Goal: Communication & Community: Participate in discussion

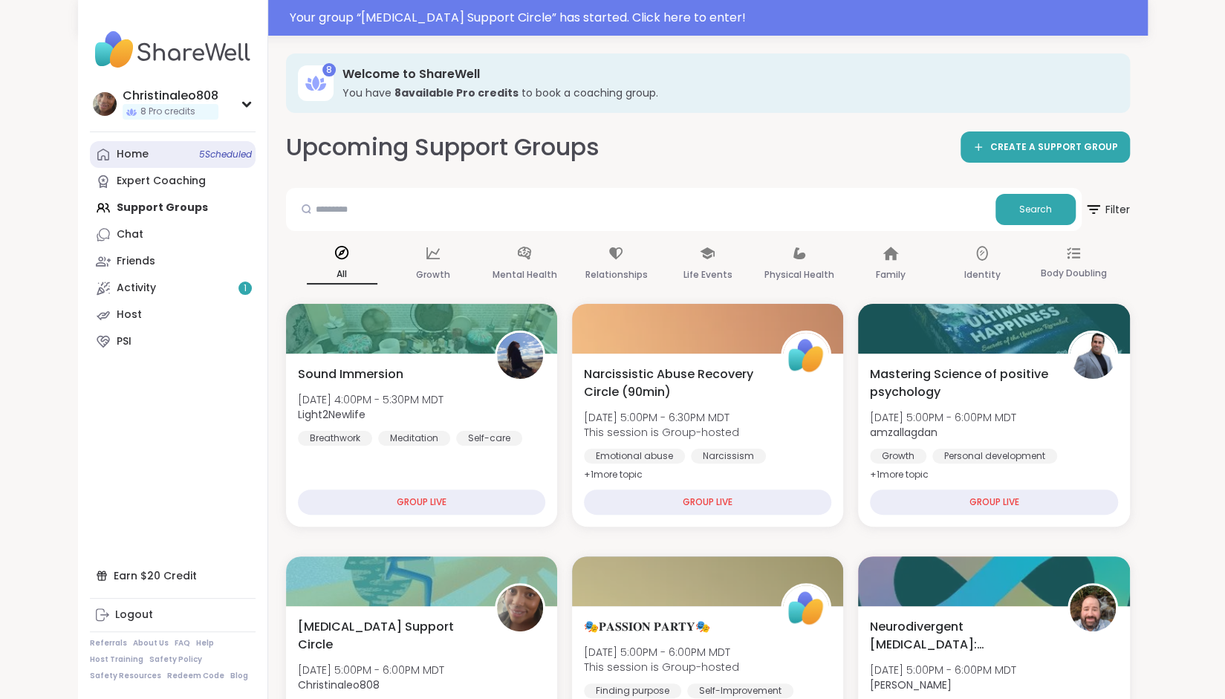
click at [181, 154] on link "Home 5 Scheduled" at bounding box center [173, 154] width 166 height 27
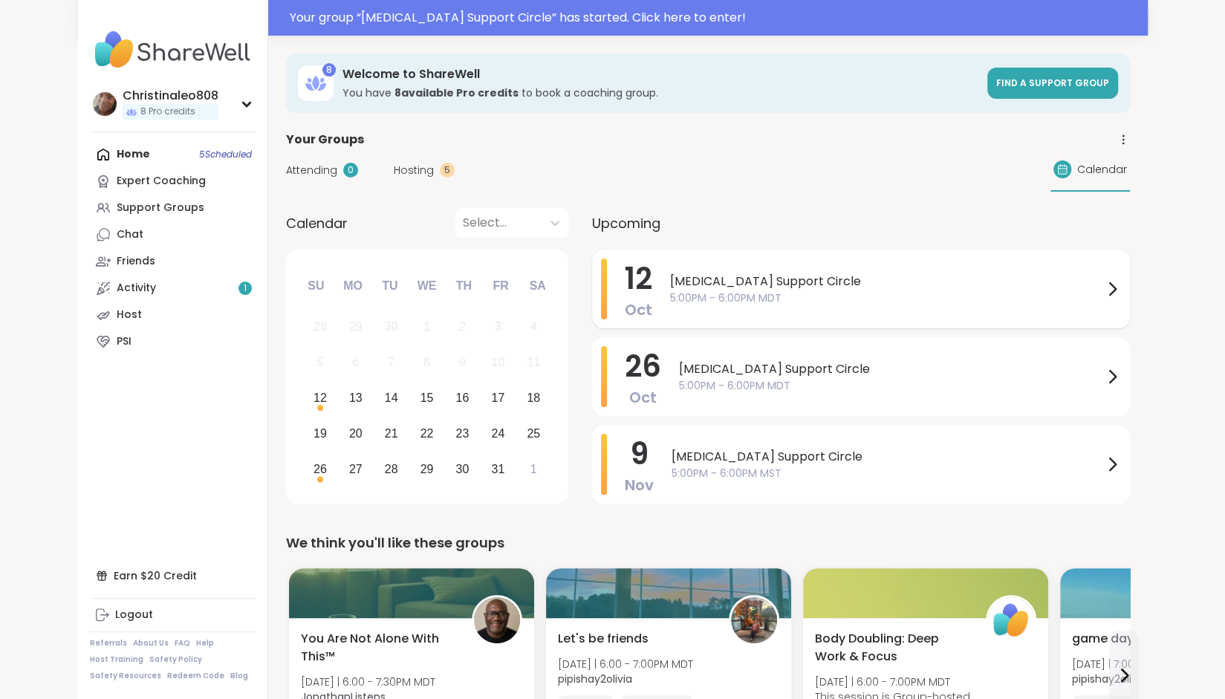
click at [731, 269] on div "[MEDICAL_DATA] Support Circle 5:00PM - 6:00PM MDT" at bounding box center [895, 288] width 451 height 61
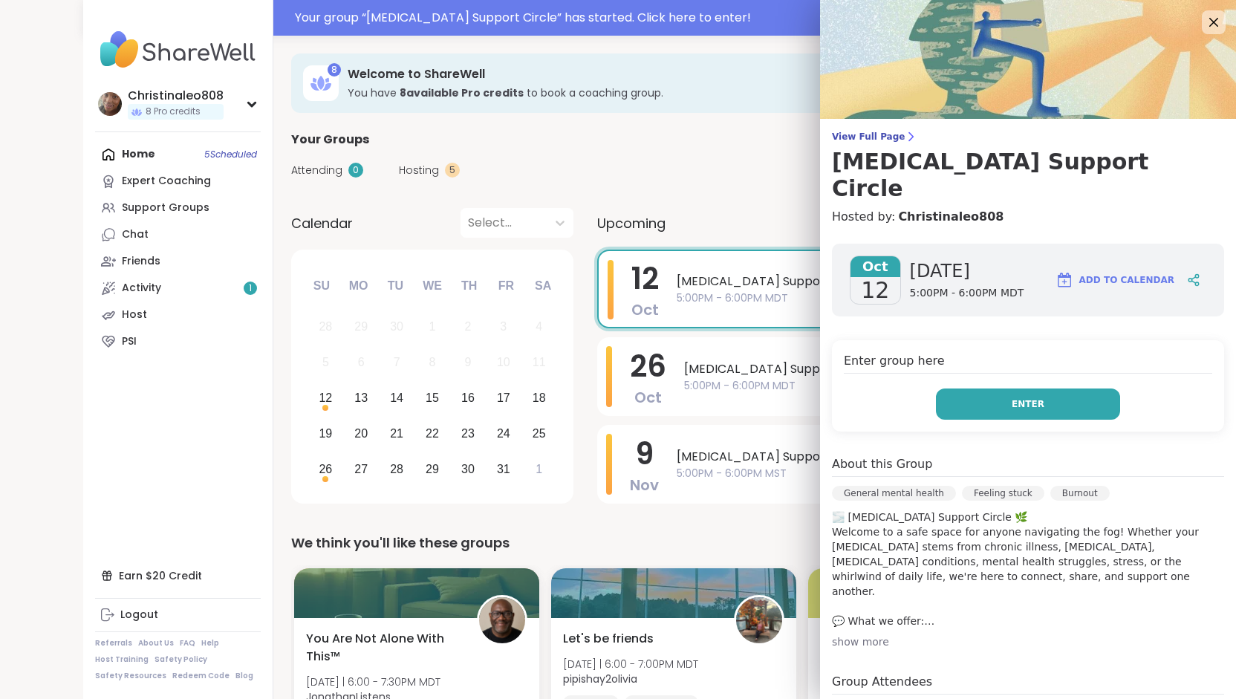
click at [994, 388] on button "Enter" at bounding box center [1028, 403] width 184 height 31
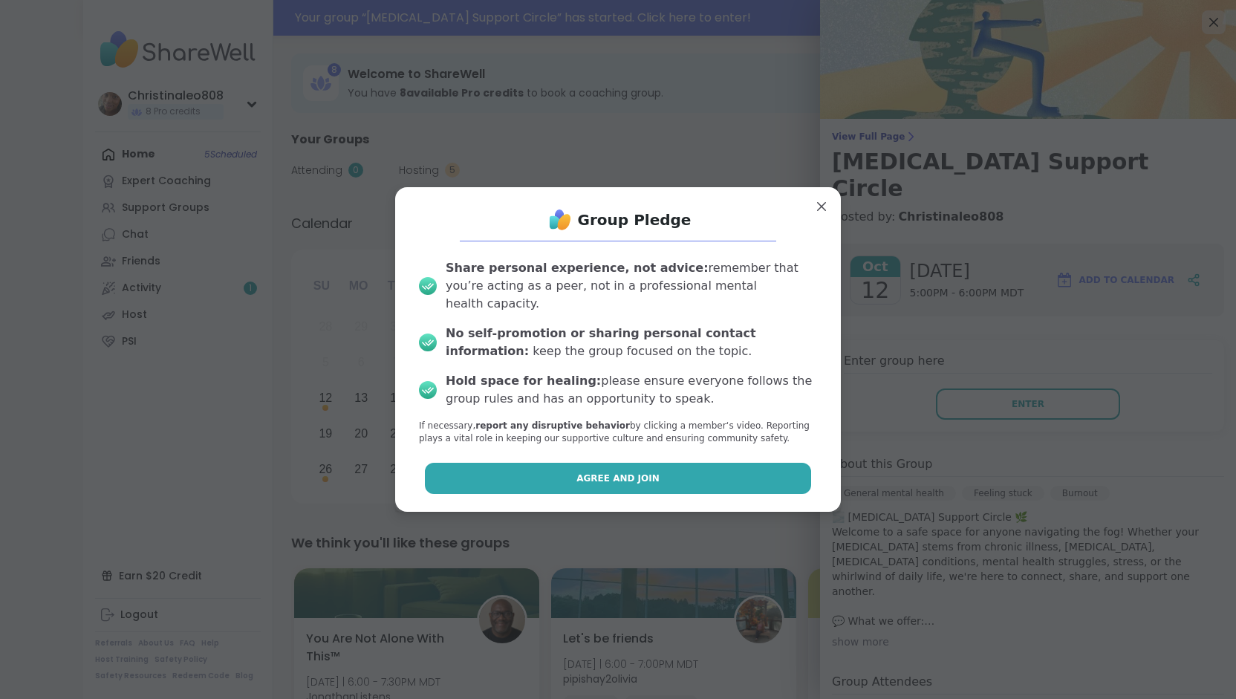
click at [660, 479] on button "Agree and Join" at bounding box center [618, 478] width 387 height 31
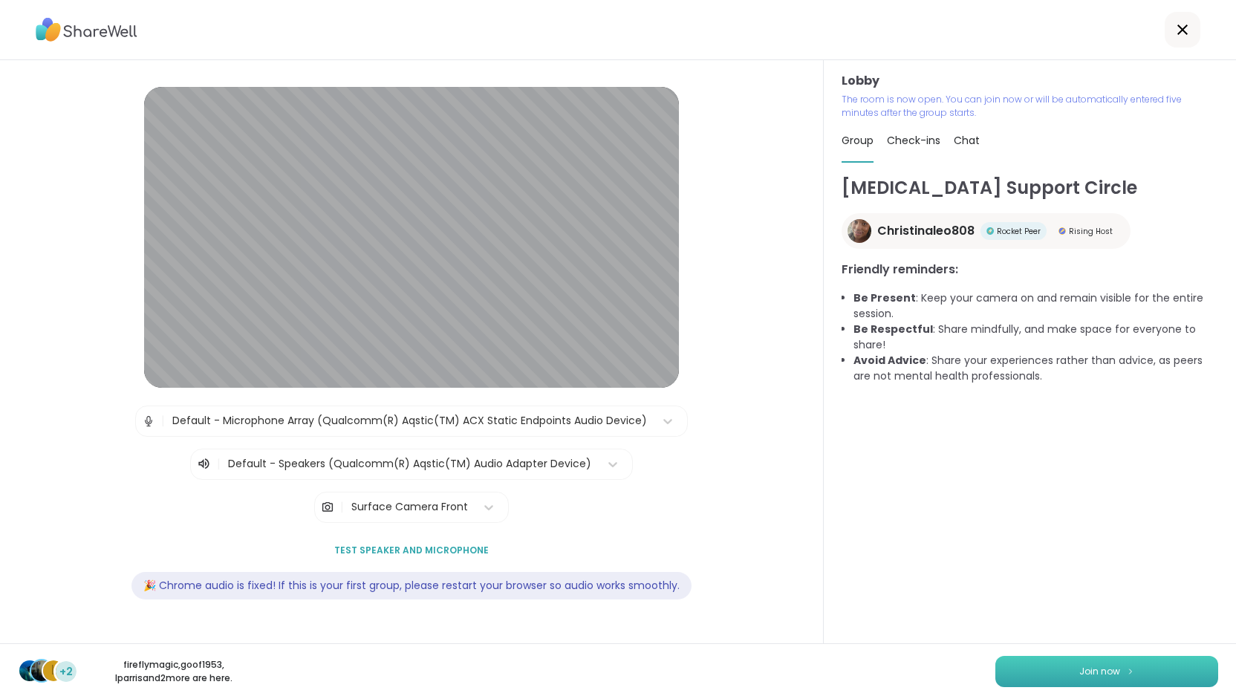
click at [1086, 662] on button "Join now" at bounding box center [1106, 671] width 223 height 31
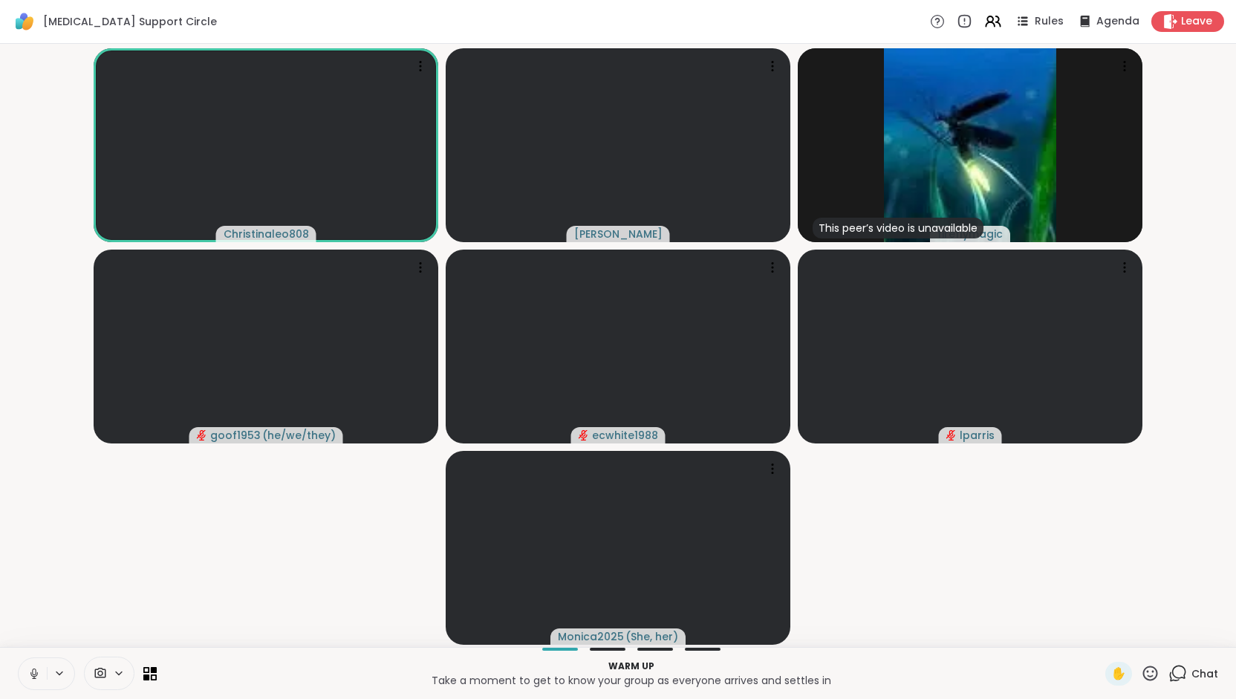
click at [1191, 676] on span "Chat" at bounding box center [1204, 673] width 27 height 15
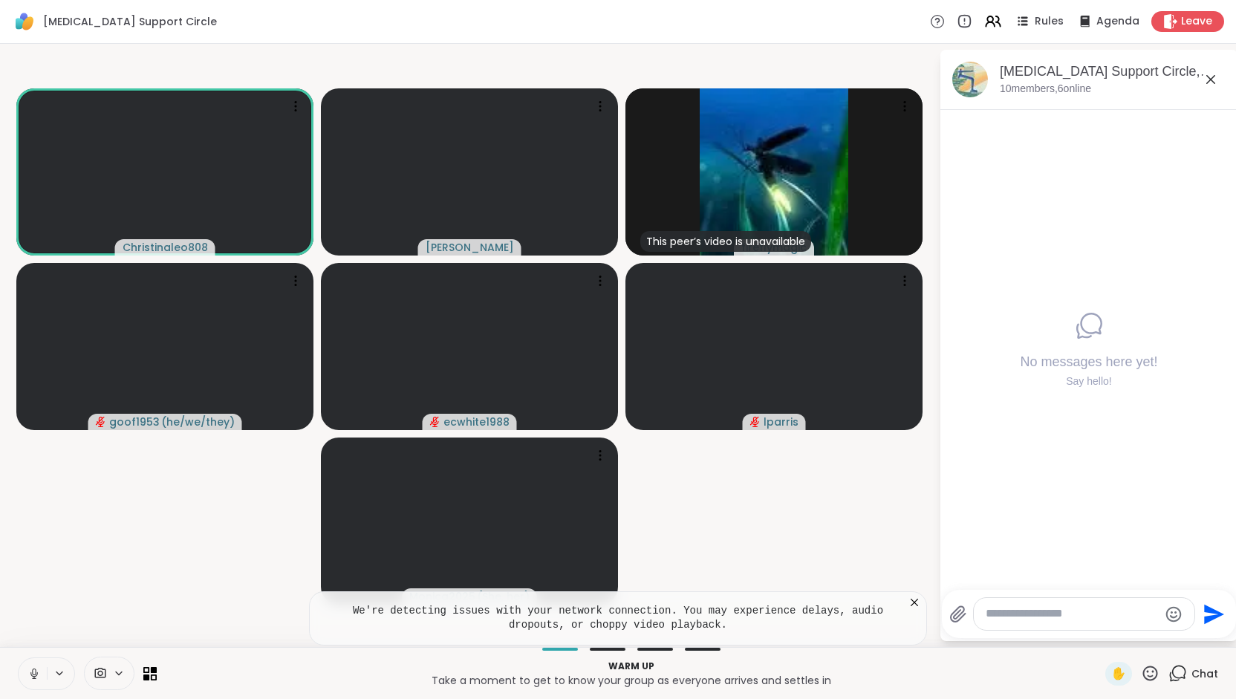
click at [919, 603] on icon at bounding box center [914, 602] width 15 height 15
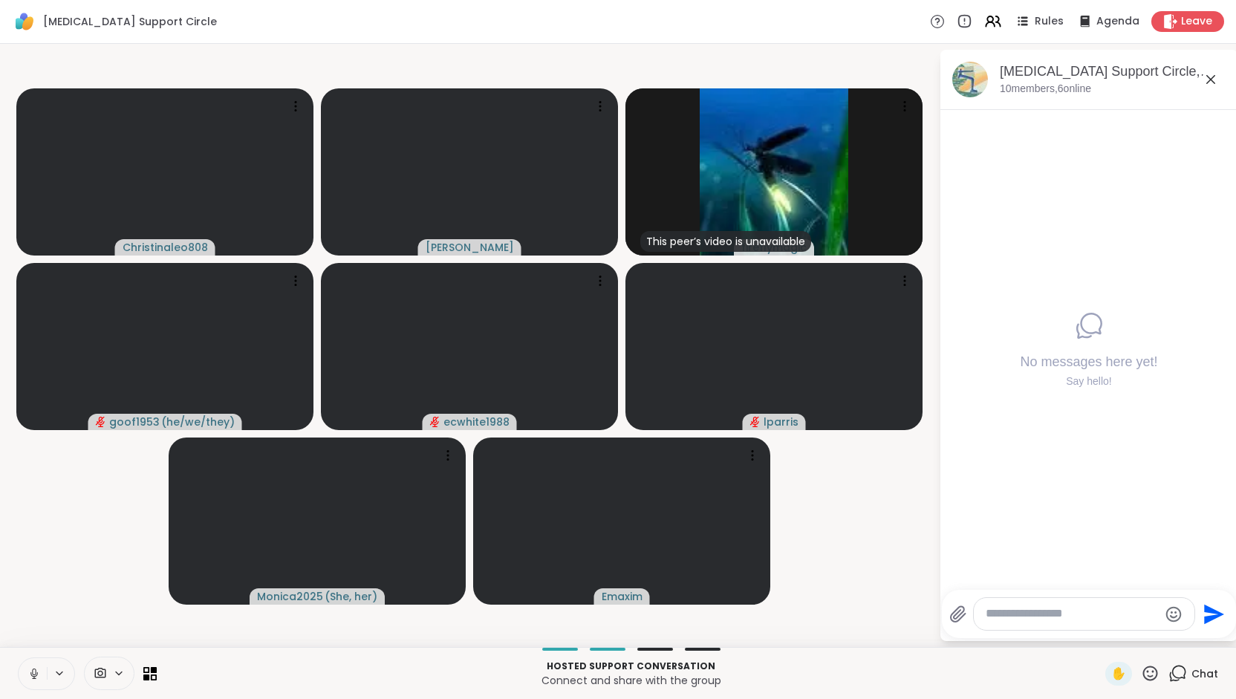
click at [37, 674] on icon at bounding box center [33, 673] width 7 height 4
click at [1000, 620] on textarea "Type your message" at bounding box center [1071, 614] width 173 height 16
type textarea "**********"
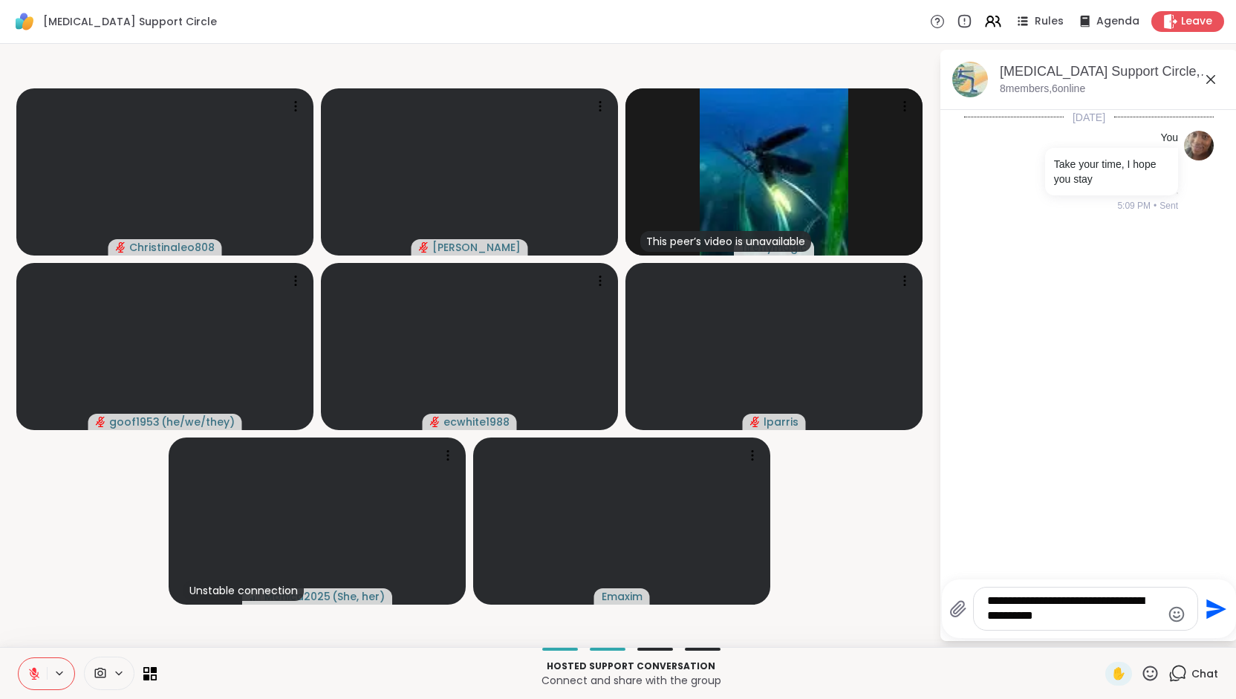
type textarea "**********"
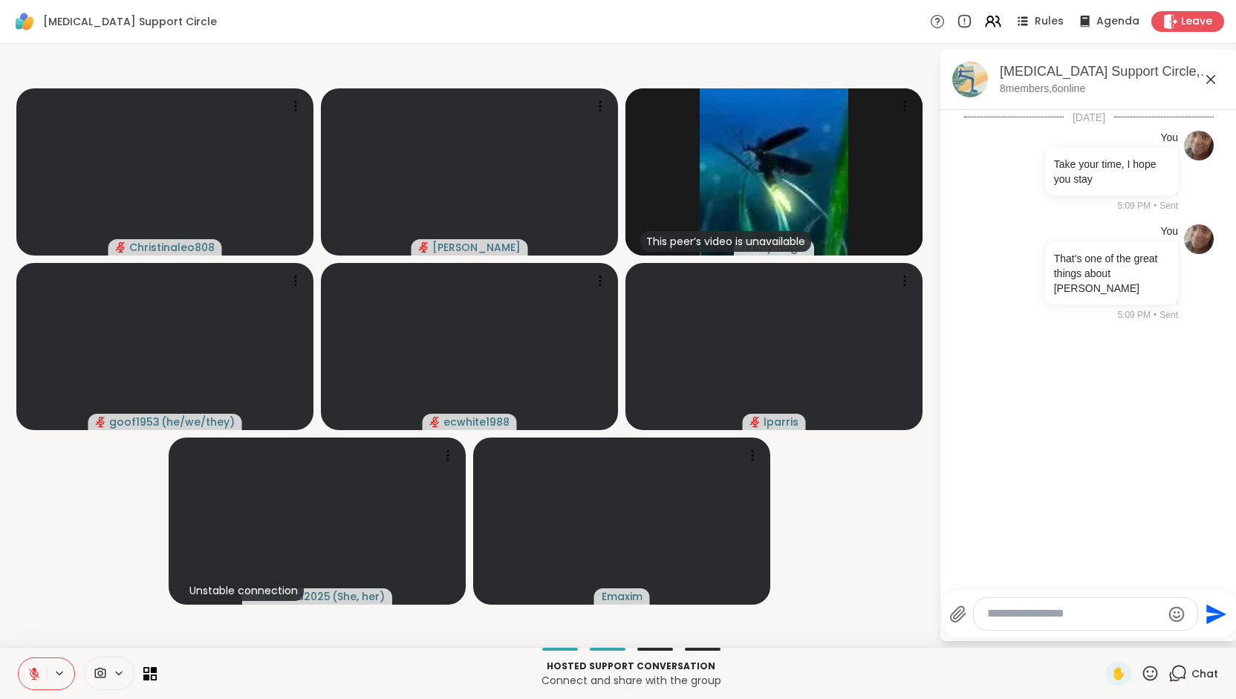
click at [34, 675] on icon at bounding box center [33, 673] width 13 height 13
click at [146, 673] on icon at bounding box center [150, 673] width 14 height 14
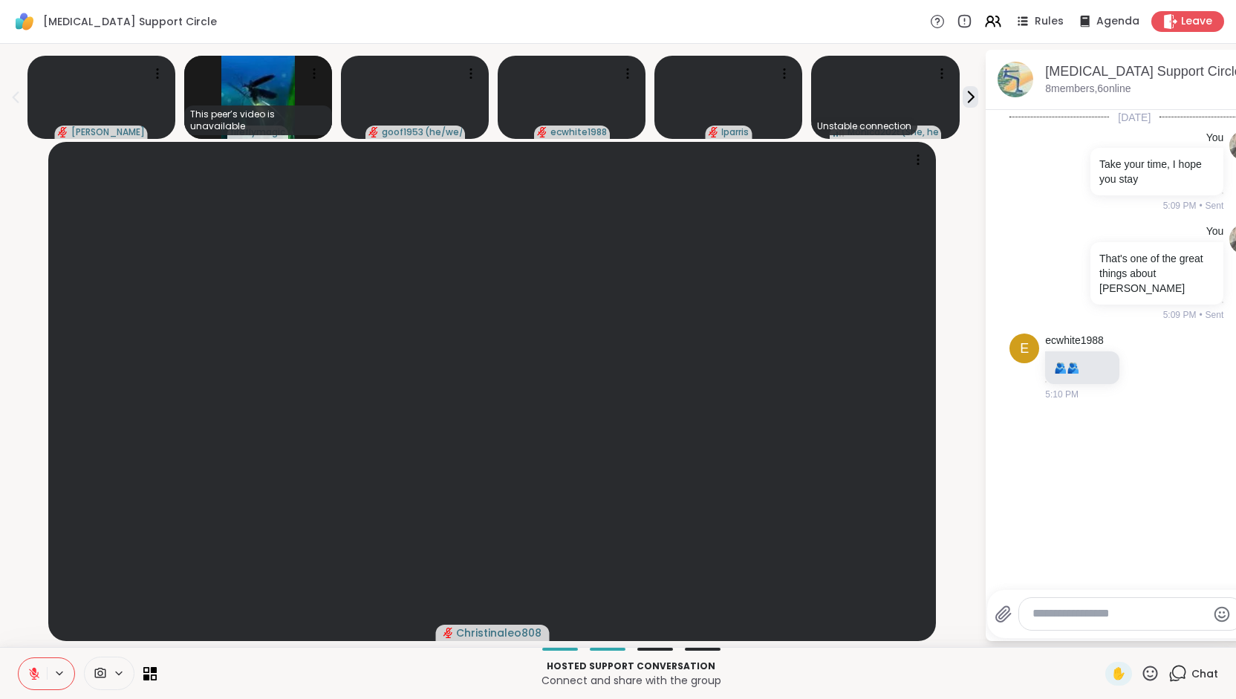
click at [1141, 673] on icon at bounding box center [1150, 673] width 19 height 19
click at [1191, 674] on span "Chat" at bounding box center [1204, 673] width 27 height 15
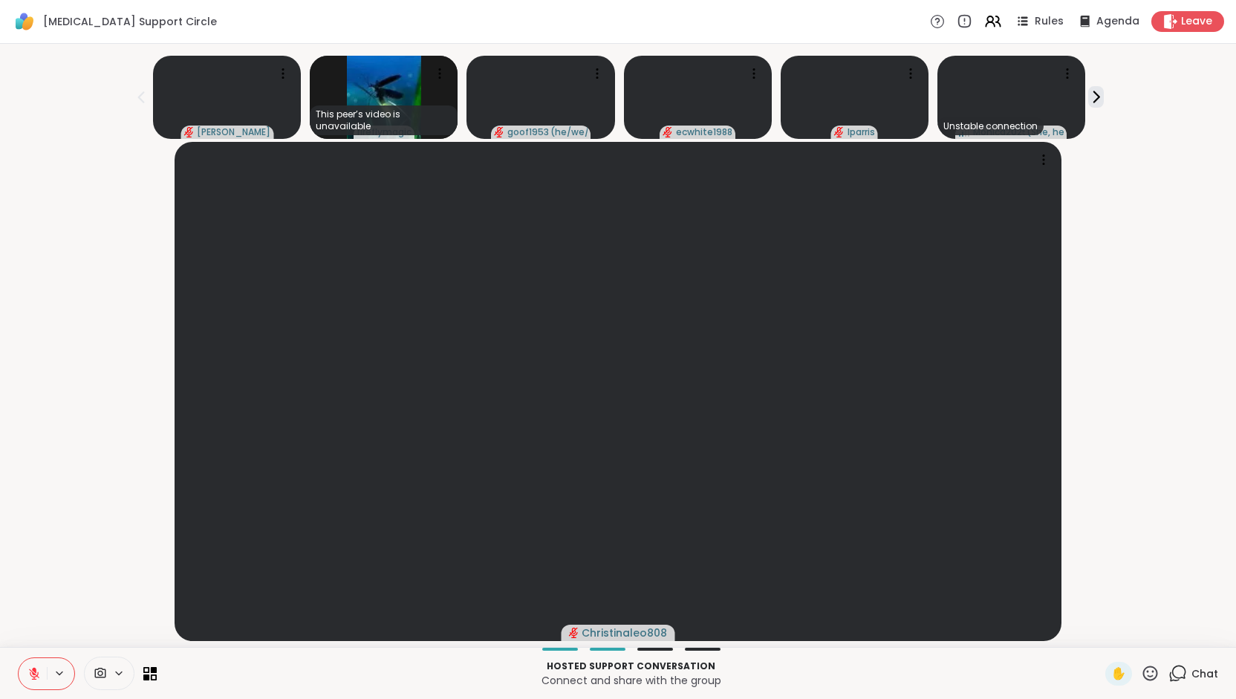
drag, startPoint x: 1182, startPoint y: 674, endPoint x: 1187, endPoint y: 682, distance: 9.7
click at [1191, 677] on span "Chat" at bounding box center [1204, 673] width 27 height 15
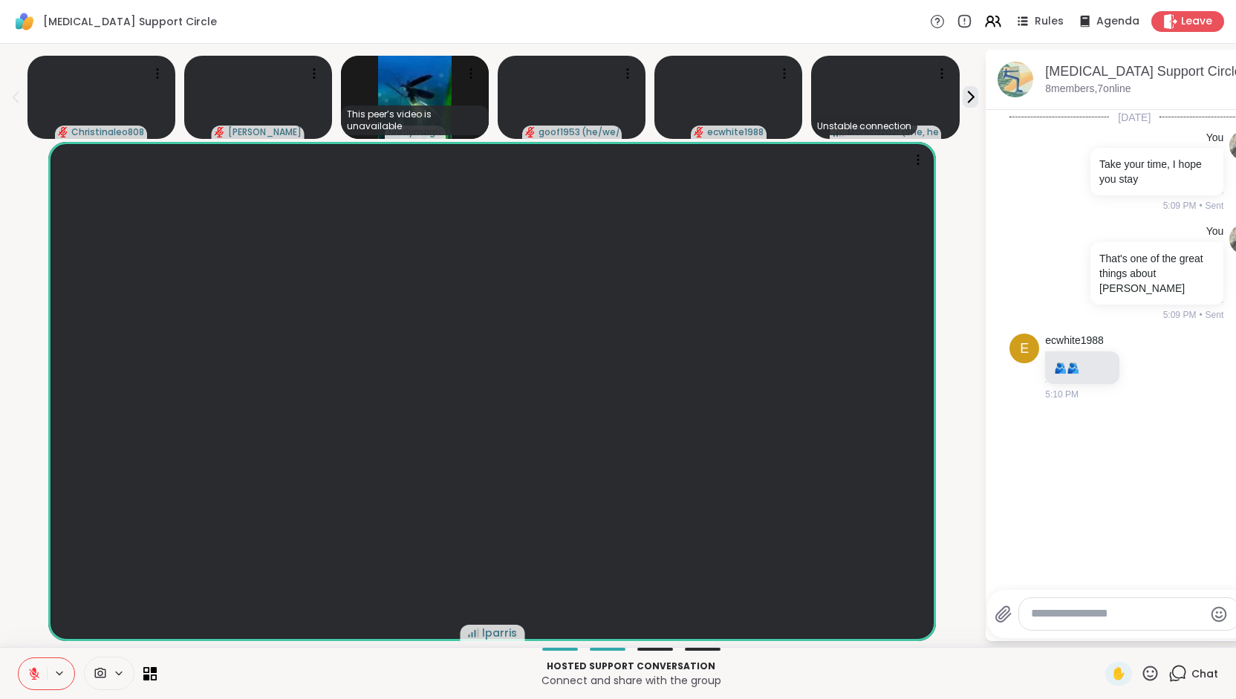
click at [28, 675] on icon at bounding box center [33, 673] width 13 height 13
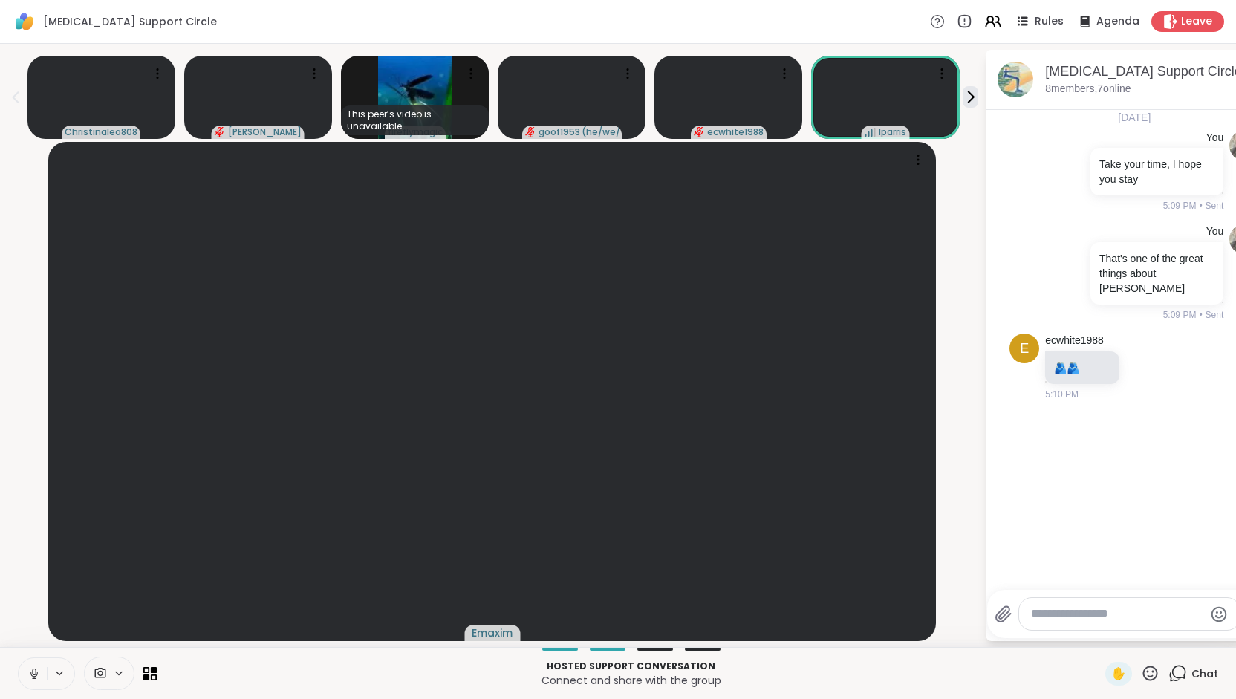
click at [30, 675] on icon at bounding box center [33, 673] width 13 height 13
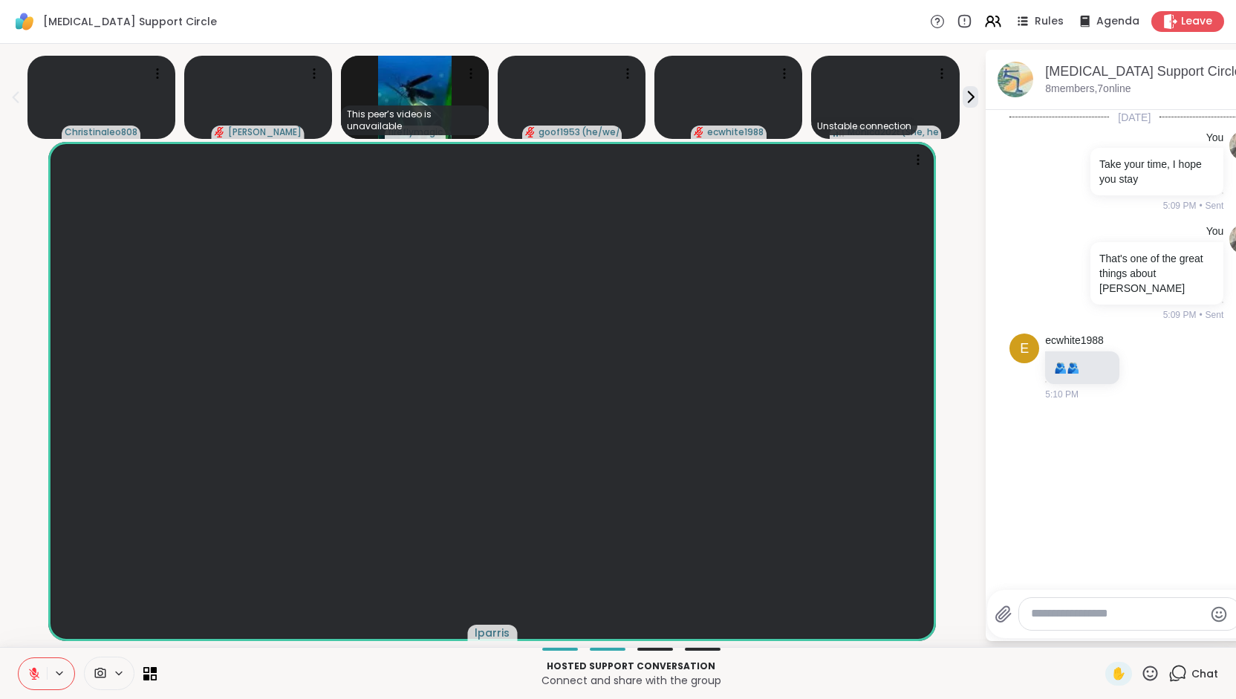
click at [1141, 672] on icon at bounding box center [1150, 673] width 19 height 19
click at [1099, 638] on span "❤️" at bounding box center [1106, 634] width 15 height 18
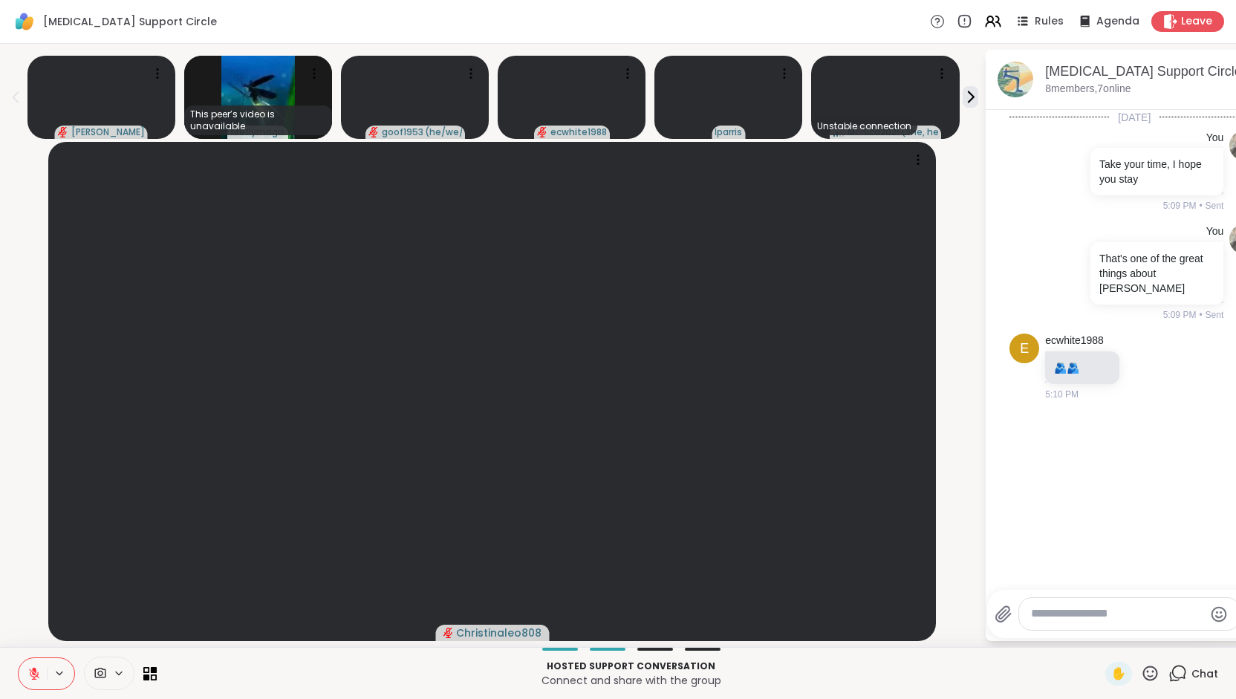
click at [31, 674] on icon at bounding box center [33, 673] width 13 height 13
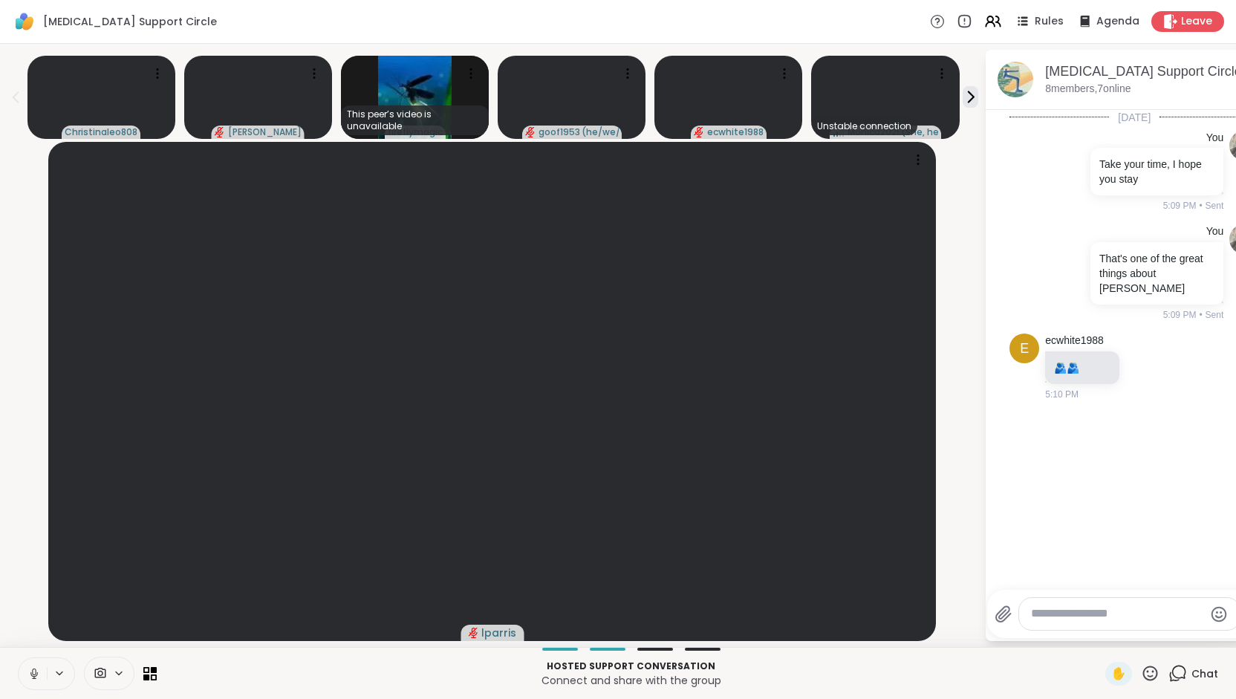
click at [32, 677] on icon at bounding box center [33, 673] width 13 height 13
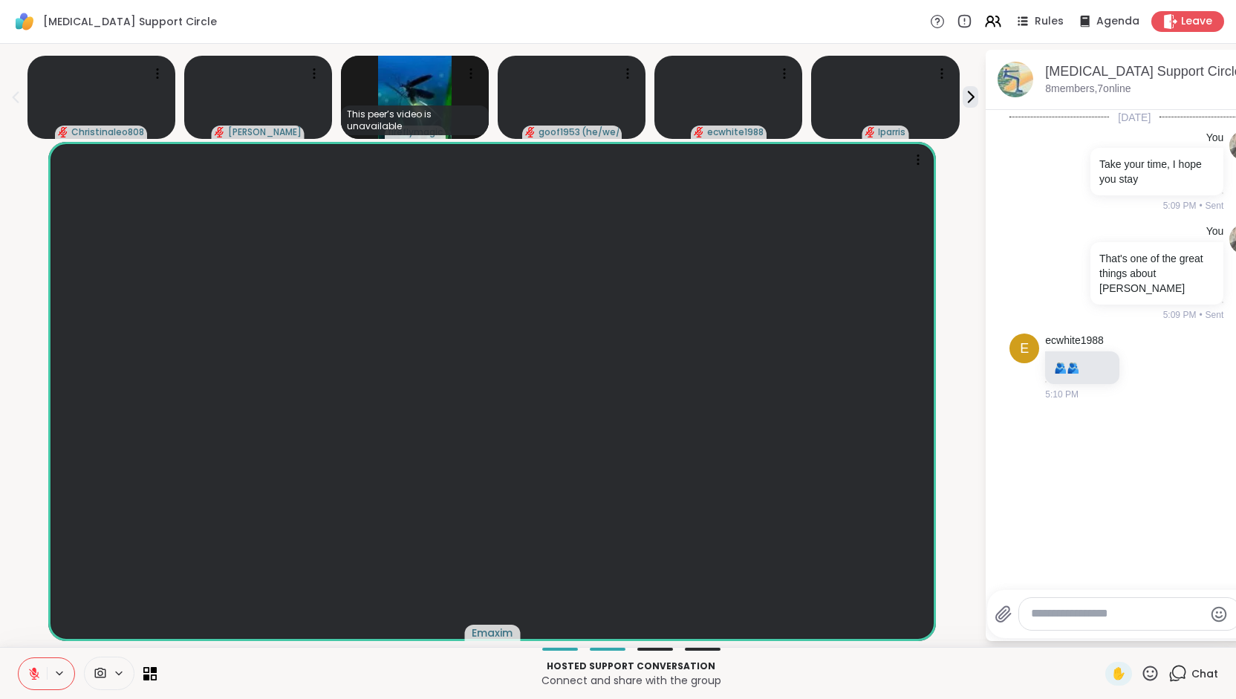
click at [39, 676] on icon at bounding box center [33, 673] width 13 height 13
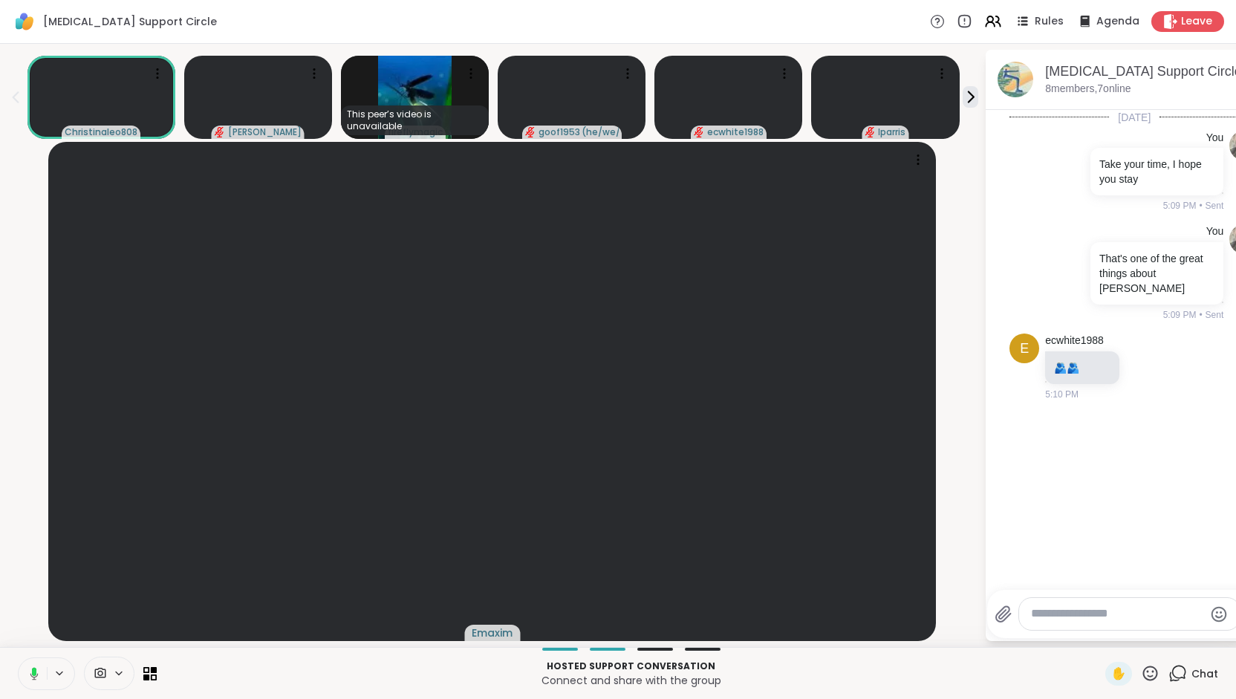
click at [33, 676] on icon at bounding box center [31, 673] width 13 height 13
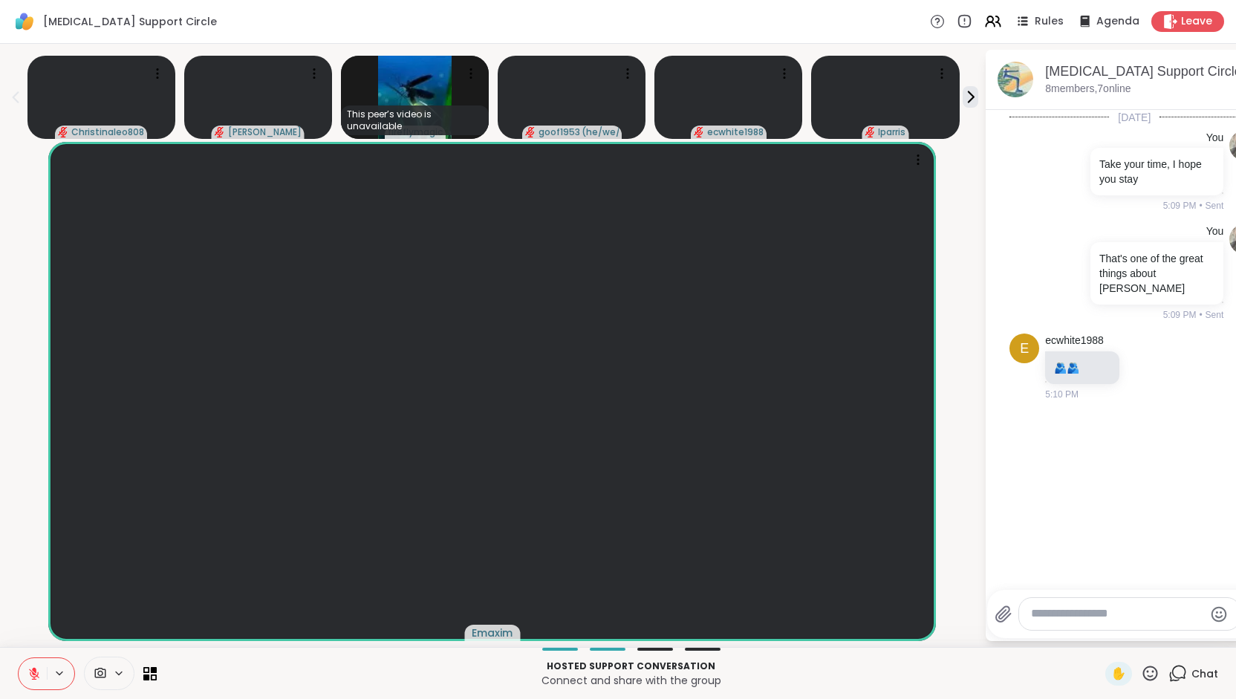
click at [39, 676] on icon at bounding box center [33, 673] width 13 height 13
click at [31, 677] on icon at bounding box center [33, 673] width 13 height 13
click at [31, 675] on icon at bounding box center [33, 673] width 13 height 13
click at [31, 675] on icon at bounding box center [33, 673] width 7 height 4
click at [31, 675] on icon at bounding box center [33, 673] width 13 height 13
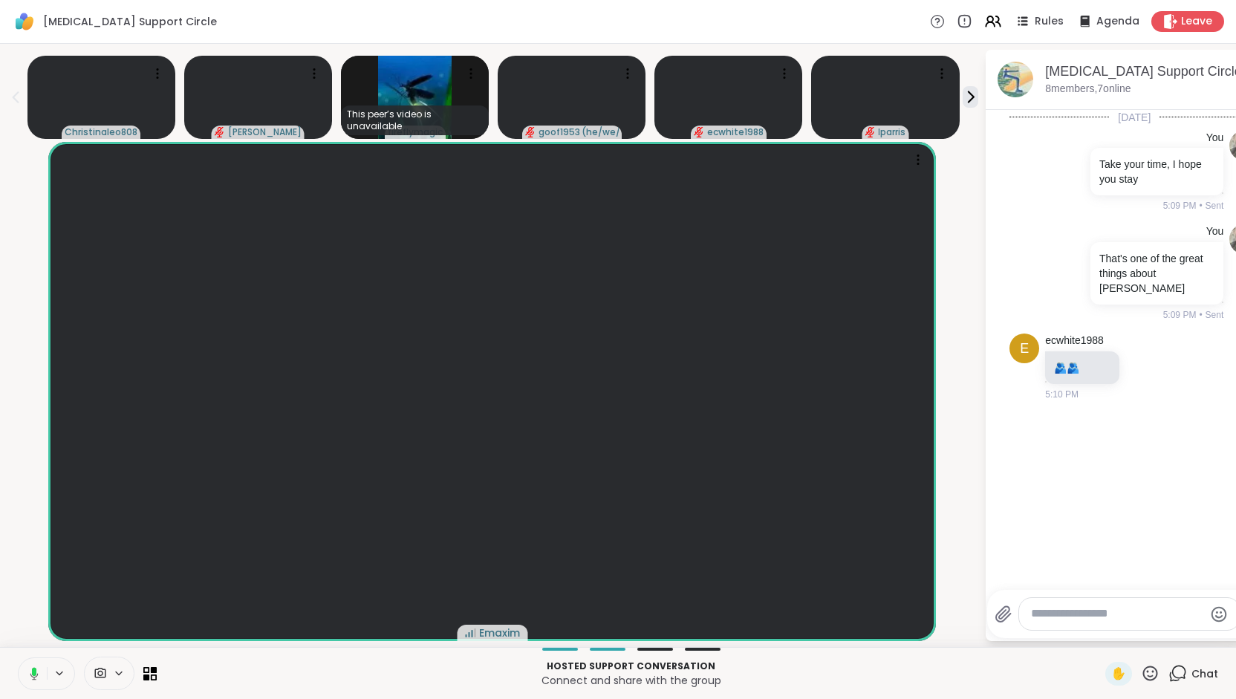
click at [31, 675] on icon at bounding box center [31, 673] width 13 height 13
click at [1057, 617] on textarea "Type your message" at bounding box center [1117, 614] width 173 height 16
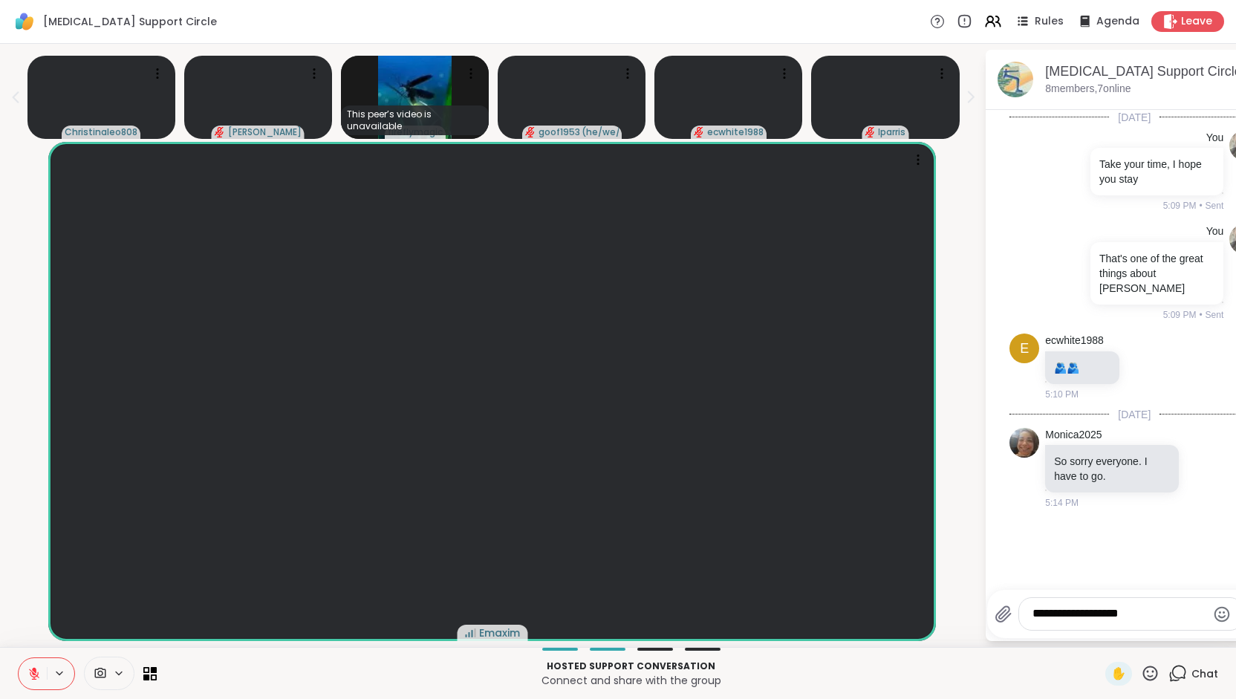
type textarea "**********"
click at [148, 671] on icon at bounding box center [146, 669] width 7 height 7
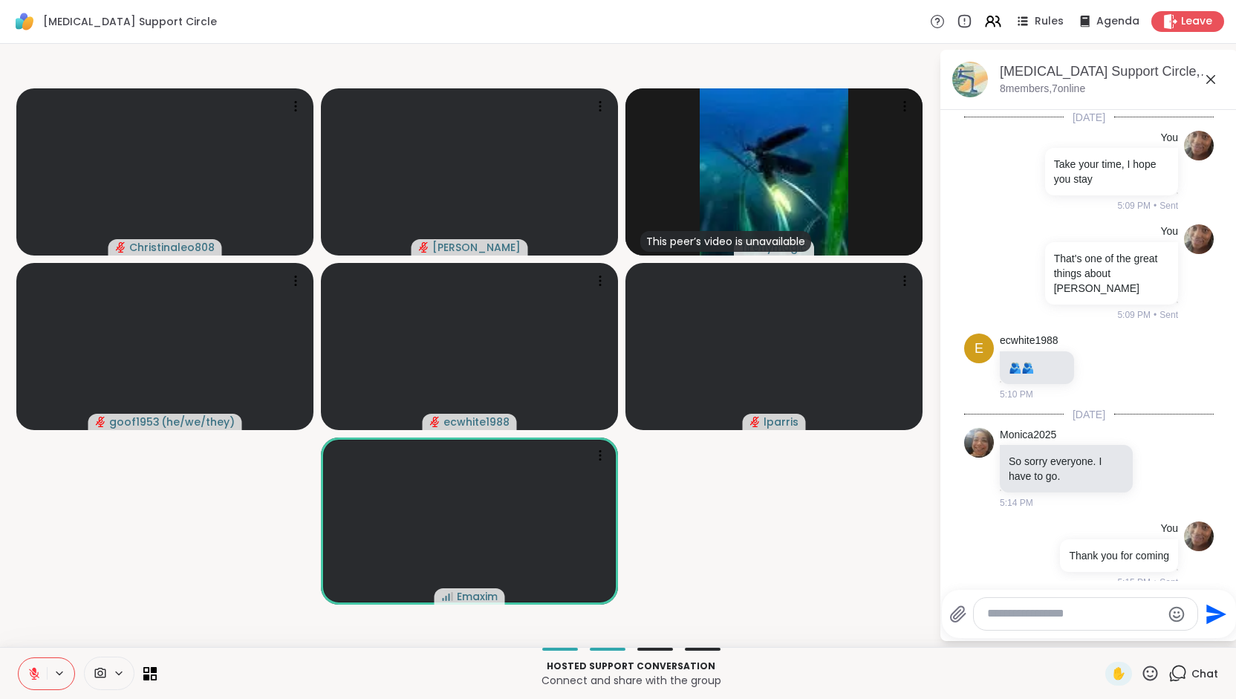
click at [33, 674] on icon at bounding box center [34, 673] width 10 height 10
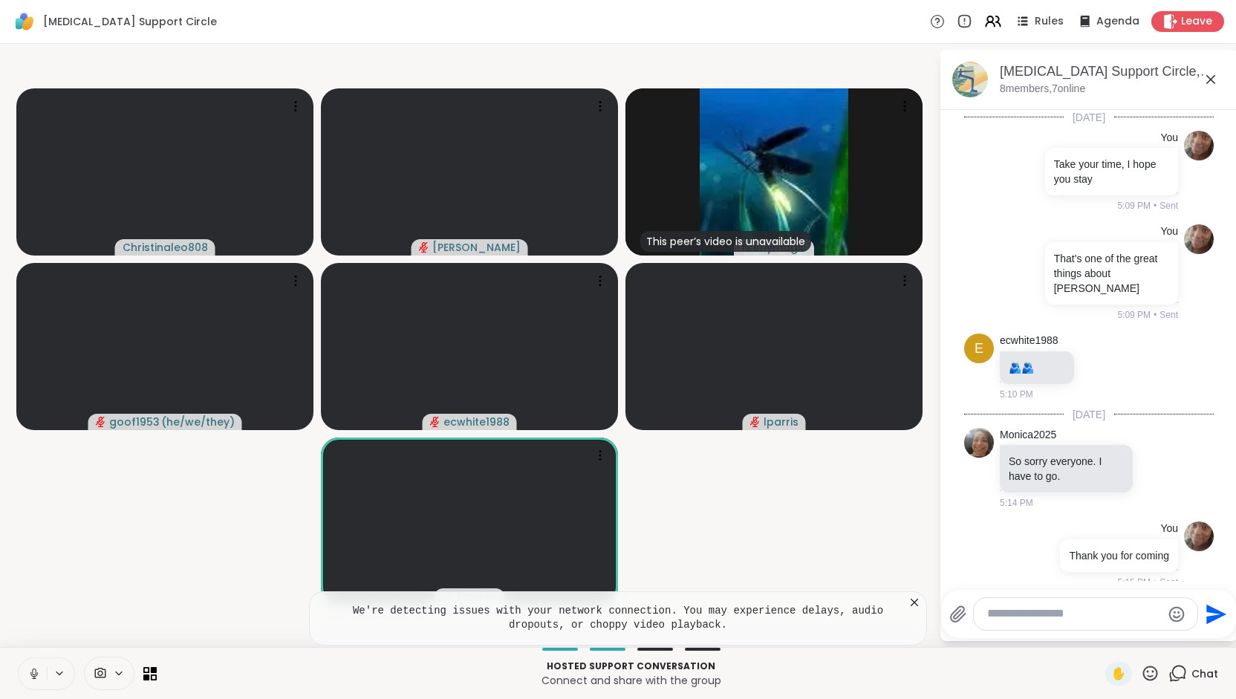
click at [33, 674] on icon at bounding box center [34, 671] width 4 height 7
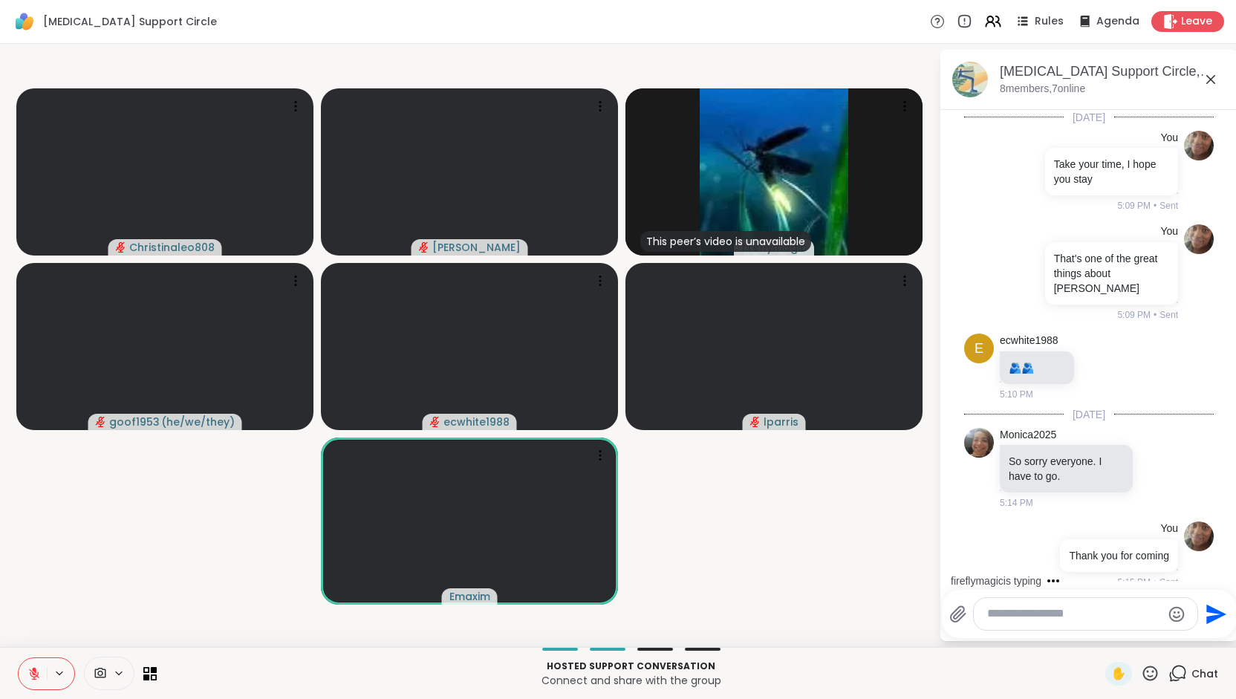
click at [36, 674] on icon at bounding box center [34, 673] width 10 height 10
click at [36, 674] on icon at bounding box center [33, 673] width 13 height 13
click at [36, 674] on icon at bounding box center [34, 673] width 10 height 10
click at [36, 674] on icon at bounding box center [33, 673] width 13 height 13
click at [36, 674] on icon at bounding box center [34, 673] width 10 height 10
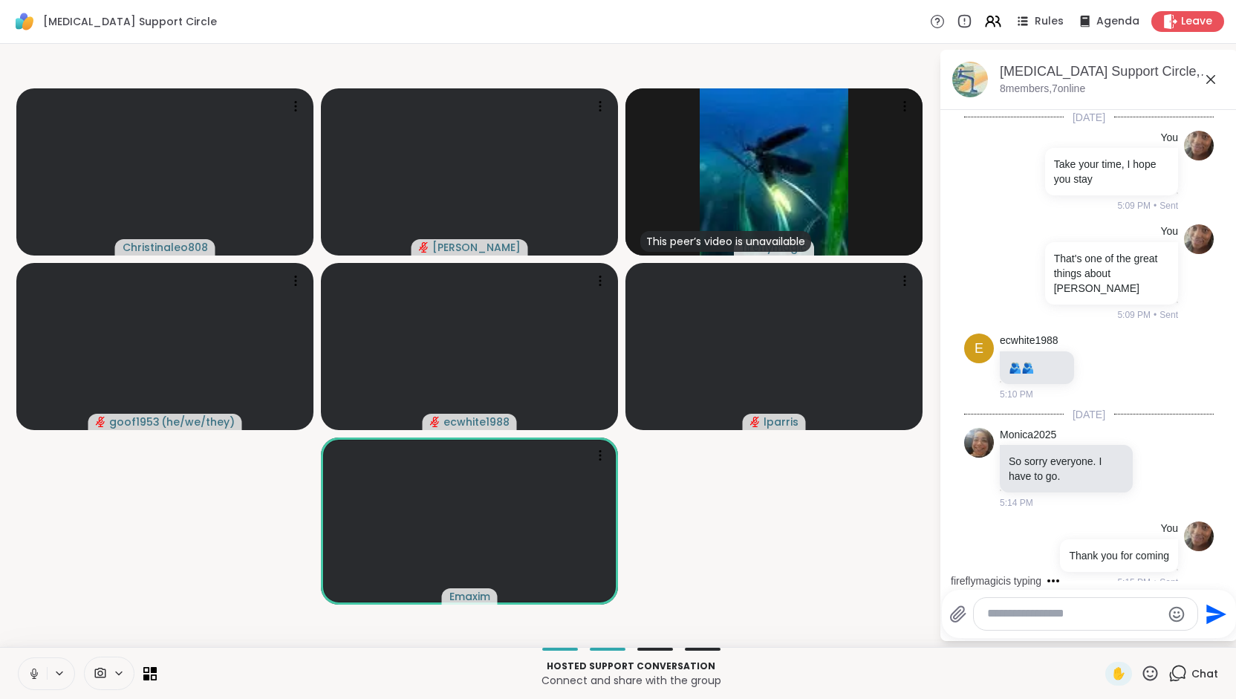
click at [36, 674] on icon at bounding box center [33, 673] width 13 height 13
click at [34, 676] on icon at bounding box center [33, 673] width 13 height 13
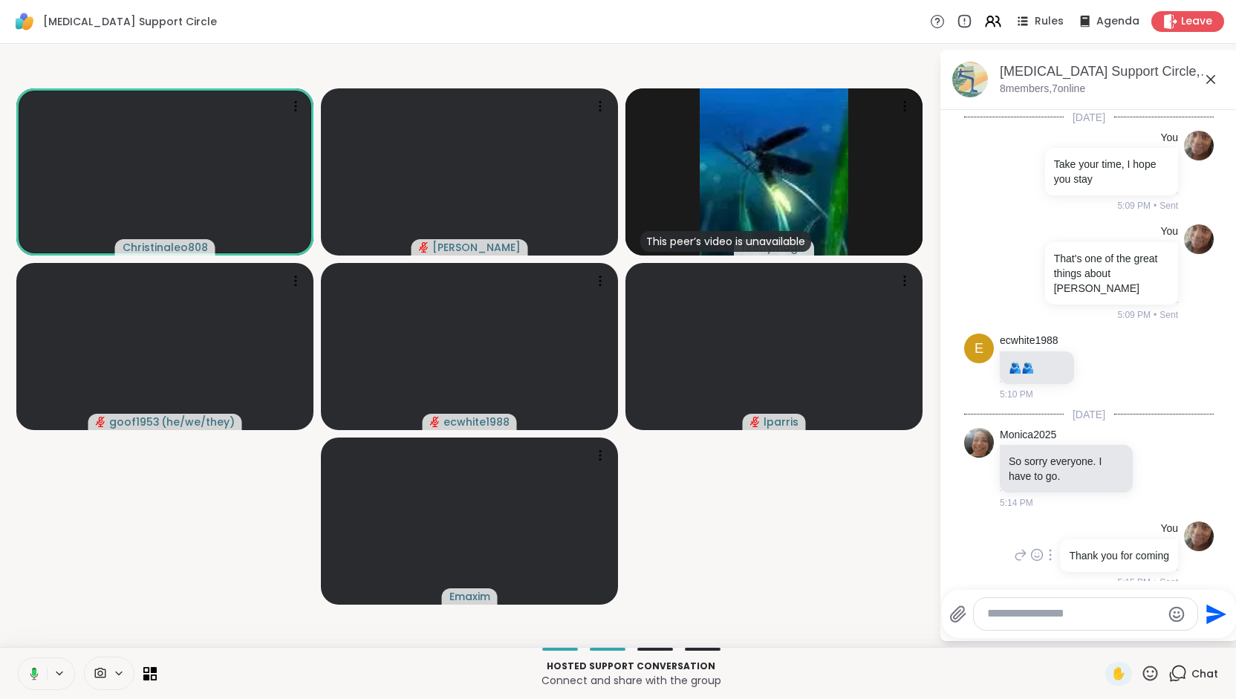
scroll to position [3, 0]
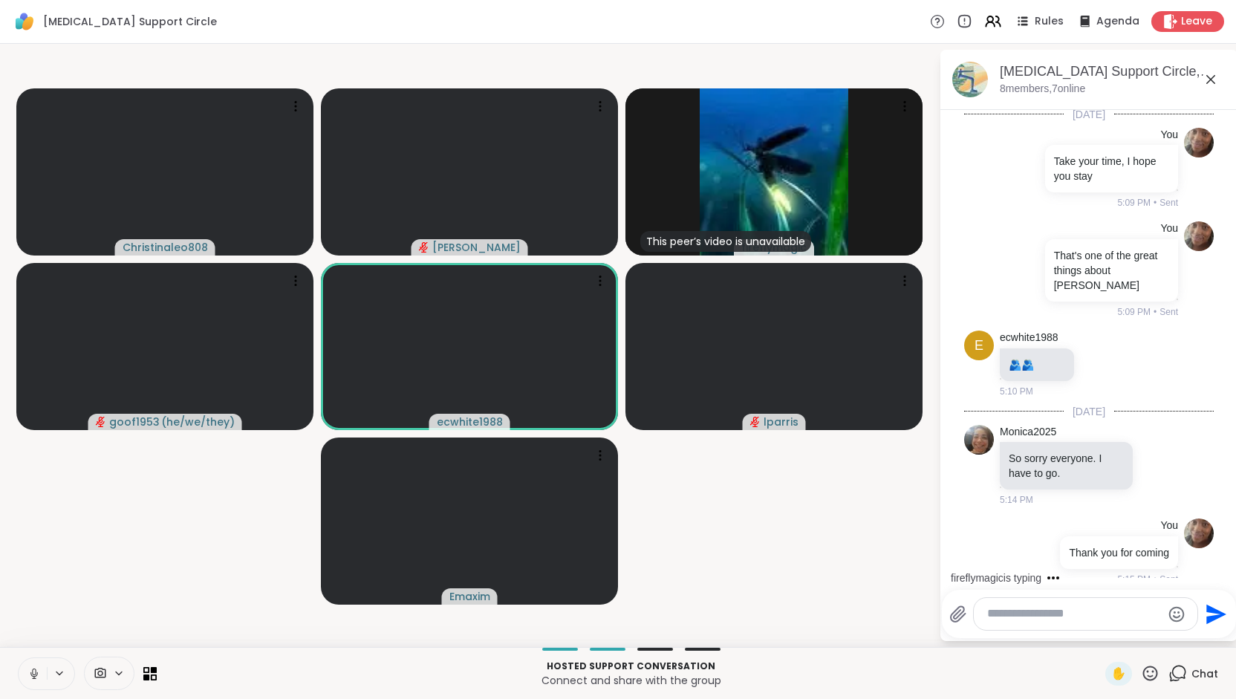
click at [34, 672] on icon at bounding box center [33, 673] width 13 height 13
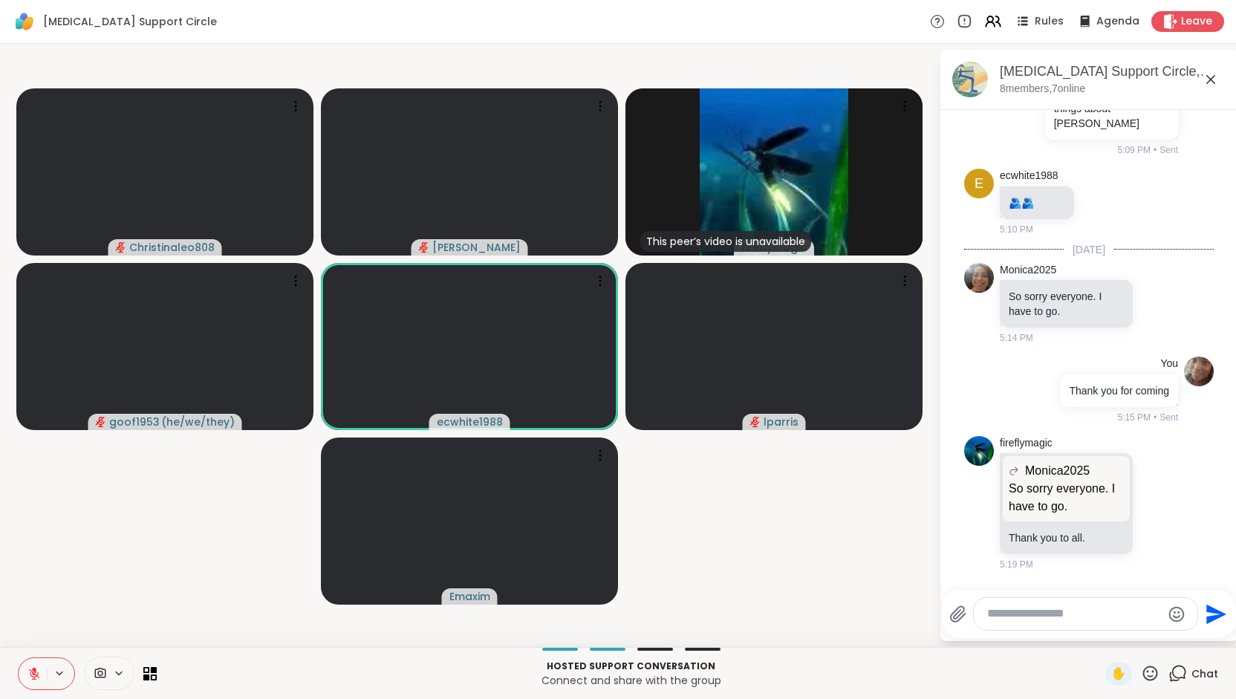
click at [1052, 619] on textarea "Type your message" at bounding box center [1074, 614] width 174 height 16
type textarea "**********"
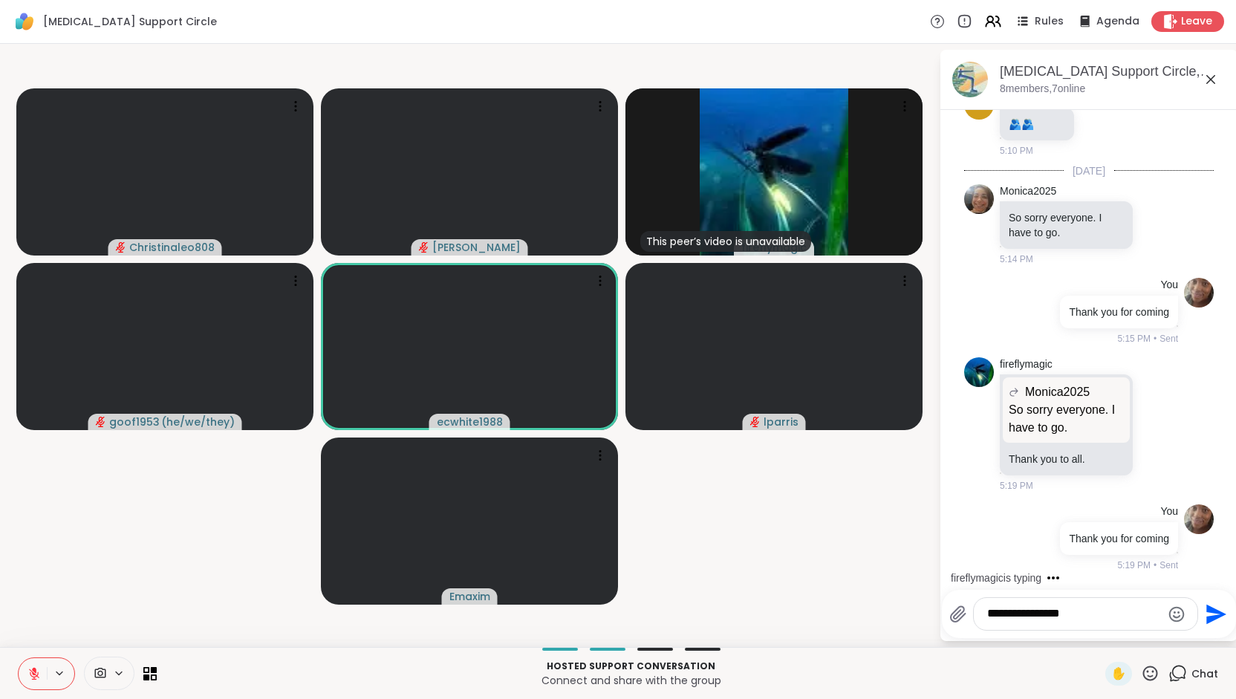
type textarea "**********"
click at [30, 676] on icon at bounding box center [33, 673] width 13 height 13
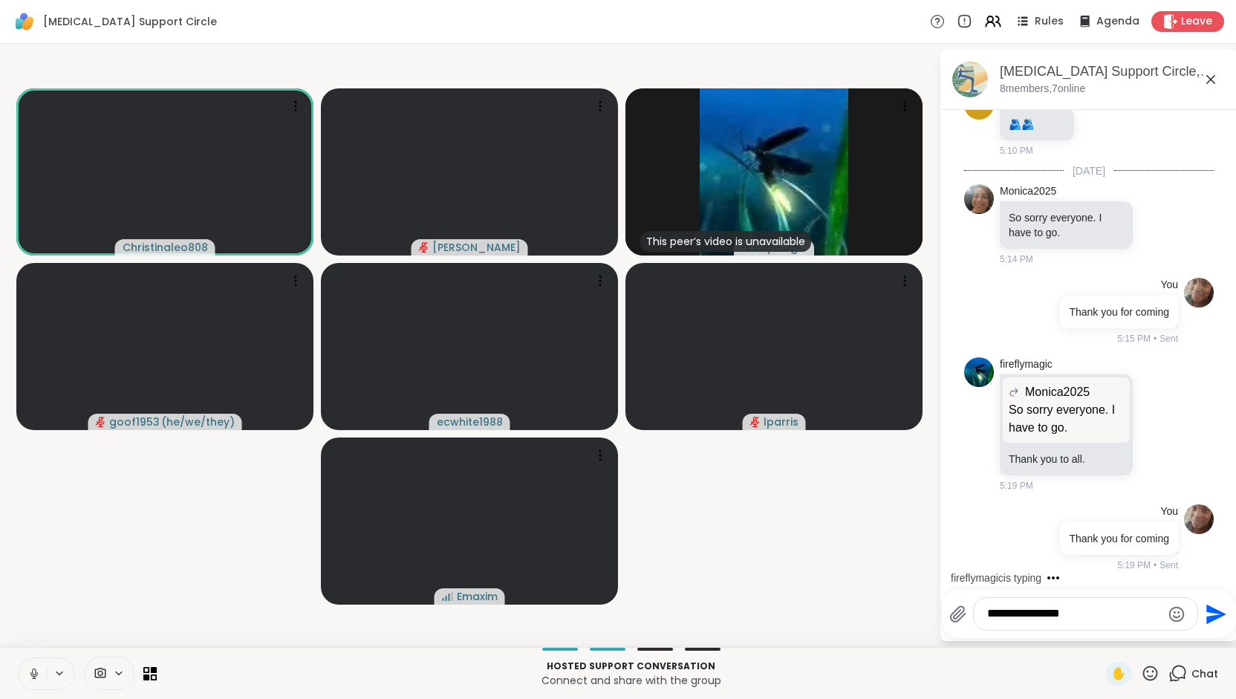
click at [30, 676] on icon at bounding box center [33, 673] width 13 height 13
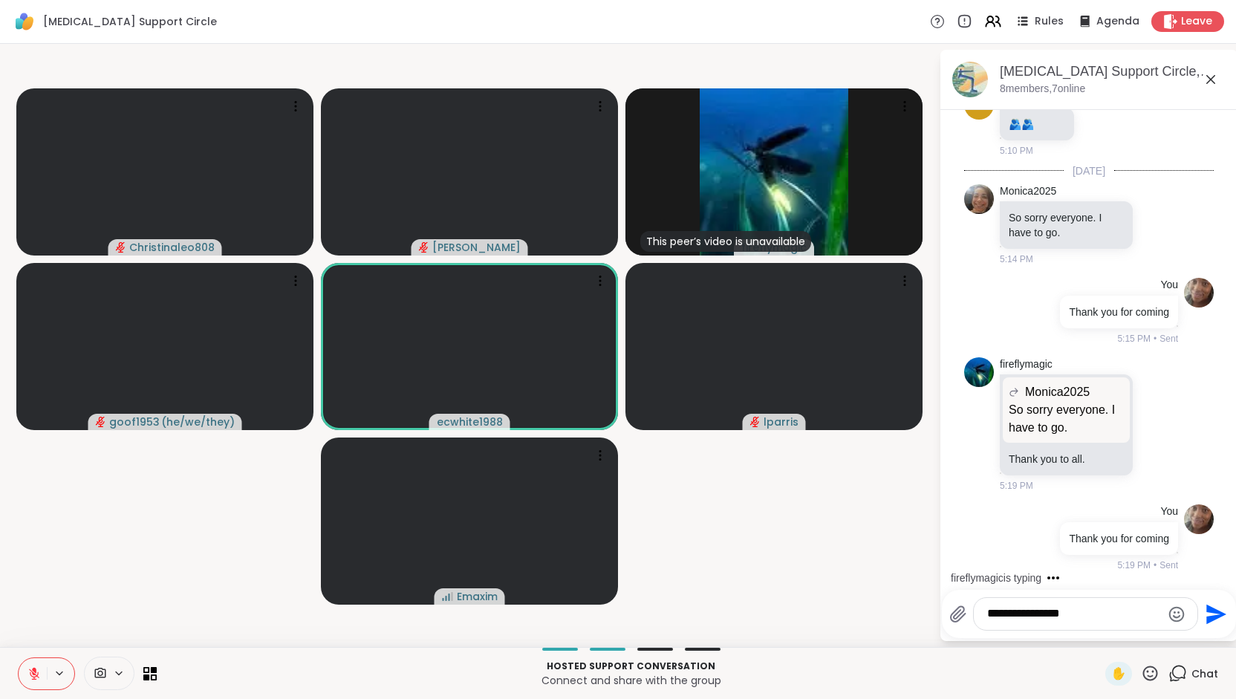
click at [28, 676] on icon at bounding box center [33, 673] width 13 height 13
click at [31, 675] on icon at bounding box center [33, 673] width 13 height 13
click at [31, 675] on icon at bounding box center [34, 673] width 10 height 10
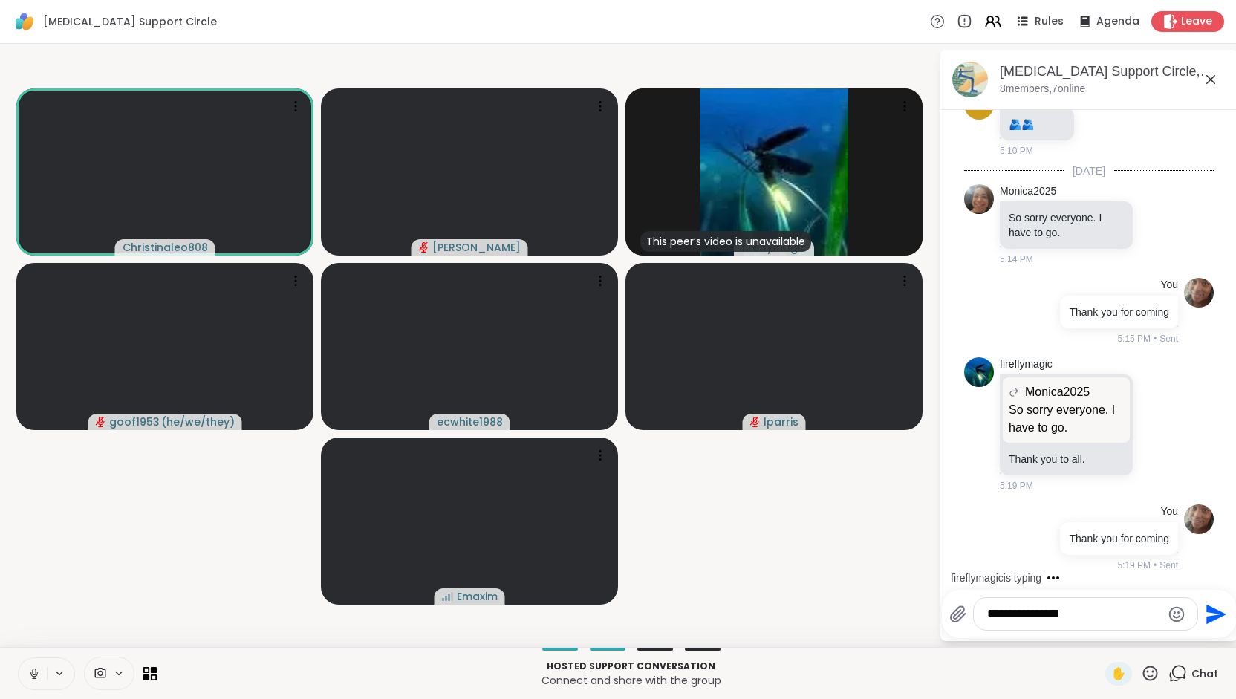
click at [1074, 619] on textarea "**********" at bounding box center [1074, 614] width 174 height 16
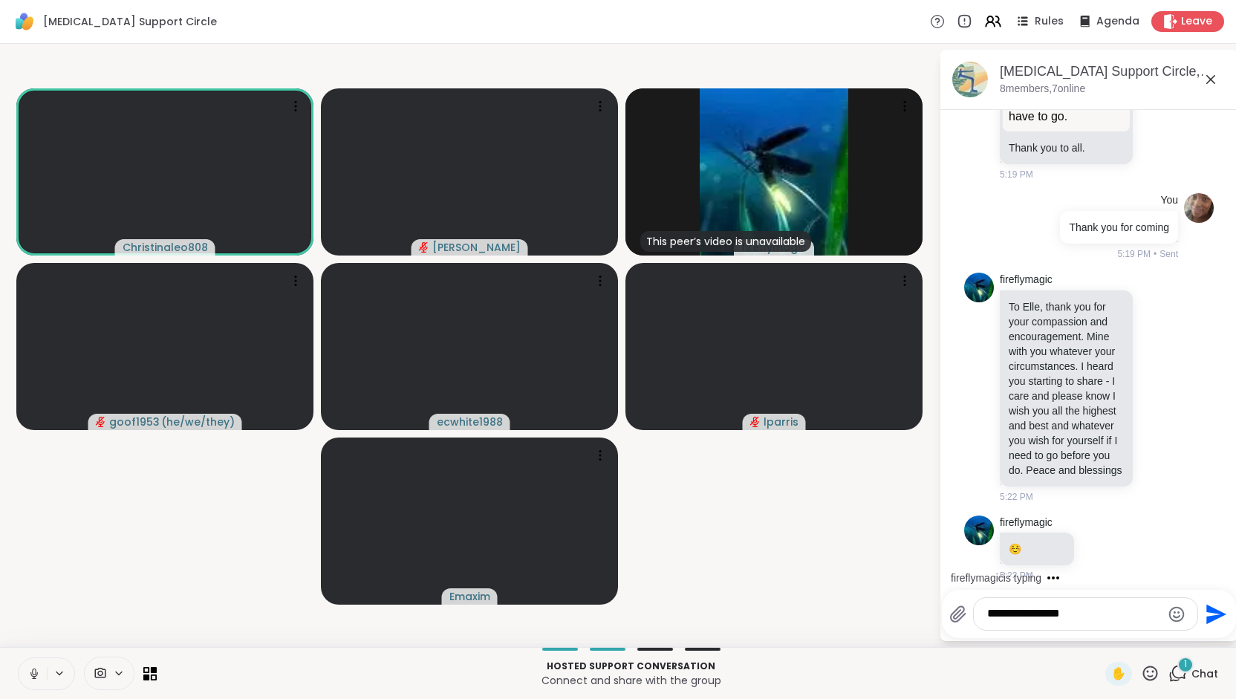
scroll to position [630, 0]
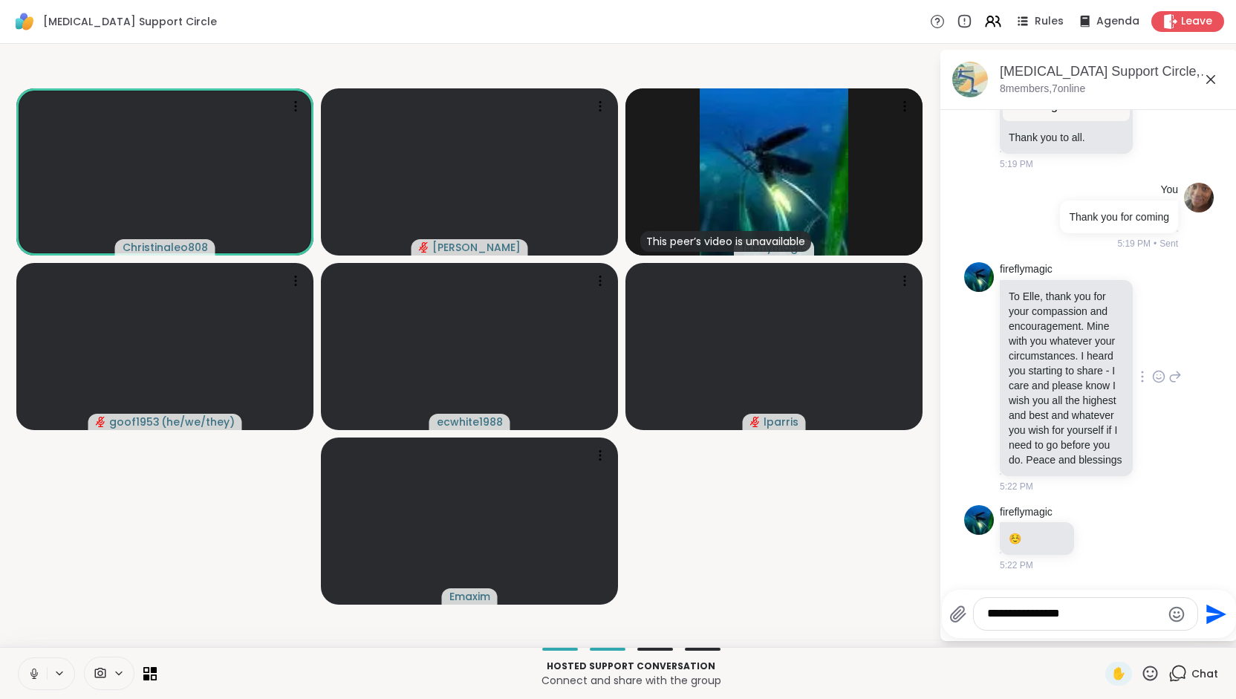
click at [1156, 378] on icon at bounding box center [1158, 378] width 4 height 1
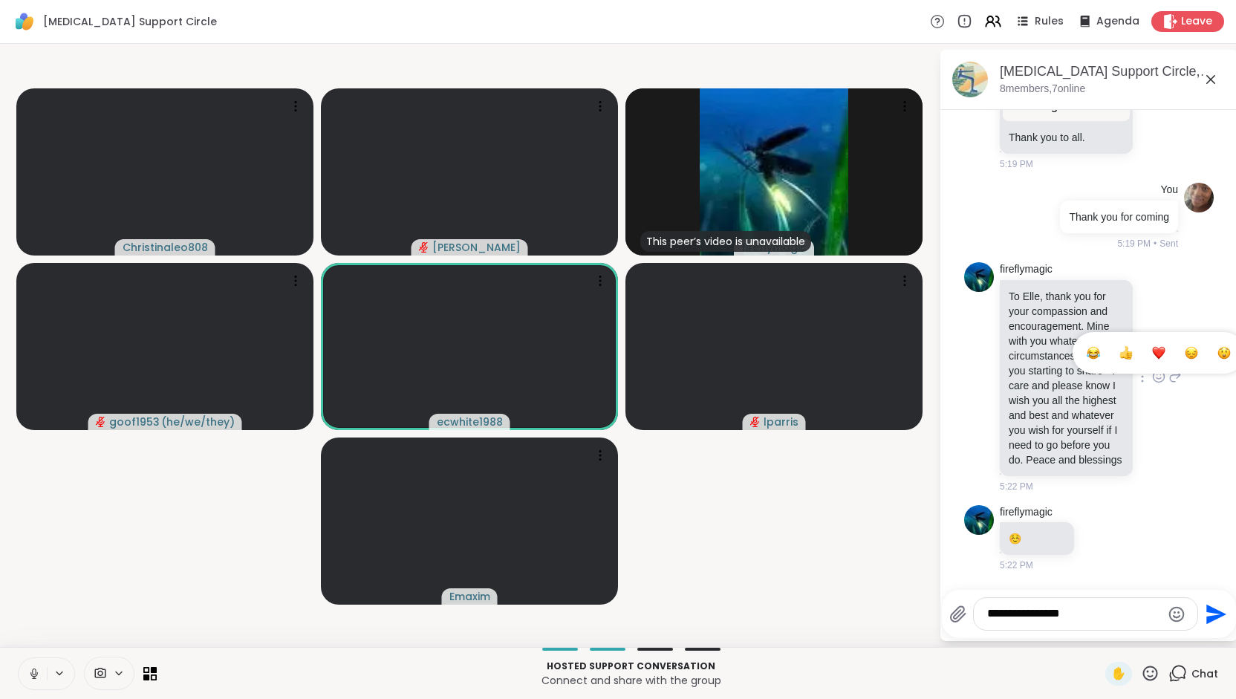
click at [1152, 346] on div "Select Reaction: Heart" at bounding box center [1158, 352] width 13 height 13
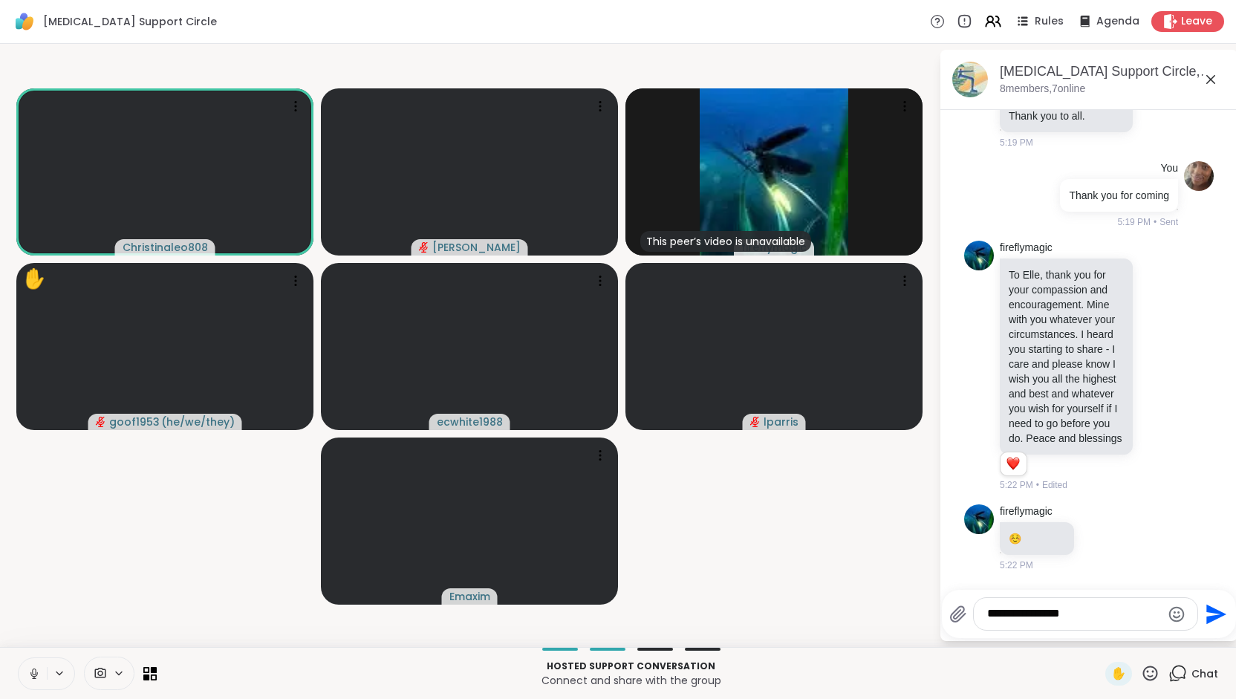
click at [37, 677] on icon at bounding box center [33, 673] width 13 height 13
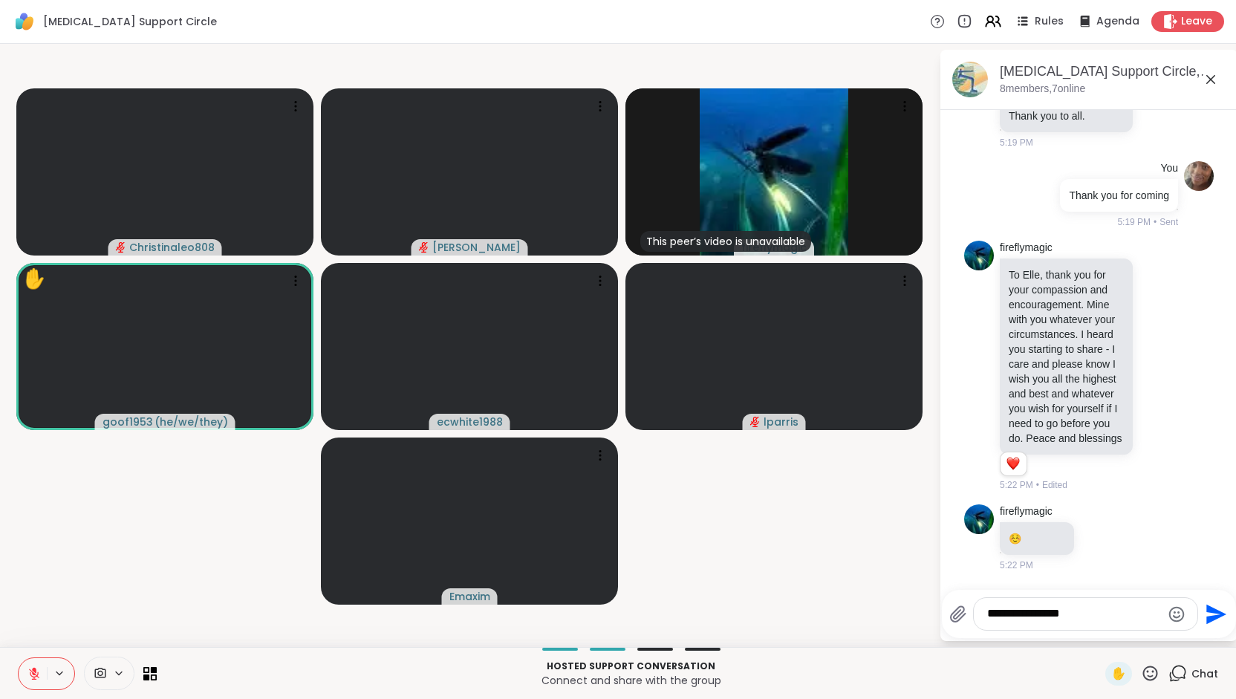
drag, startPoint x: 1077, startPoint y: 616, endPoint x: 981, endPoint y: 616, distance: 95.8
click at [981, 616] on div "**********" at bounding box center [1086, 614] width 224 height 32
click at [34, 275] on div "✋" at bounding box center [34, 278] width 24 height 29
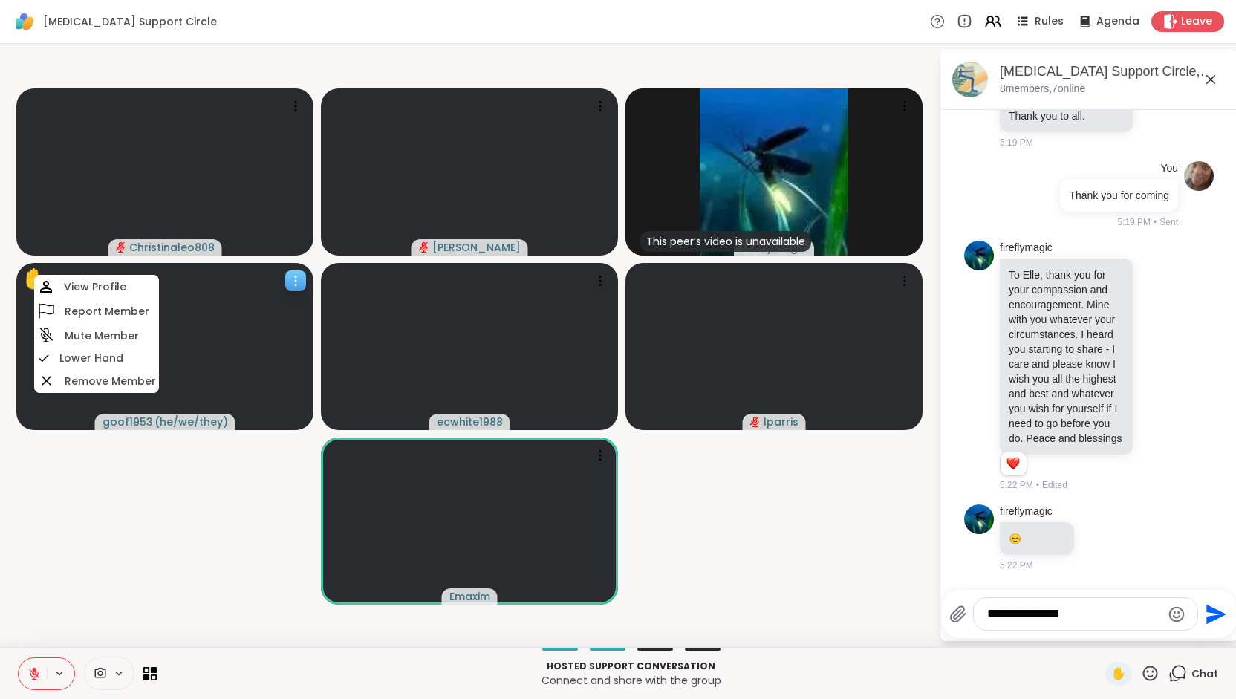
click at [34, 275] on div "✋" at bounding box center [34, 278] width 24 height 29
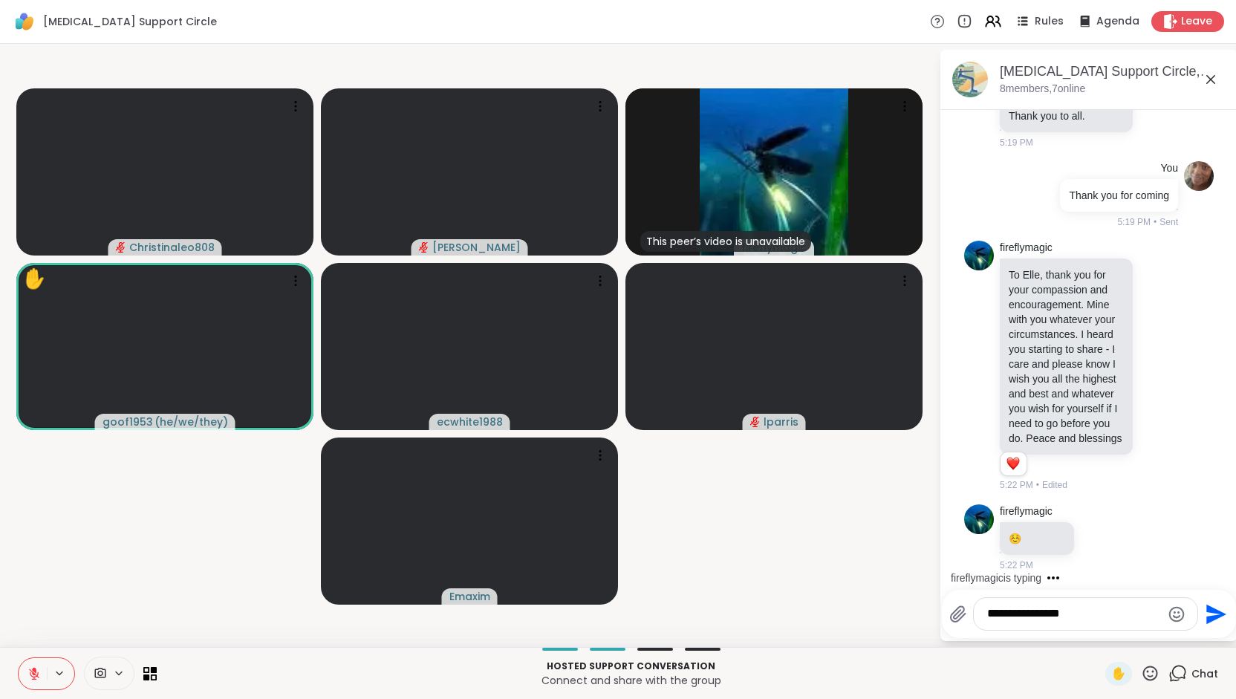
click at [34, 674] on icon at bounding box center [34, 673] width 10 height 10
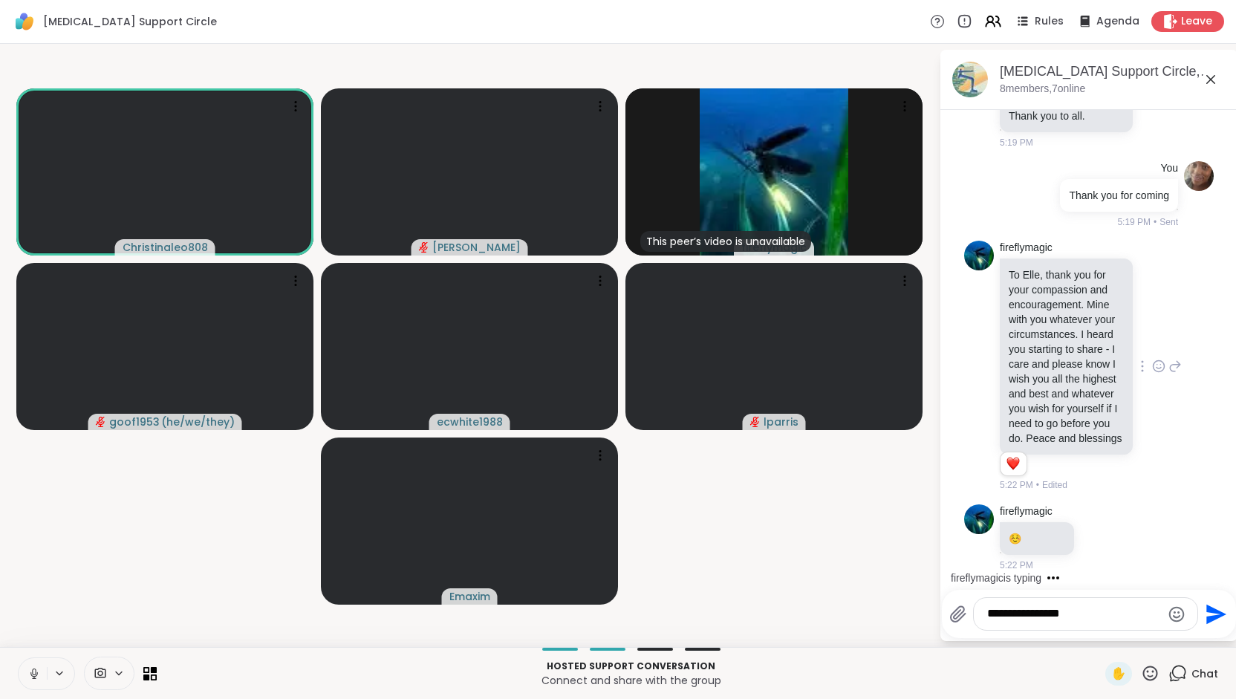
scroll to position [652, 0]
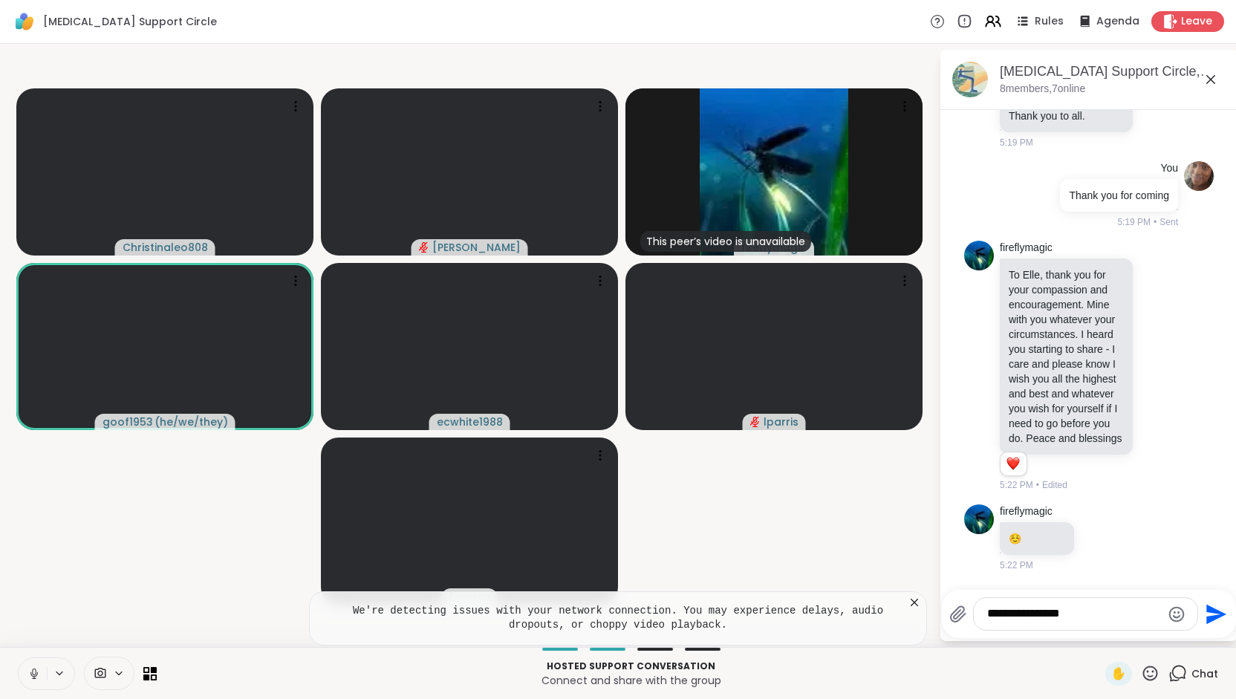
click at [32, 676] on icon at bounding box center [33, 673] width 7 height 4
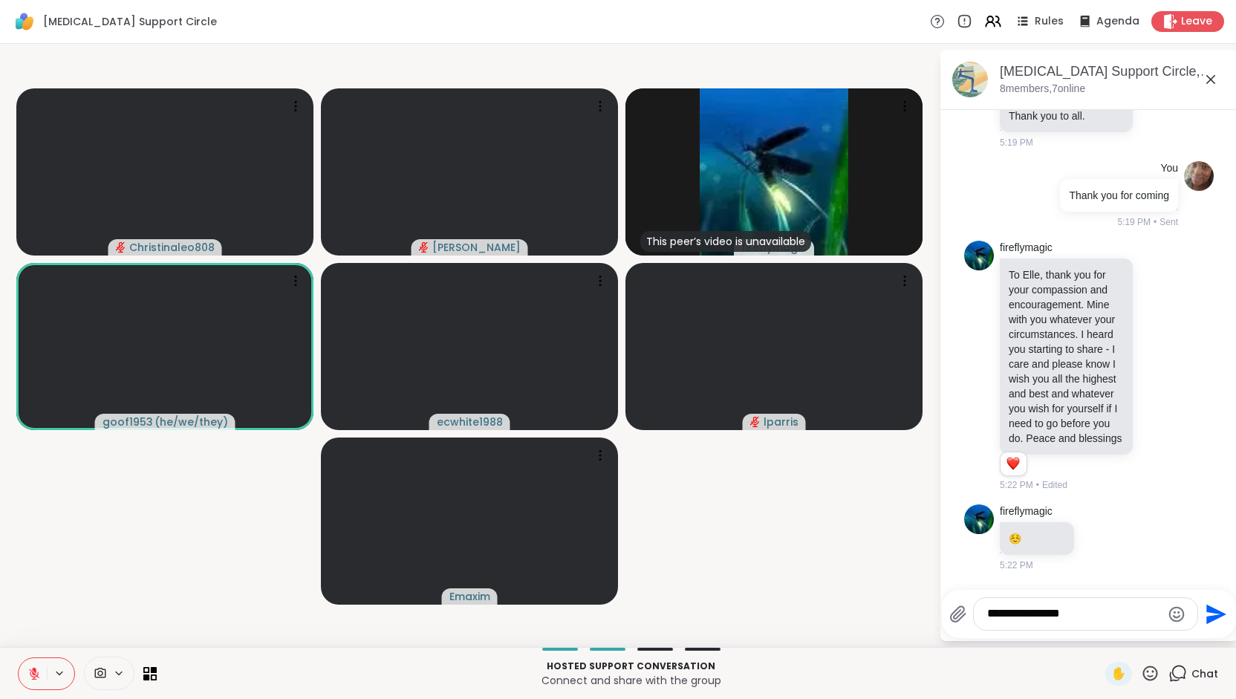
drag, startPoint x: 1101, startPoint y: 617, endPoint x: 971, endPoint y: 619, distance: 130.0
click at [971, 619] on div "**********" at bounding box center [1073, 613] width 249 height 33
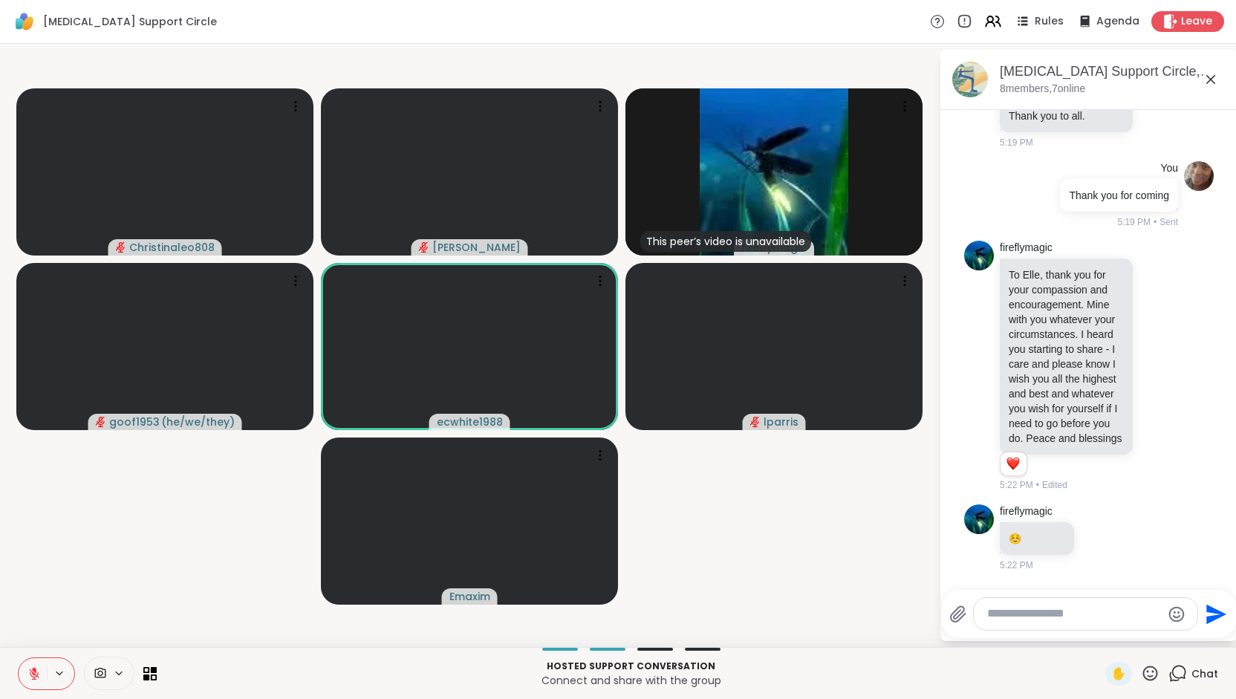
click at [36, 673] on icon at bounding box center [33, 673] width 13 height 13
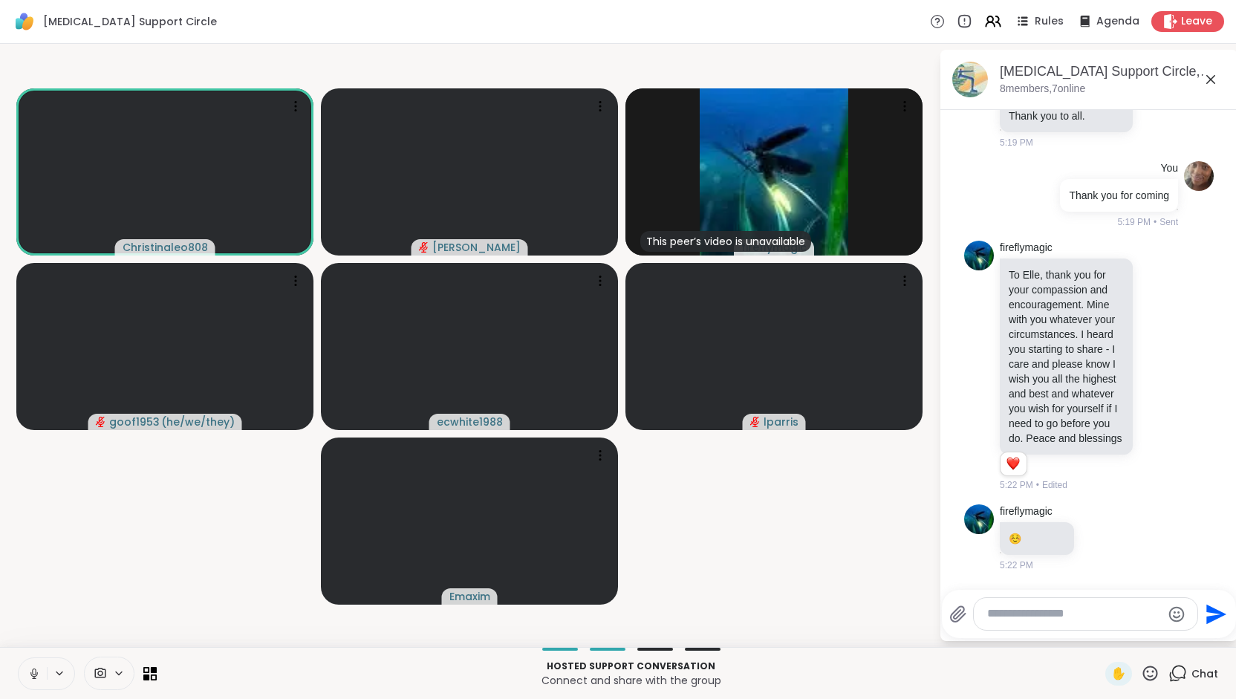
scroll to position [760, 0]
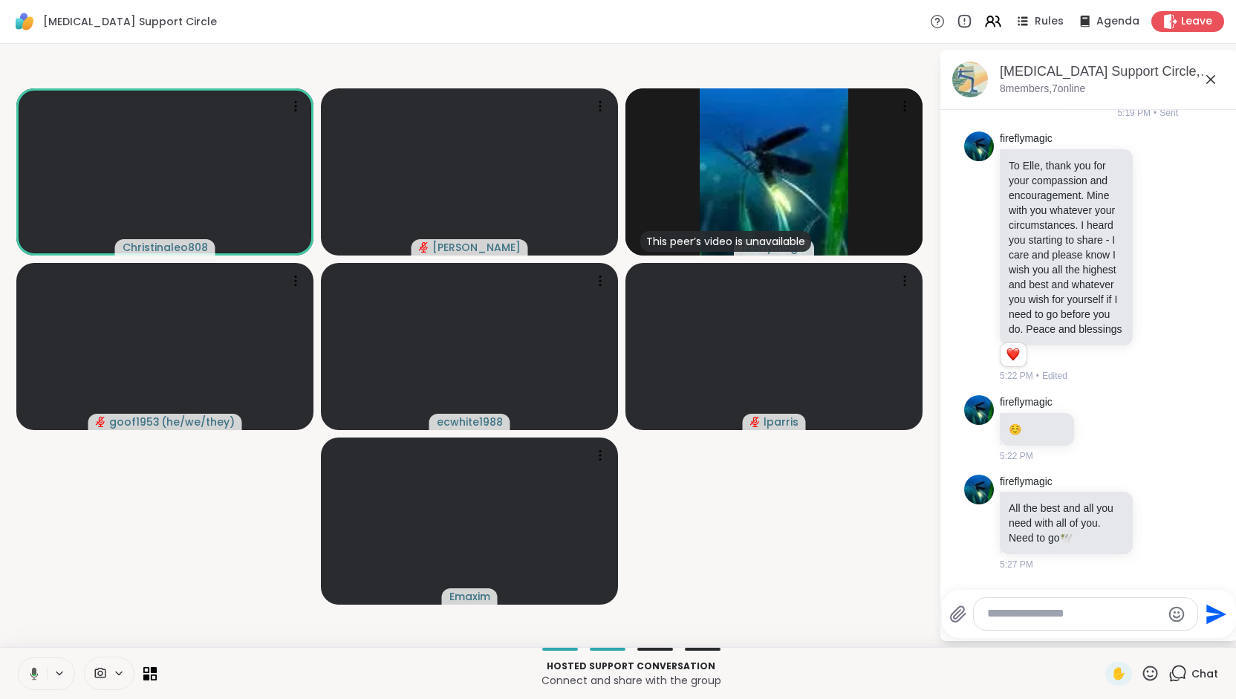
click at [1009, 608] on textarea "Type your message" at bounding box center [1074, 614] width 174 height 16
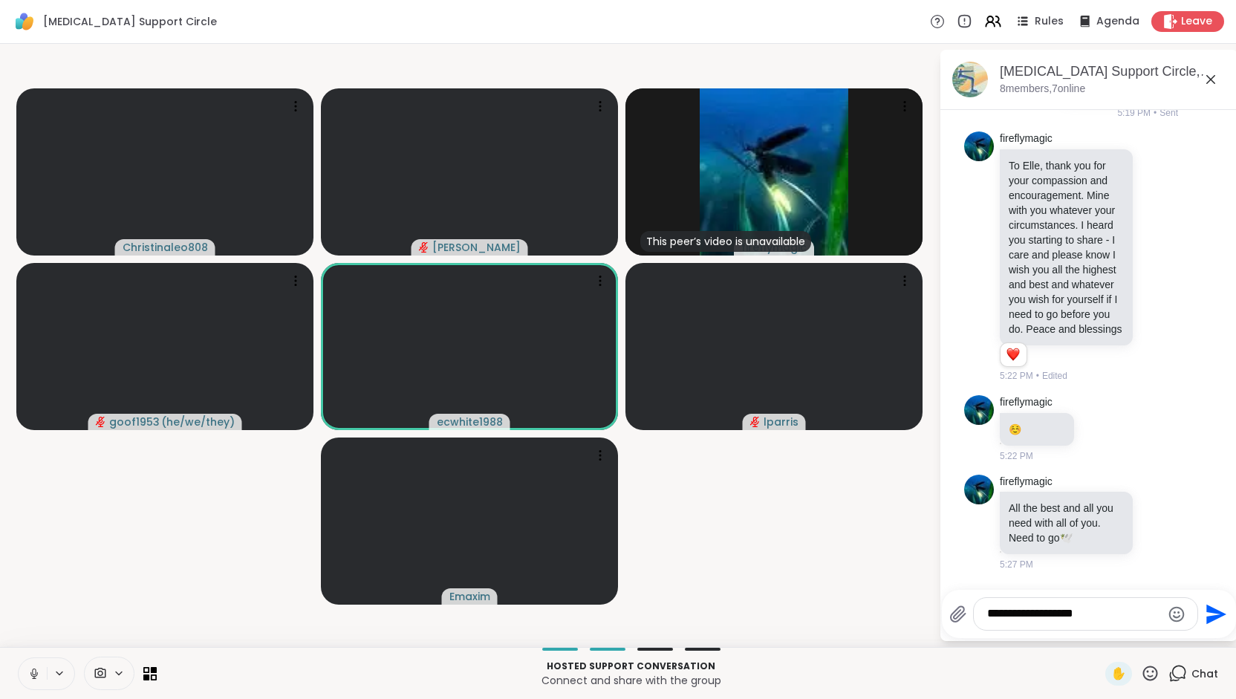
type textarea "**********"
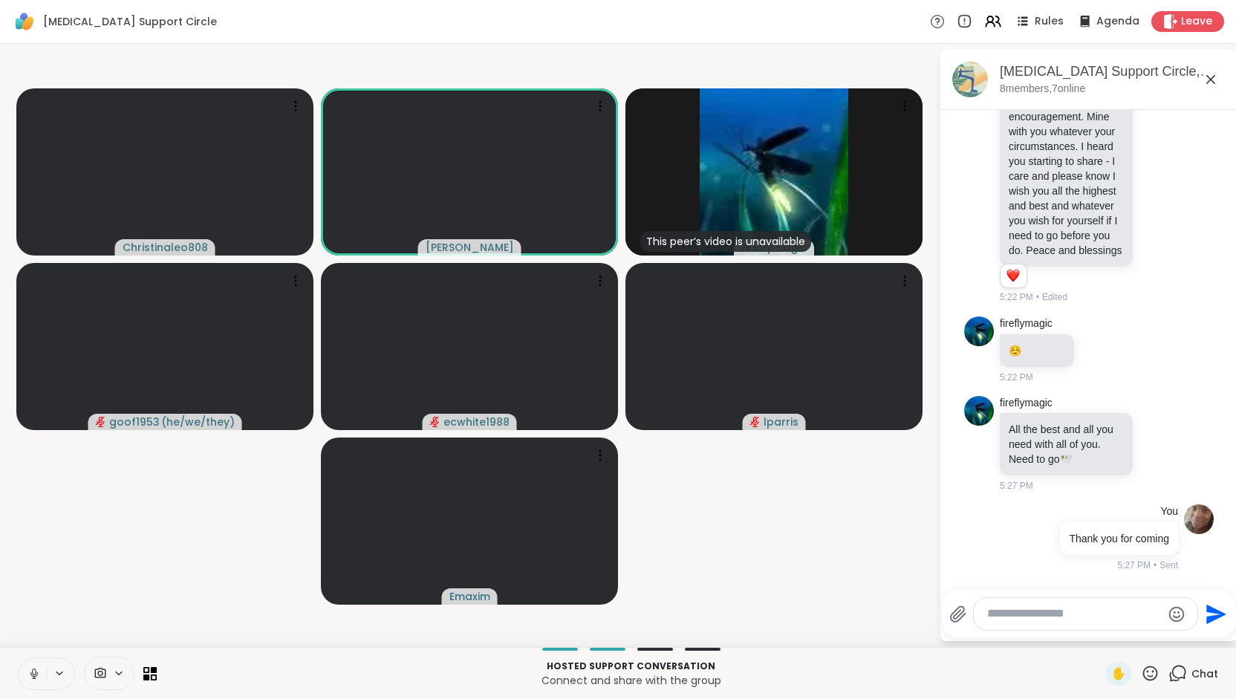
click at [33, 671] on icon at bounding box center [34, 671] width 4 height 7
click at [32, 671] on icon at bounding box center [34, 673] width 10 height 10
click at [31, 671] on icon at bounding box center [33, 673] width 13 height 13
click at [35, 673] on icon at bounding box center [34, 670] width 4 height 6
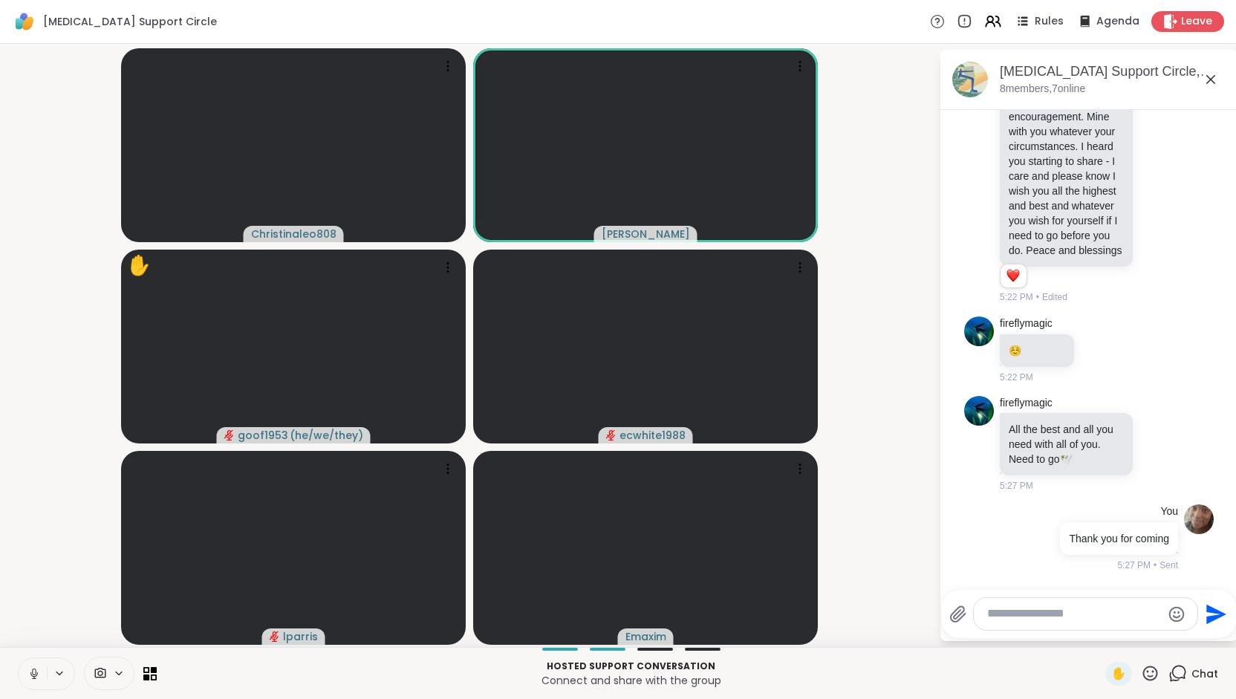
click at [27, 674] on icon at bounding box center [33, 673] width 13 height 13
click at [33, 672] on icon at bounding box center [33, 673] width 13 height 13
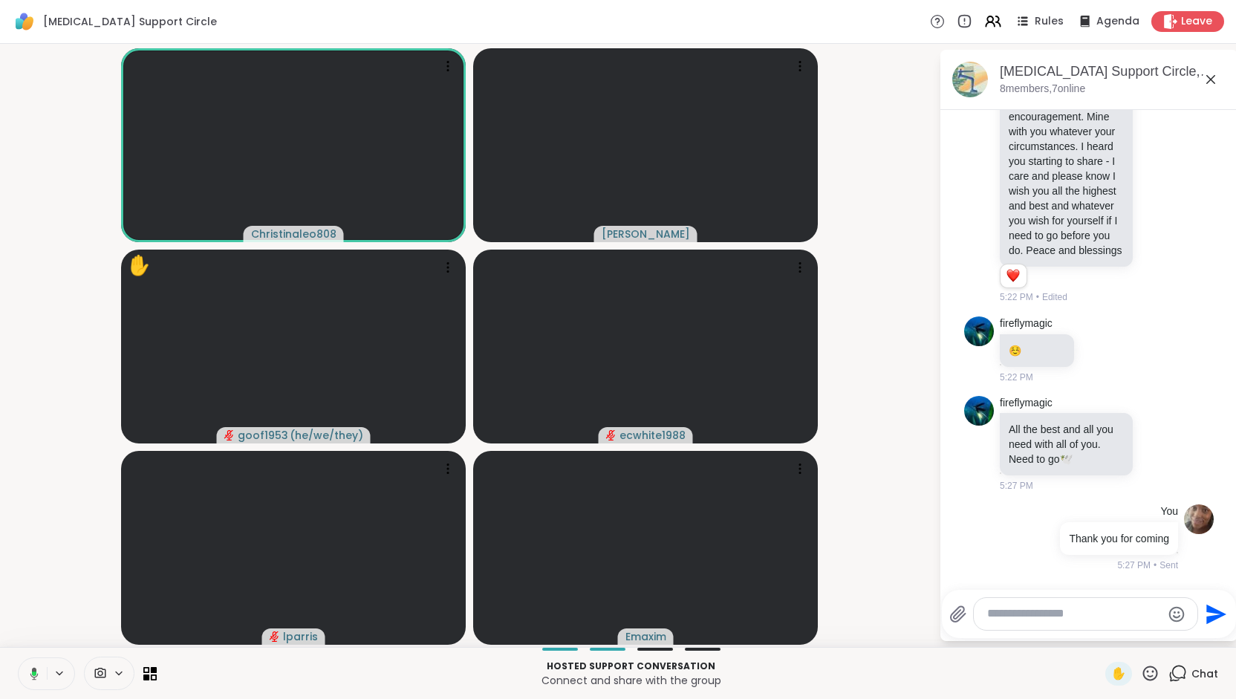
click at [33, 674] on icon at bounding box center [34, 673] width 4 height 4
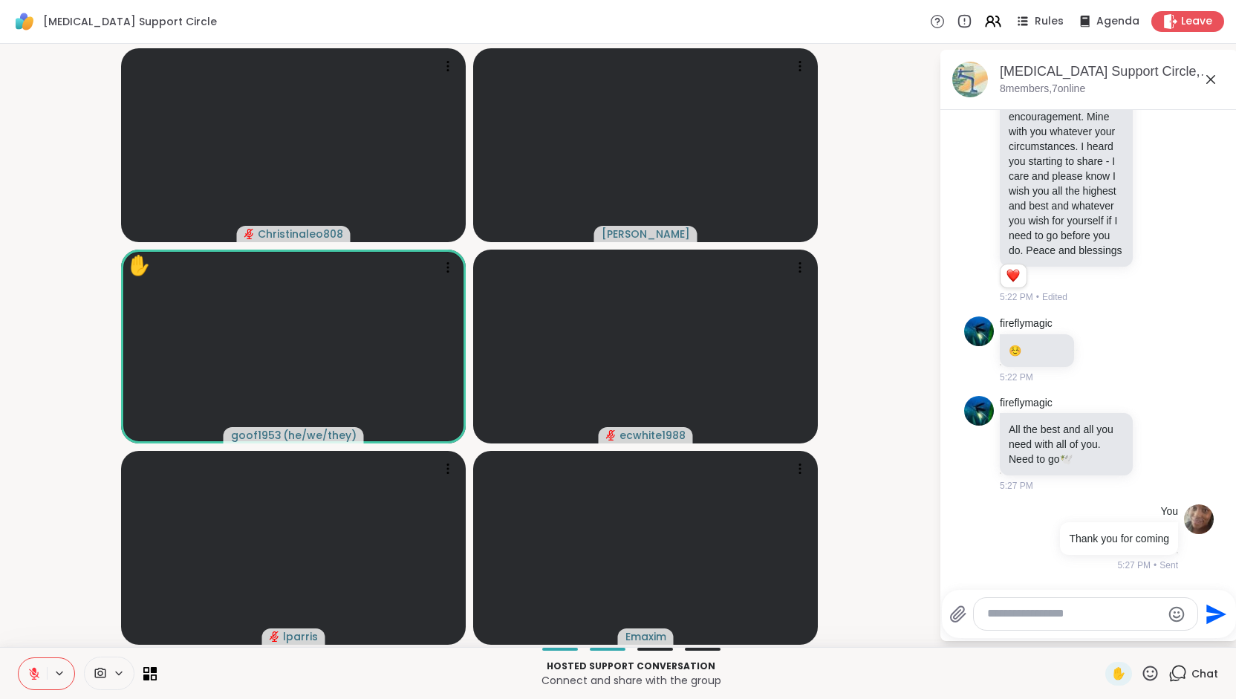
click at [33, 674] on icon at bounding box center [34, 673] width 10 height 10
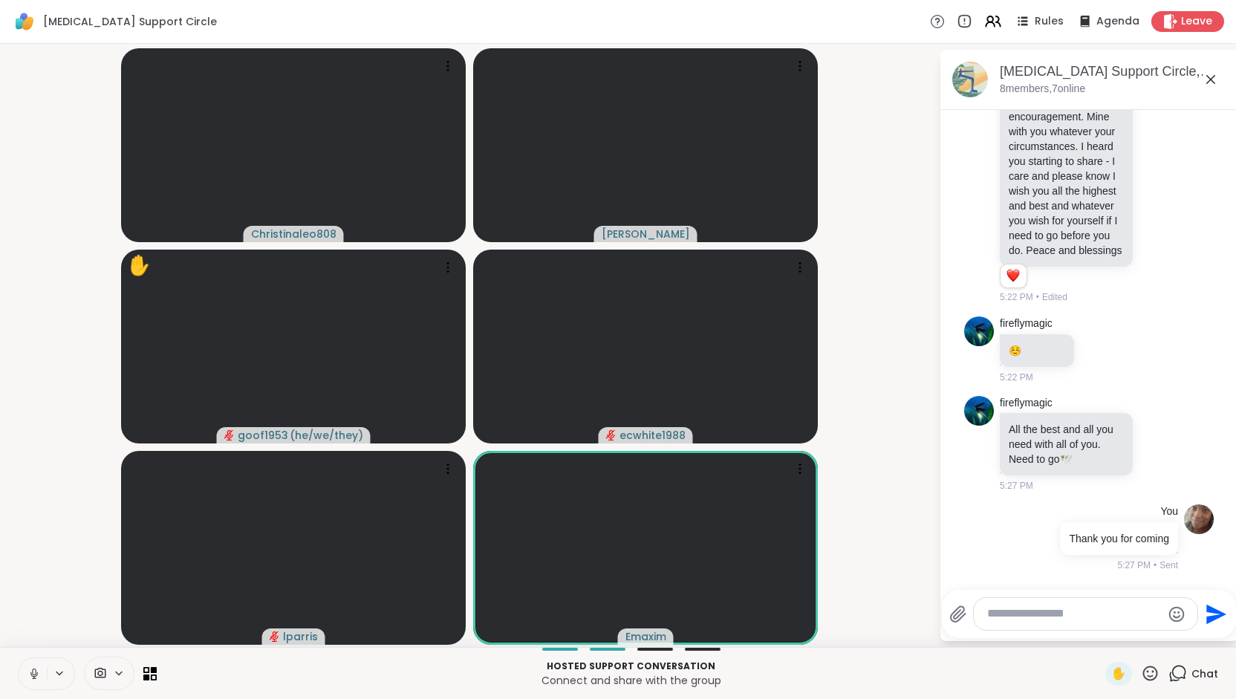
click at [37, 672] on icon at bounding box center [33, 673] width 13 height 13
click at [37, 672] on icon at bounding box center [34, 673] width 10 height 10
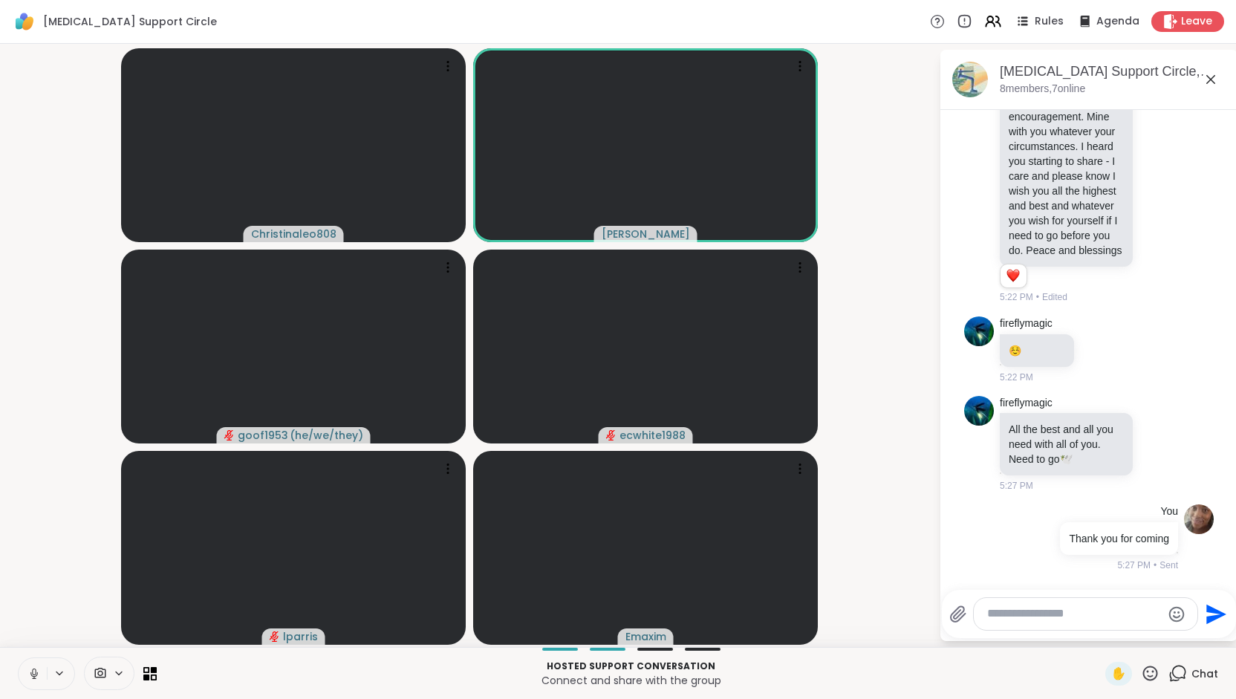
click at [24, 677] on button at bounding box center [33, 673] width 28 height 31
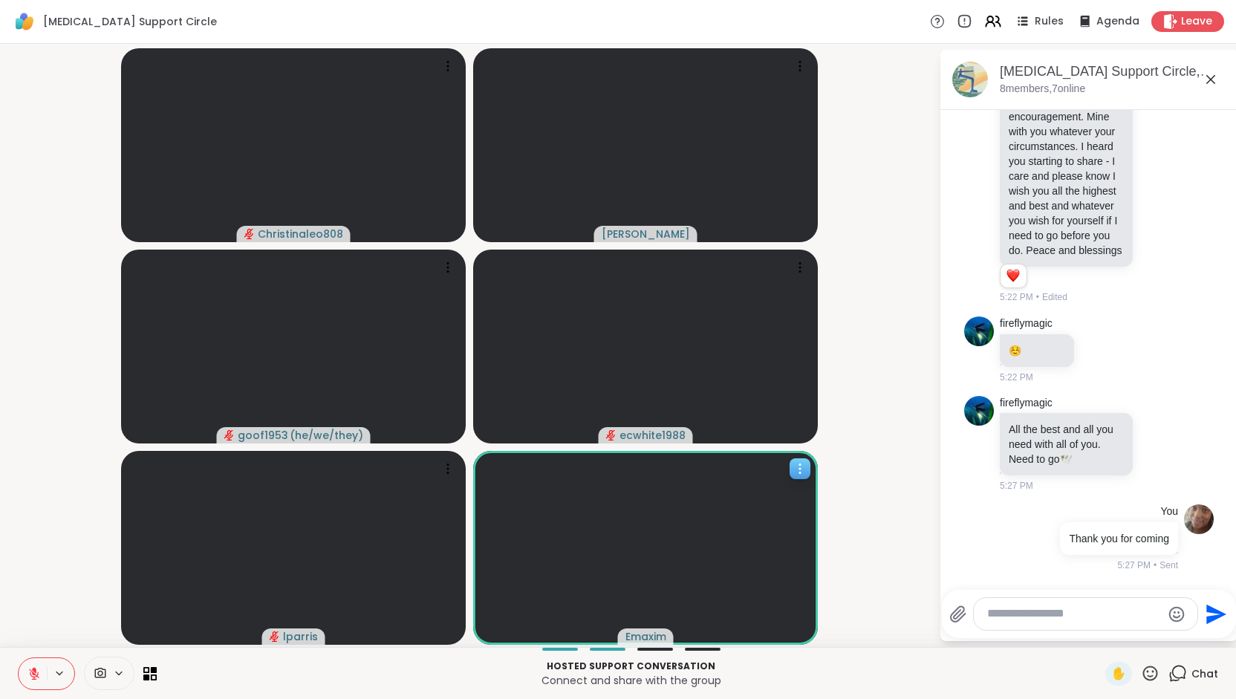
click at [799, 470] on icon at bounding box center [799, 468] width 15 height 15
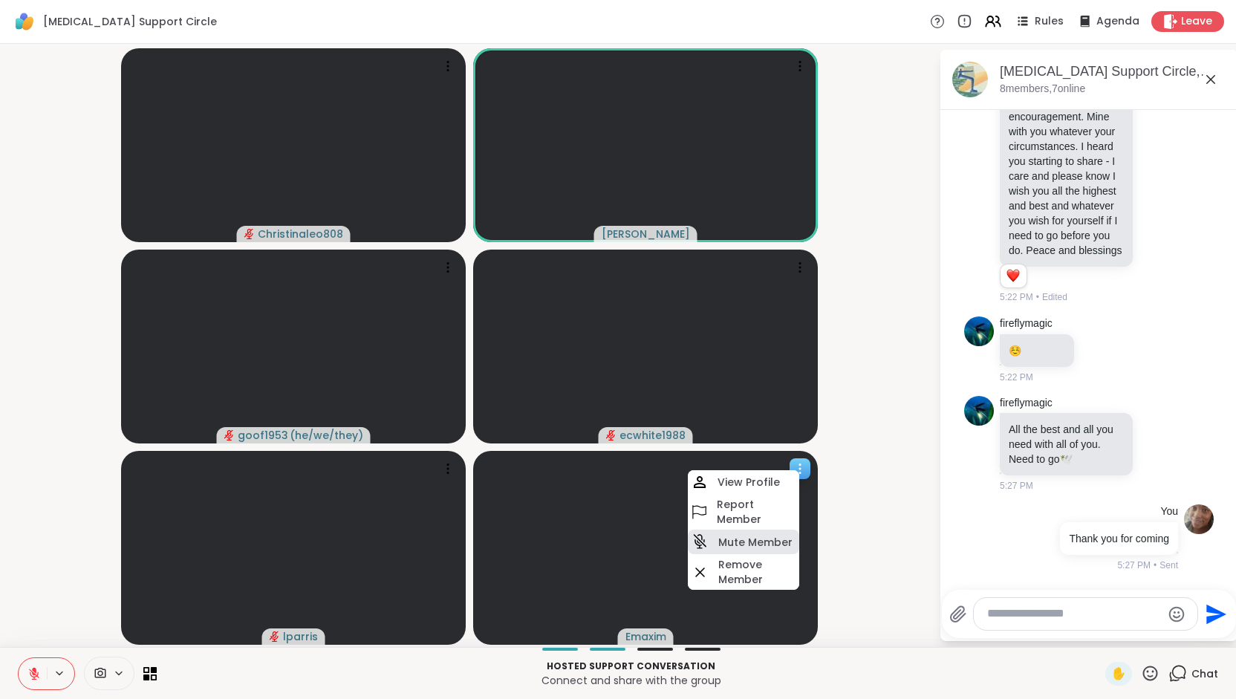
click at [757, 541] on h4 "Mute Member" at bounding box center [755, 542] width 74 height 15
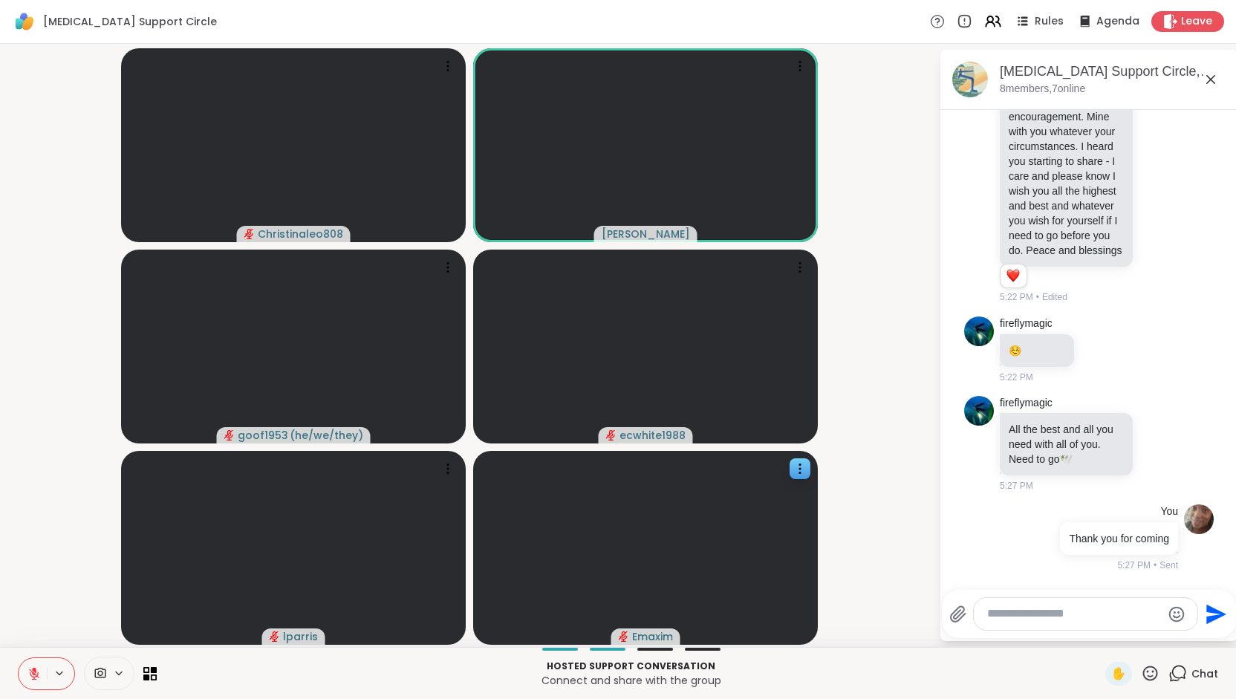
click at [30, 675] on icon at bounding box center [34, 673] width 10 height 10
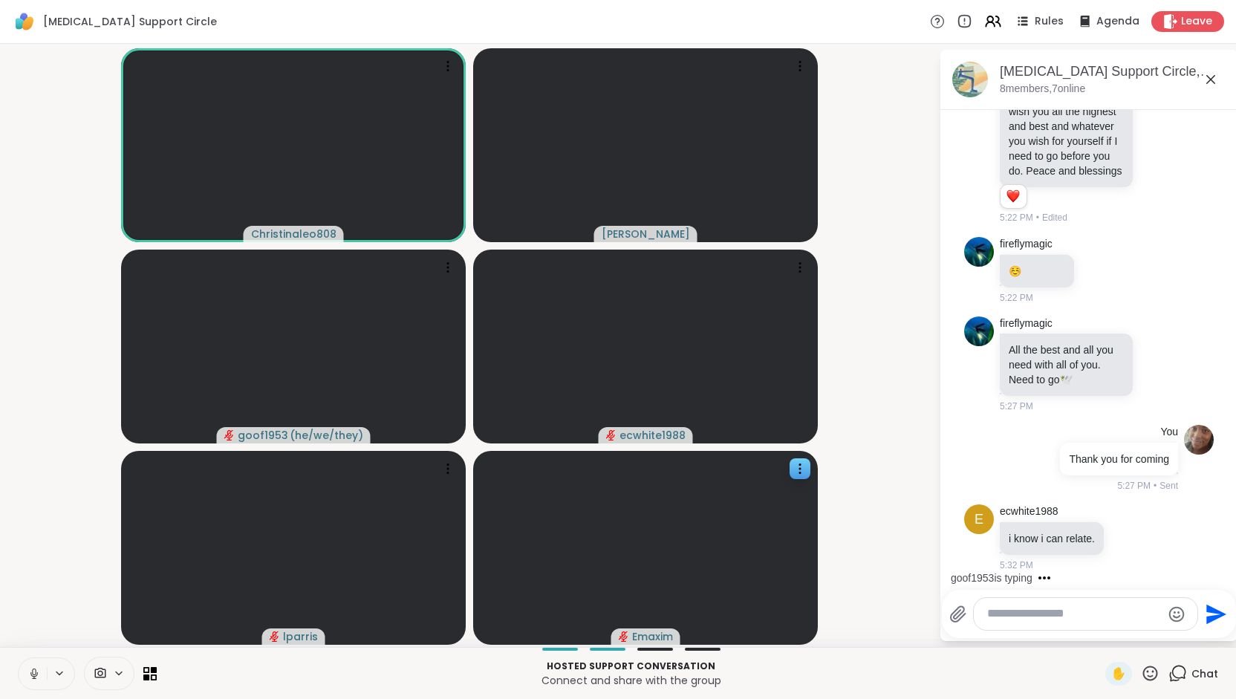
scroll to position [1011, 0]
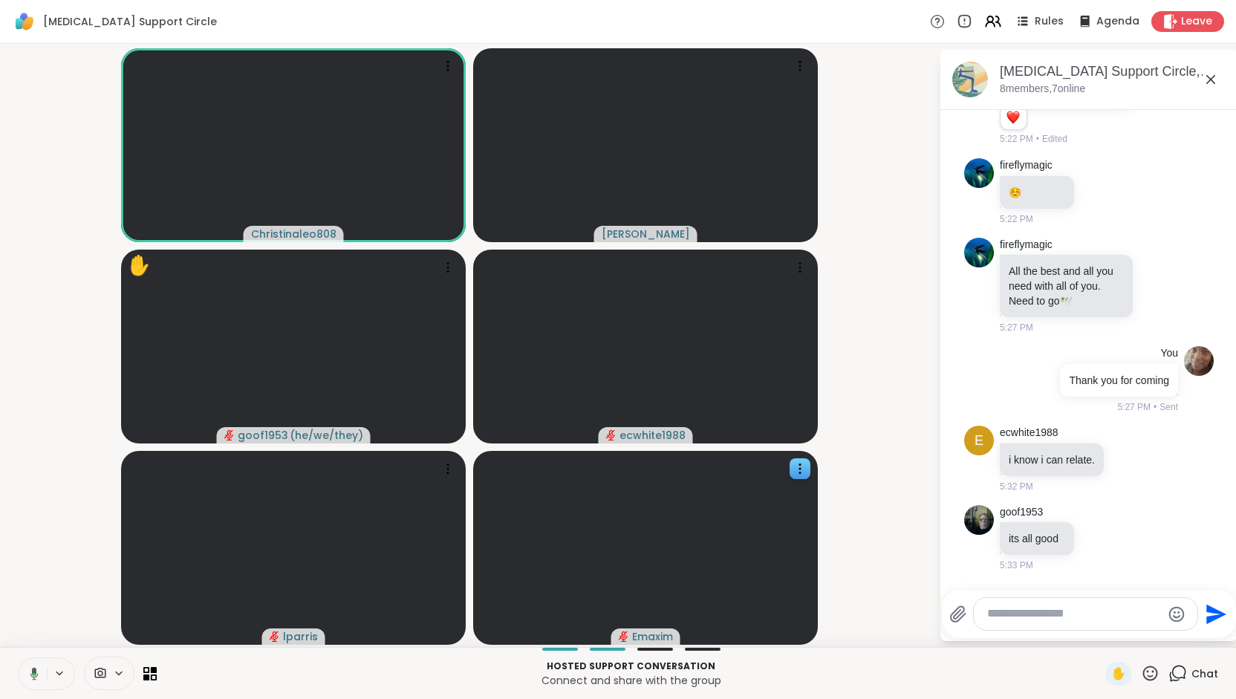
click at [38, 676] on icon at bounding box center [31, 673] width 13 height 13
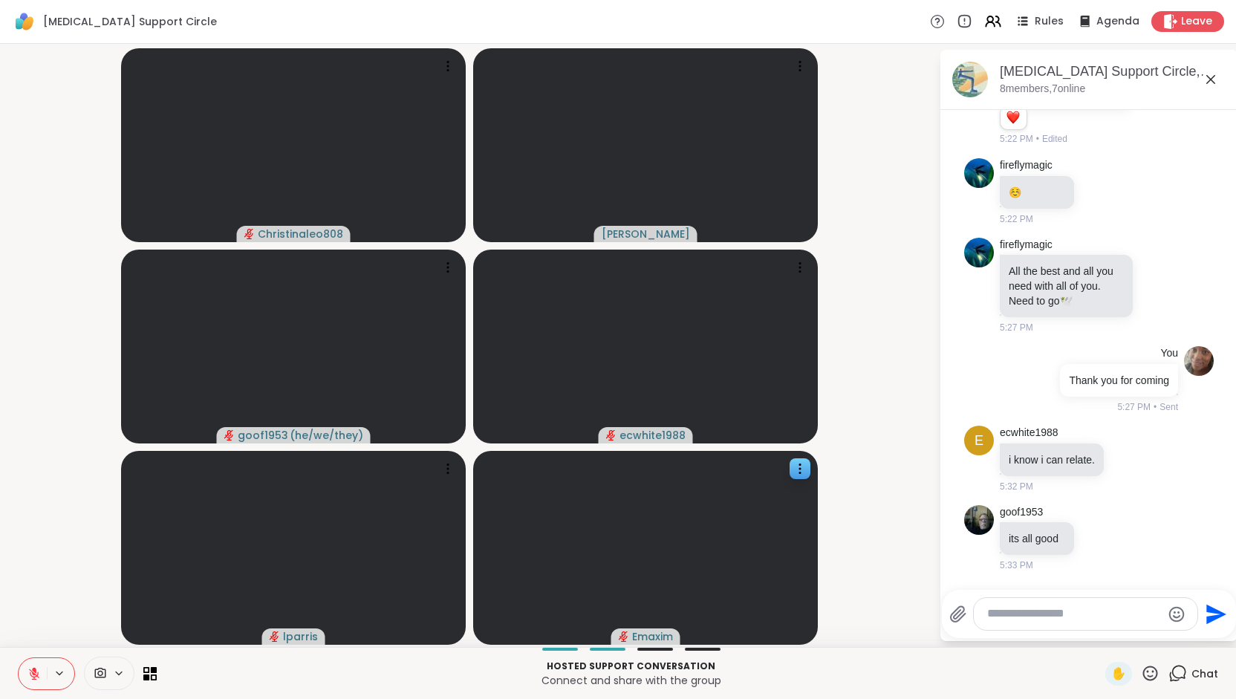
click at [36, 674] on icon at bounding box center [33, 673] width 13 height 13
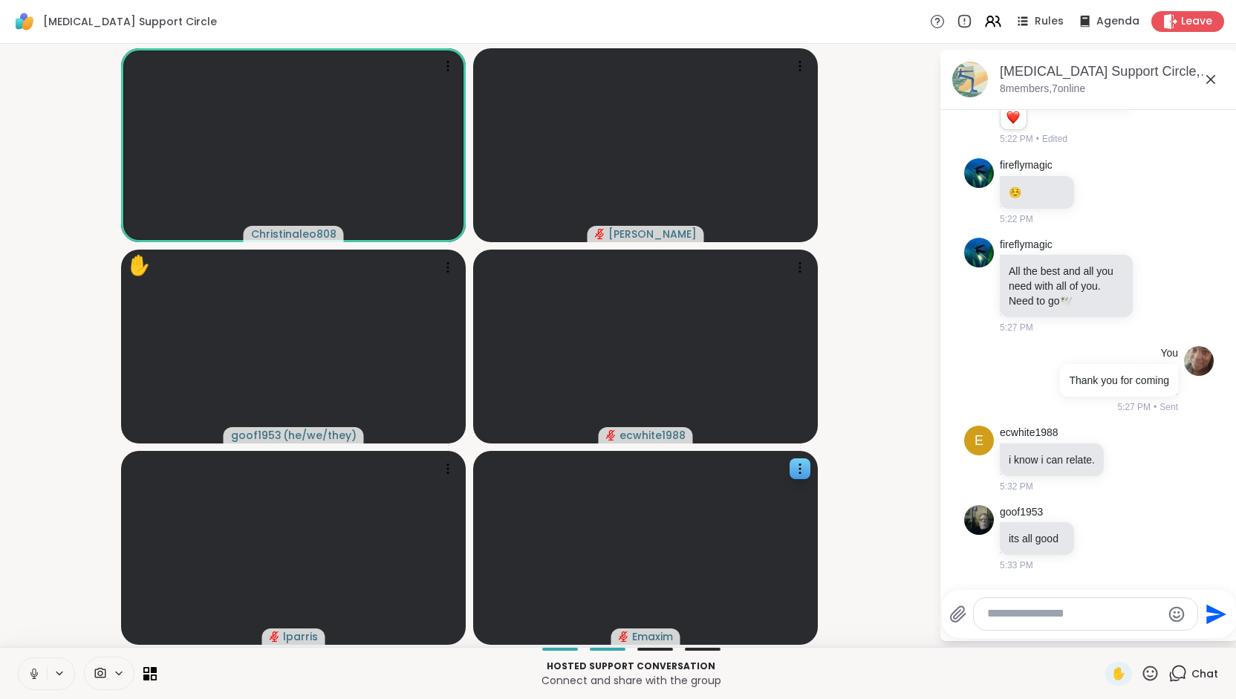
click at [34, 672] on icon at bounding box center [33, 673] width 13 height 13
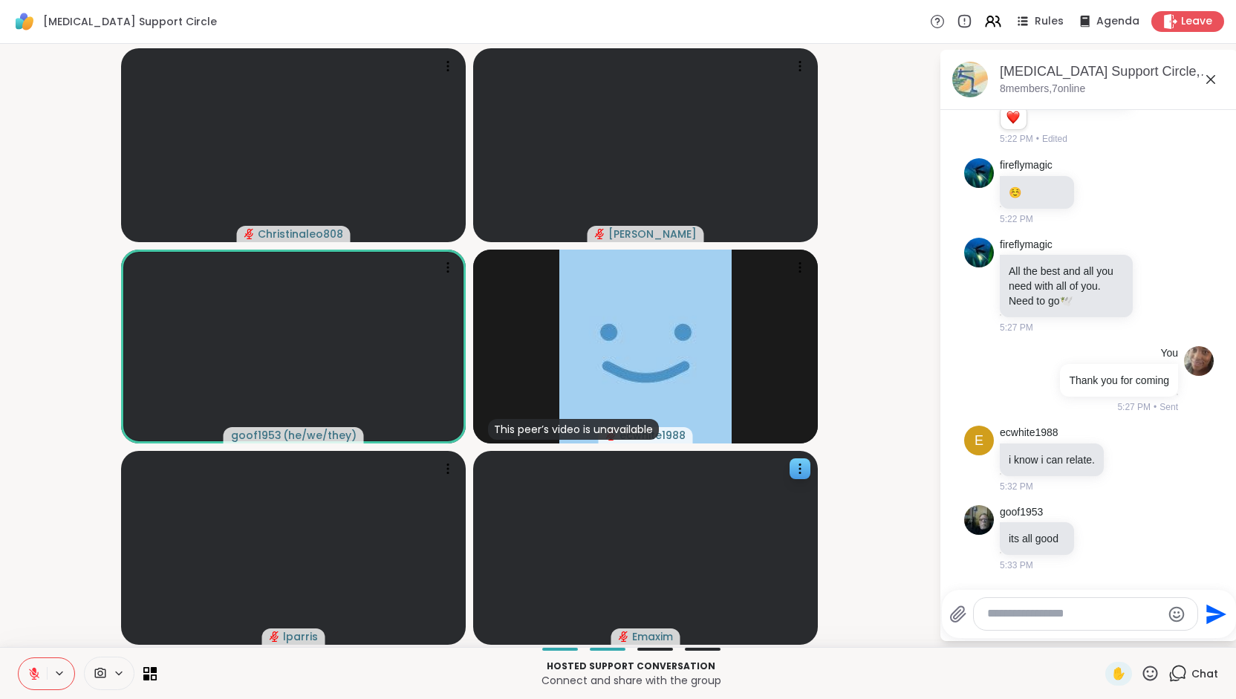
click at [36, 678] on icon at bounding box center [33, 673] width 13 height 13
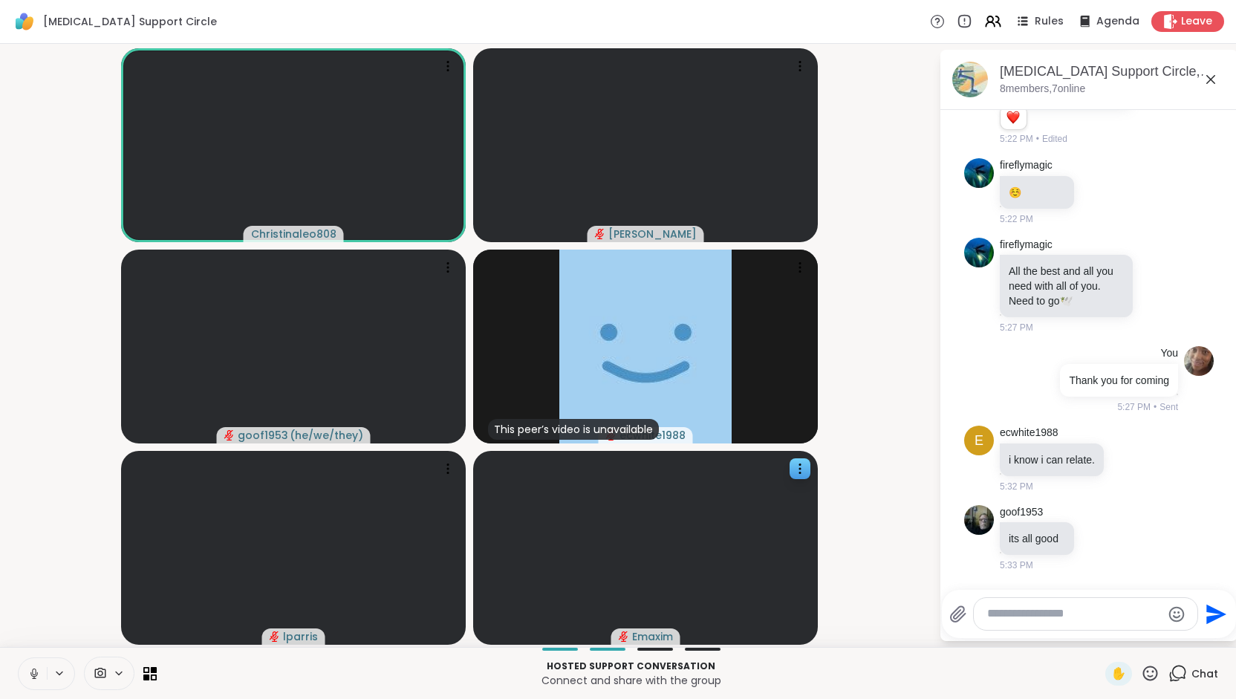
click at [33, 677] on icon at bounding box center [33, 673] width 13 height 13
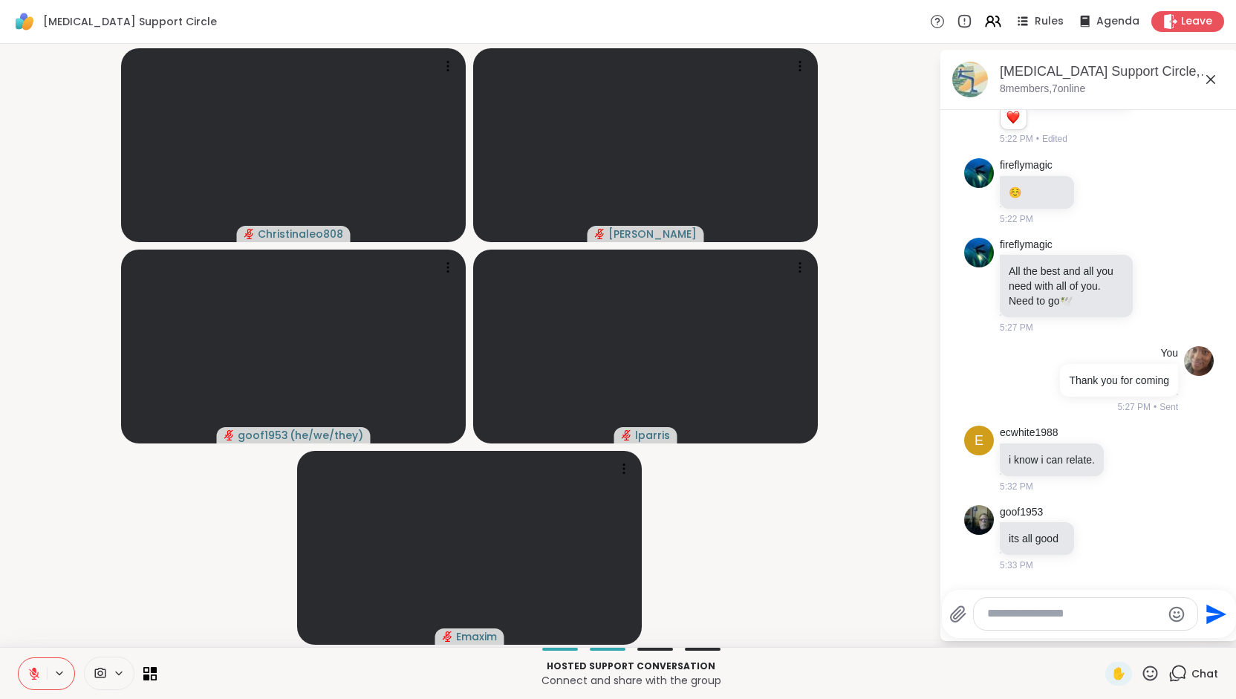
click at [33, 677] on icon at bounding box center [34, 673] width 10 height 10
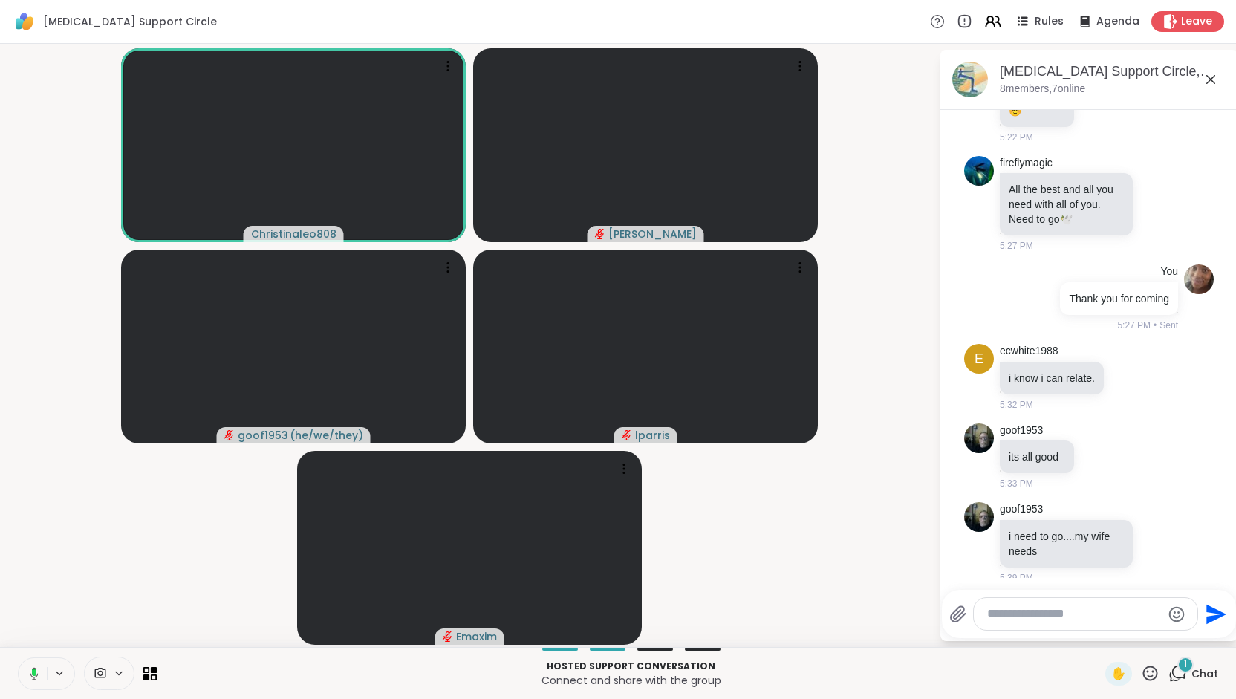
scroll to position [1105, 0]
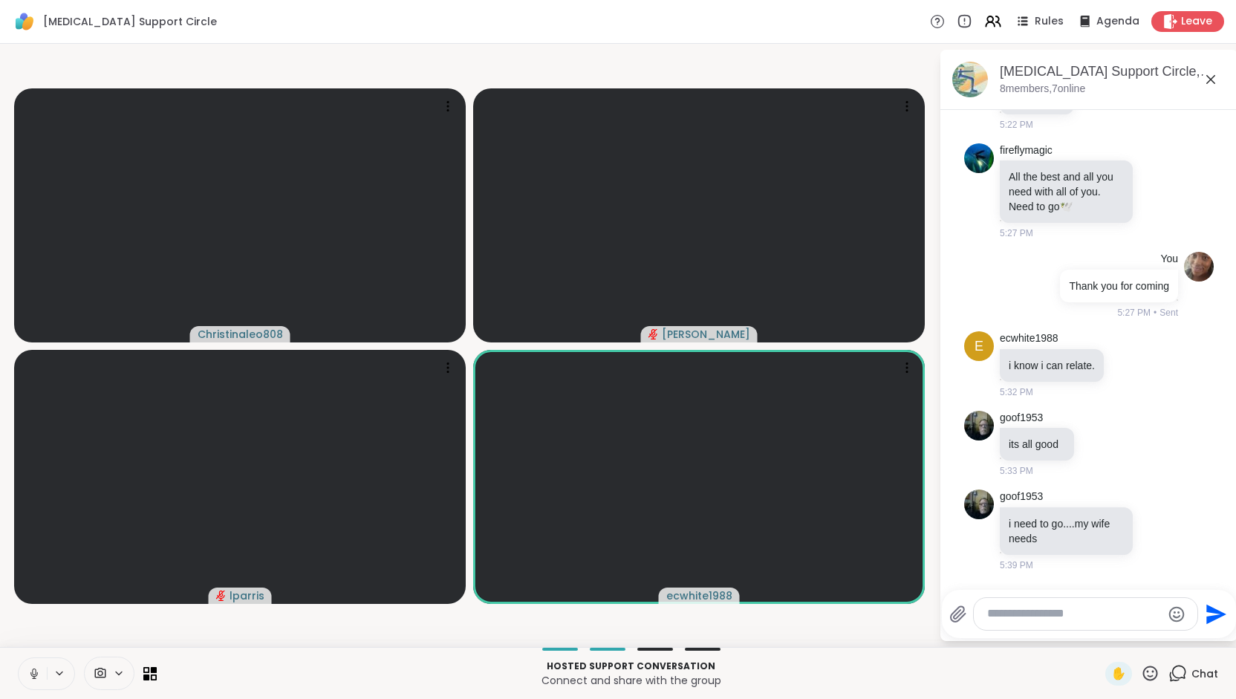
click at [34, 670] on icon at bounding box center [33, 673] width 13 height 13
click at [32, 667] on icon at bounding box center [33, 673] width 13 height 13
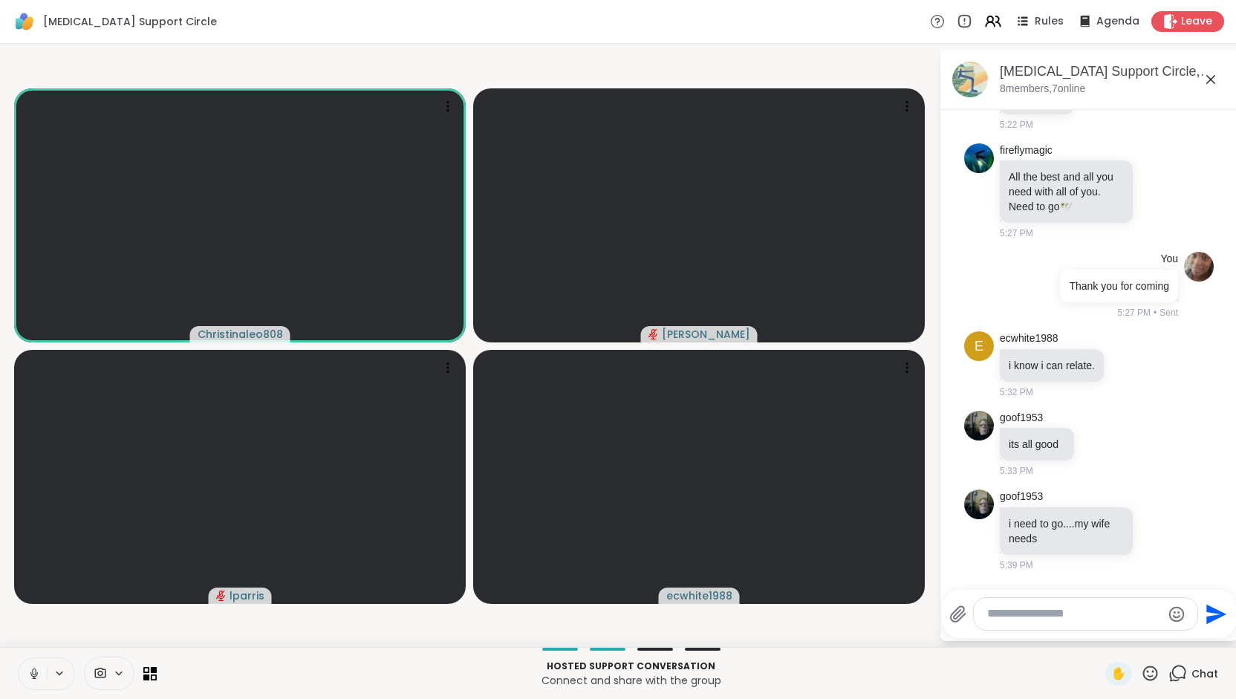
click at [35, 672] on icon at bounding box center [34, 671] width 4 height 7
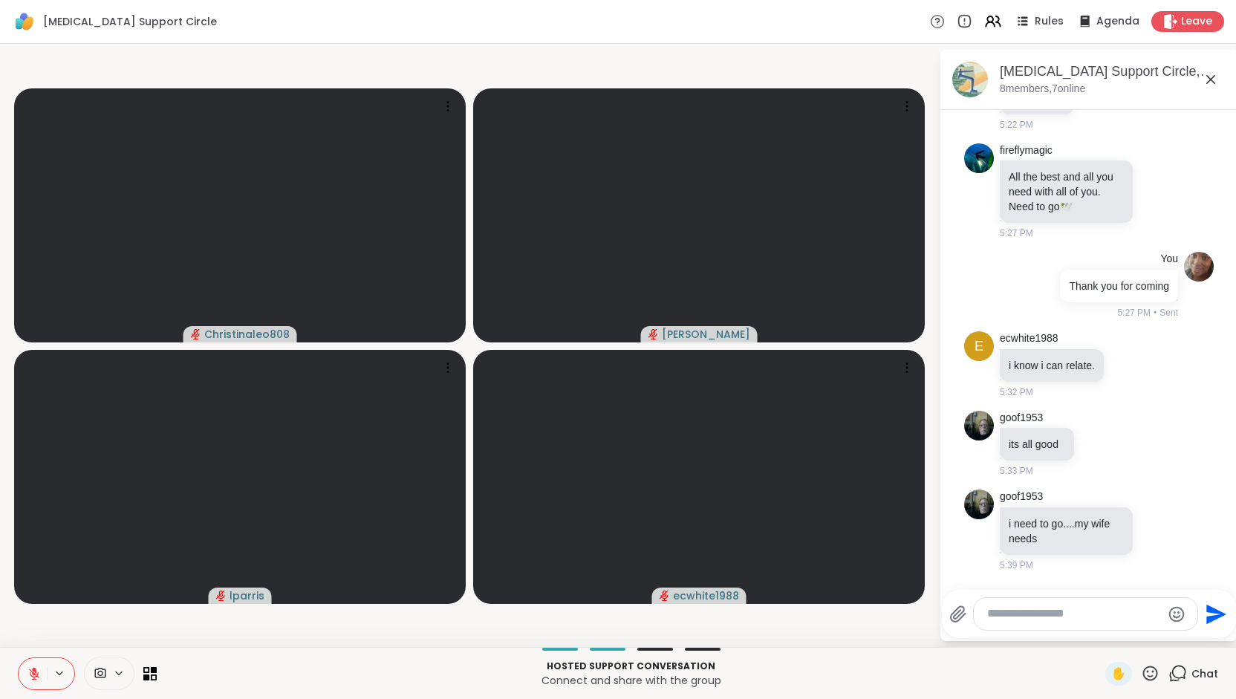
click at [29, 671] on icon at bounding box center [33, 673] width 13 height 13
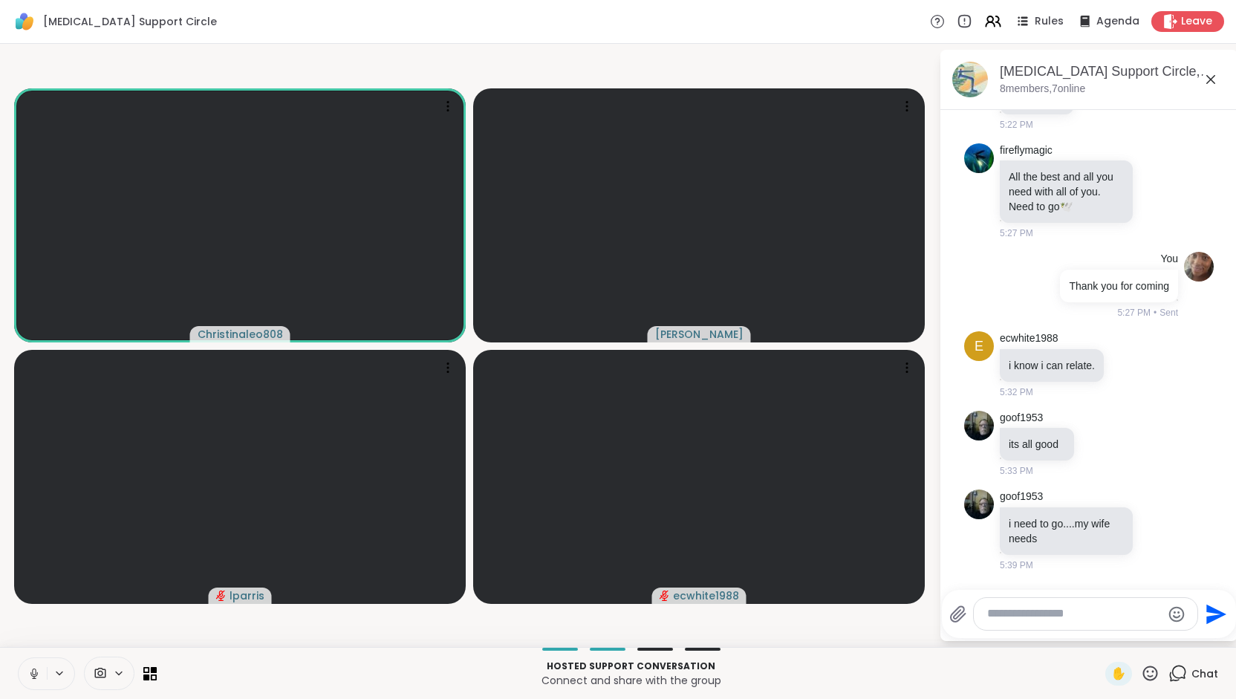
click at [1025, 616] on textarea "Type your message" at bounding box center [1074, 614] width 174 height 16
paste textarea "**********"
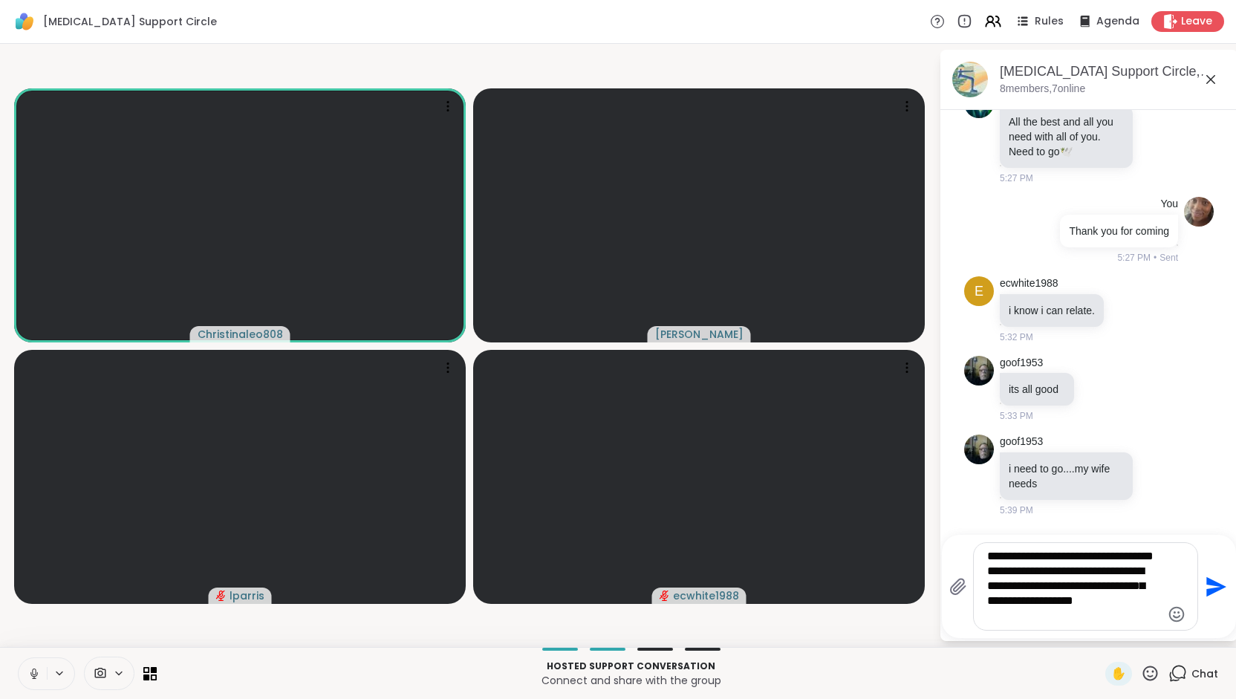
type textarea "**********"
click at [1209, 590] on icon "Send" at bounding box center [1216, 586] width 20 height 20
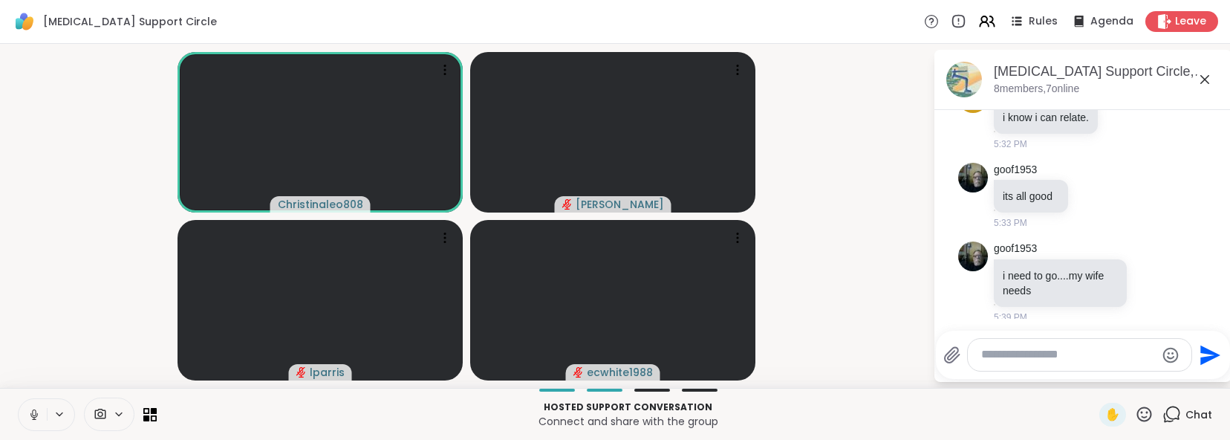
scroll to position [1531, 0]
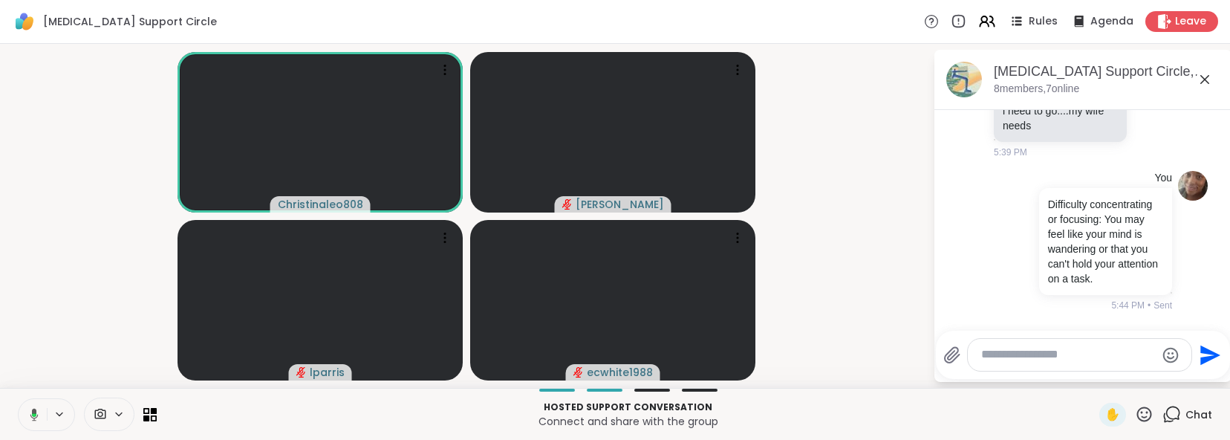
click at [847, 310] on video-player-container "Christinaleo808 [PERSON_NAME] lparris ecwhite1988" at bounding box center [466, 216] width 915 height 332
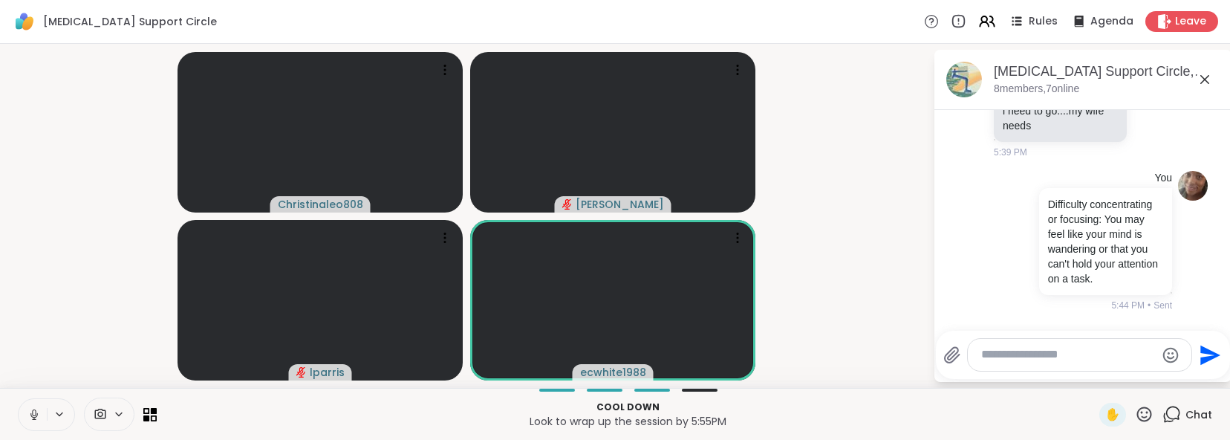
click at [37, 417] on button at bounding box center [33, 414] width 28 height 31
click at [999, 352] on textarea "Type your message" at bounding box center [1068, 355] width 174 height 16
type textarea "**********"
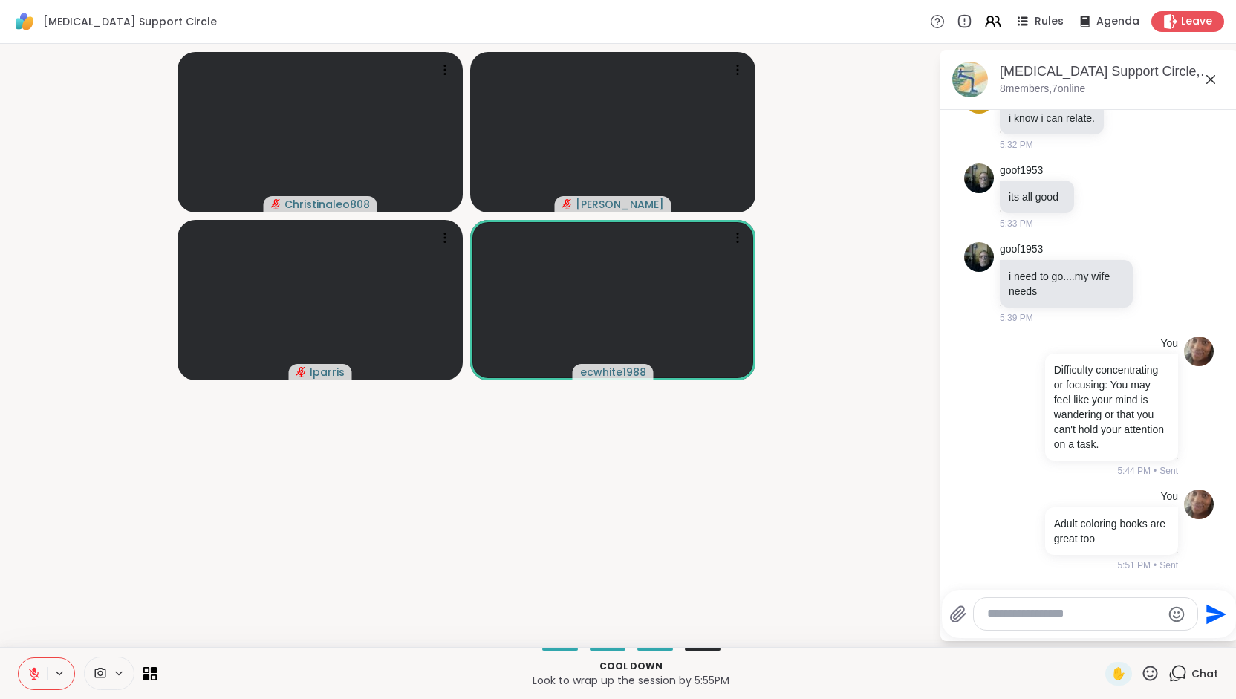
scroll to position [1366, 0]
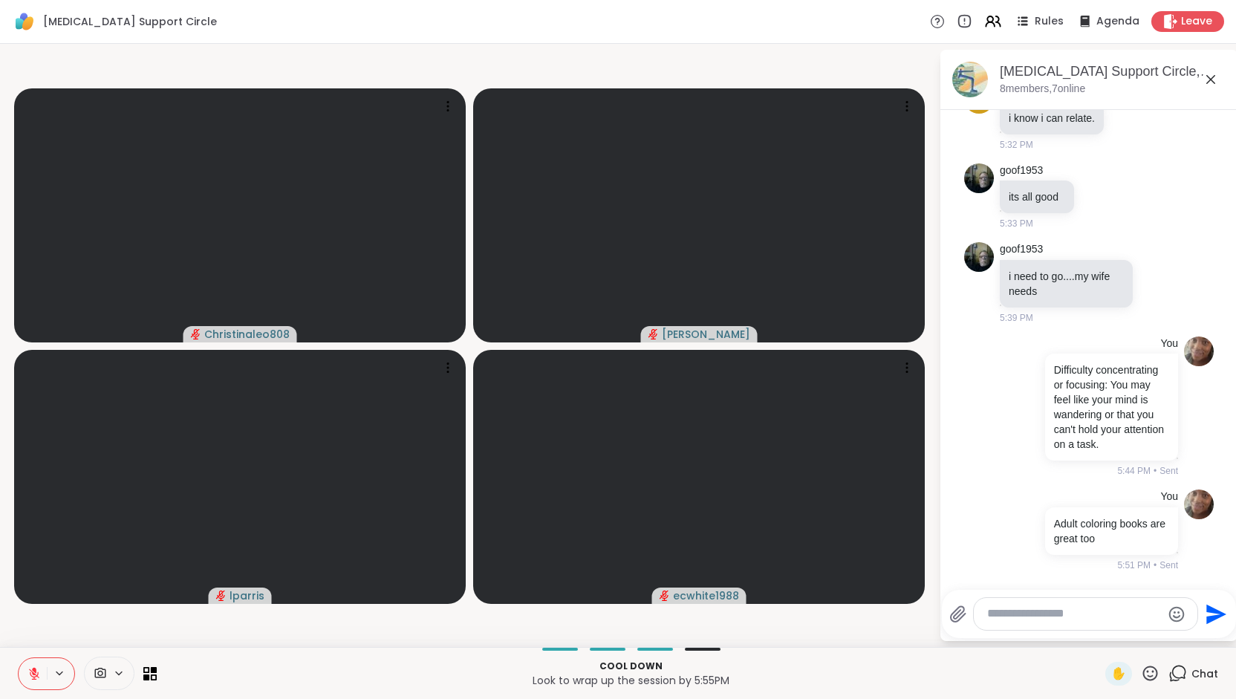
click at [26, 676] on button at bounding box center [33, 673] width 28 height 31
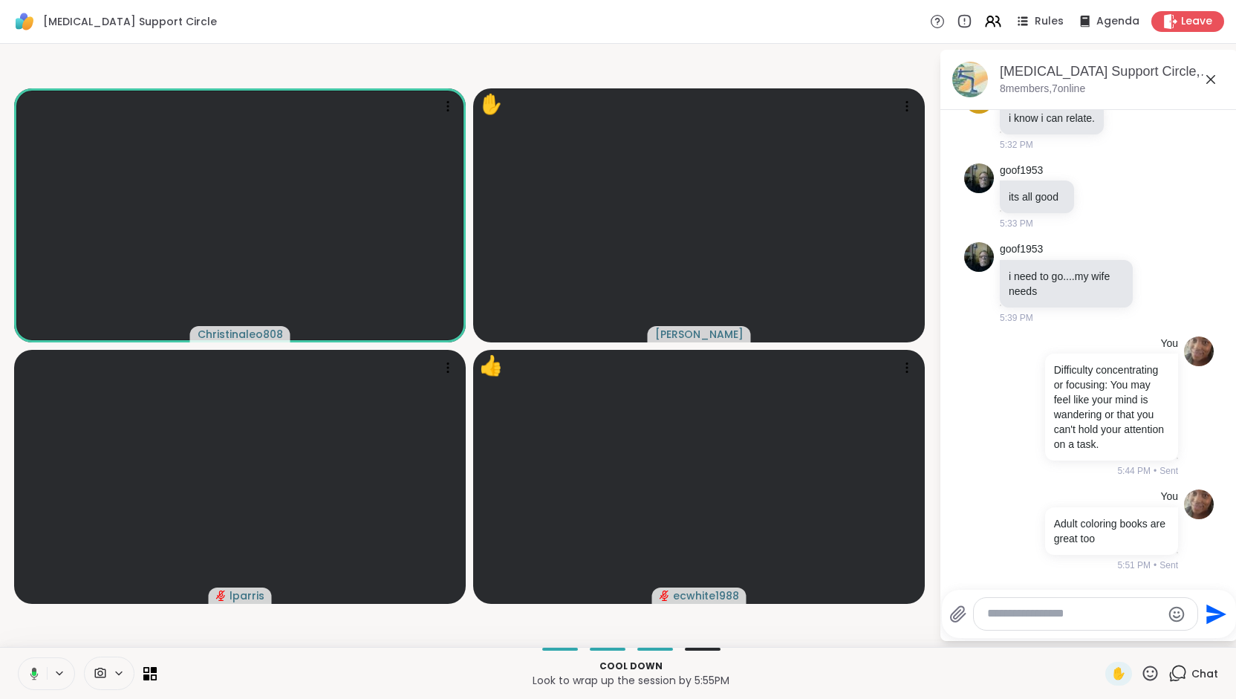
click at [37, 674] on icon at bounding box center [34, 673] width 8 height 13
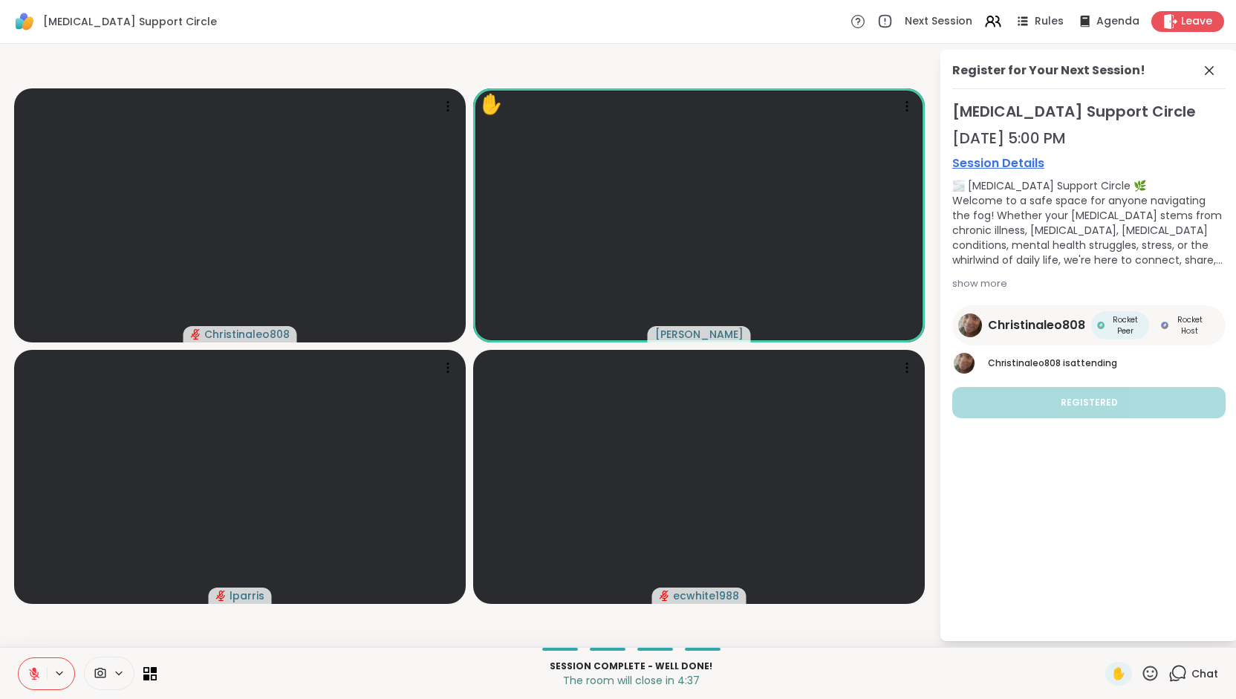
click at [1191, 668] on span "Chat" at bounding box center [1204, 673] width 27 height 15
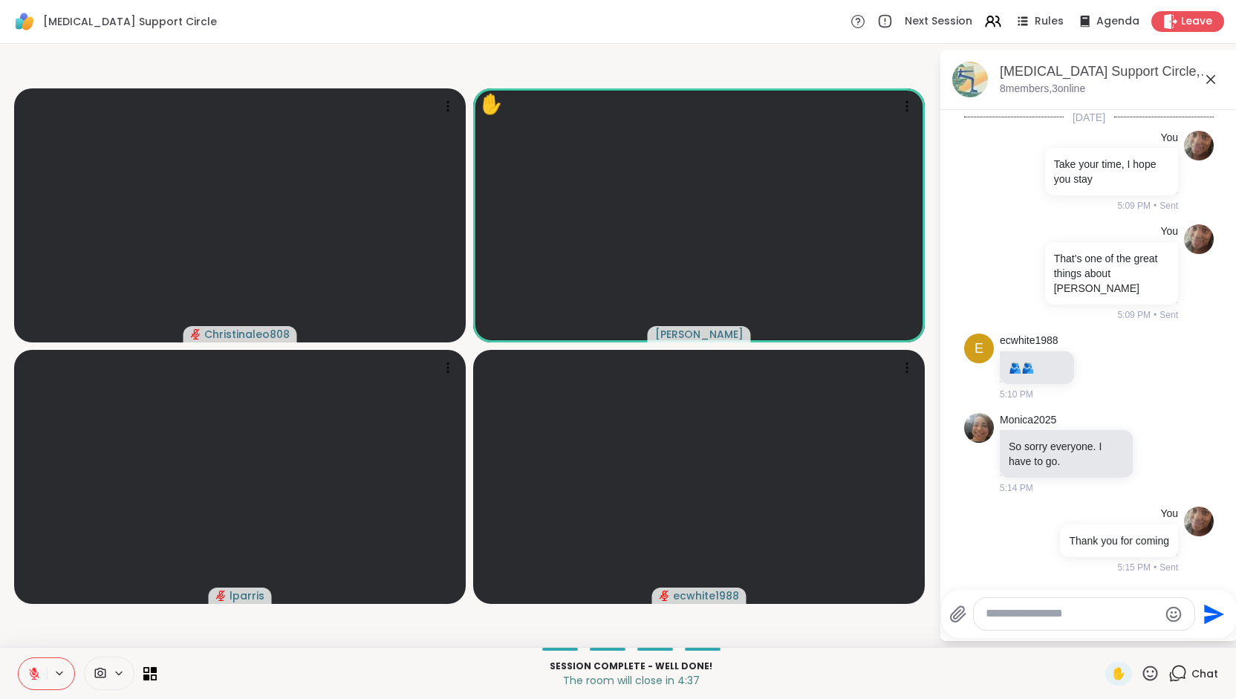
scroll to position [1351, 0]
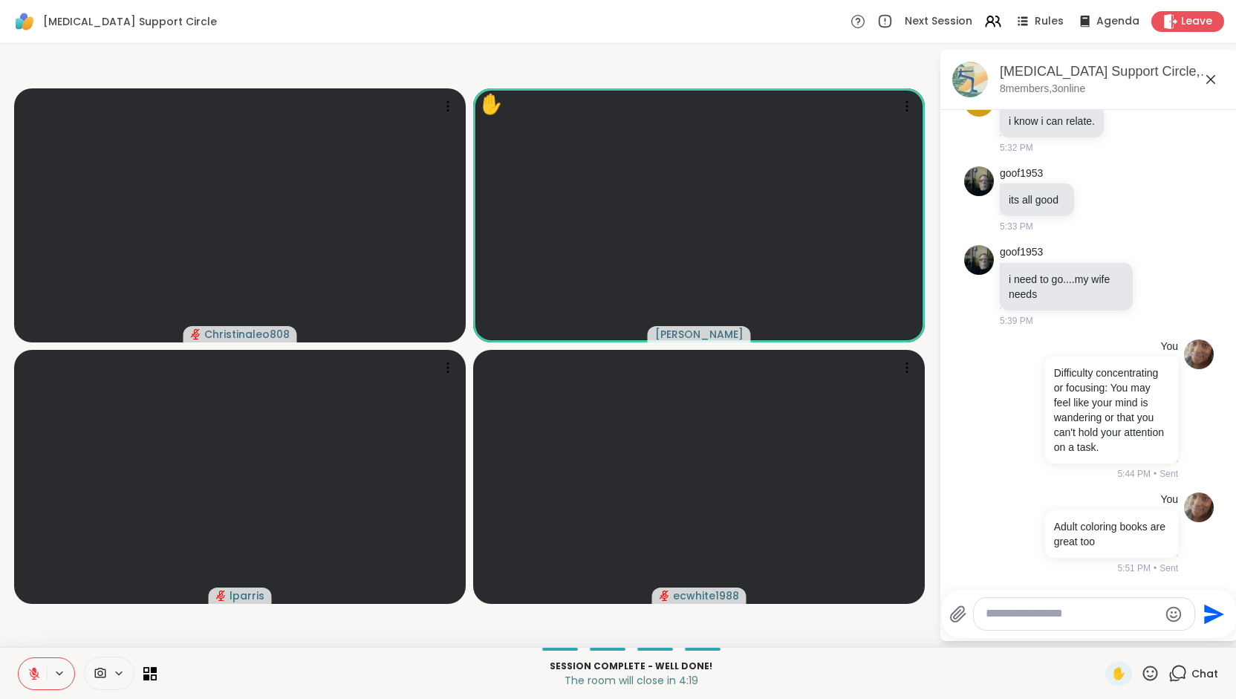
click at [1093, 622] on textarea "Type your message" at bounding box center [1071, 614] width 173 height 16
type textarea "**********"
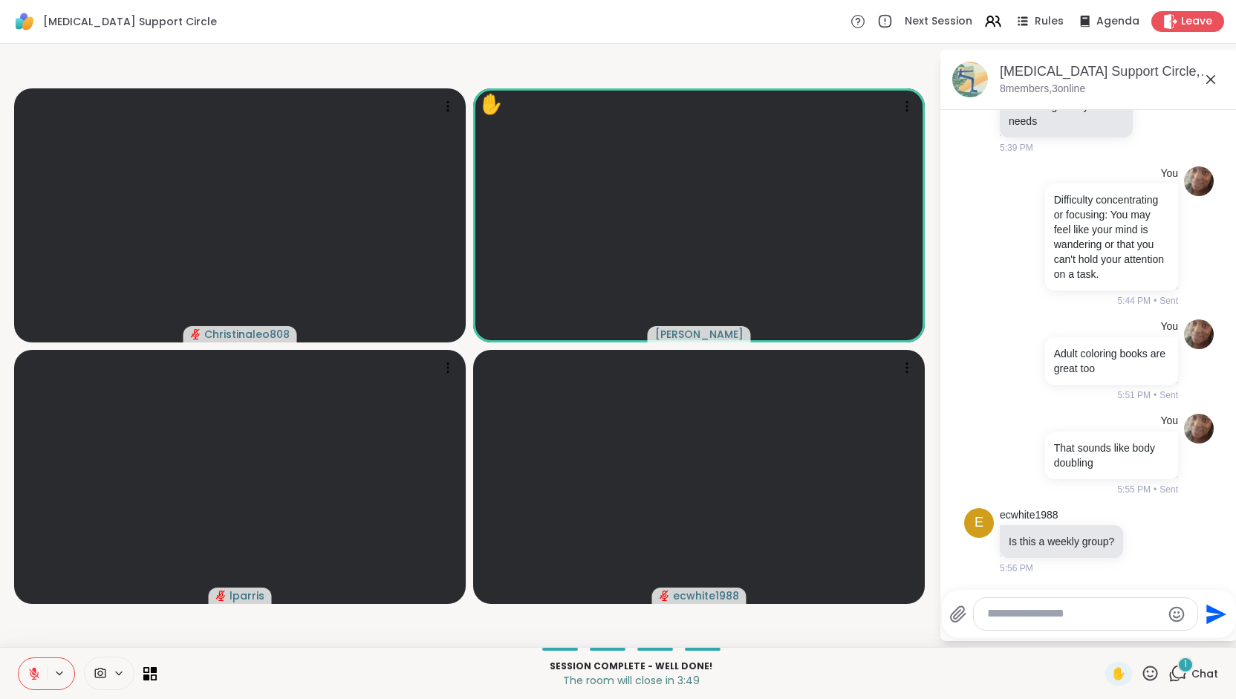
scroll to position [1538, 0]
type textarea "**********"
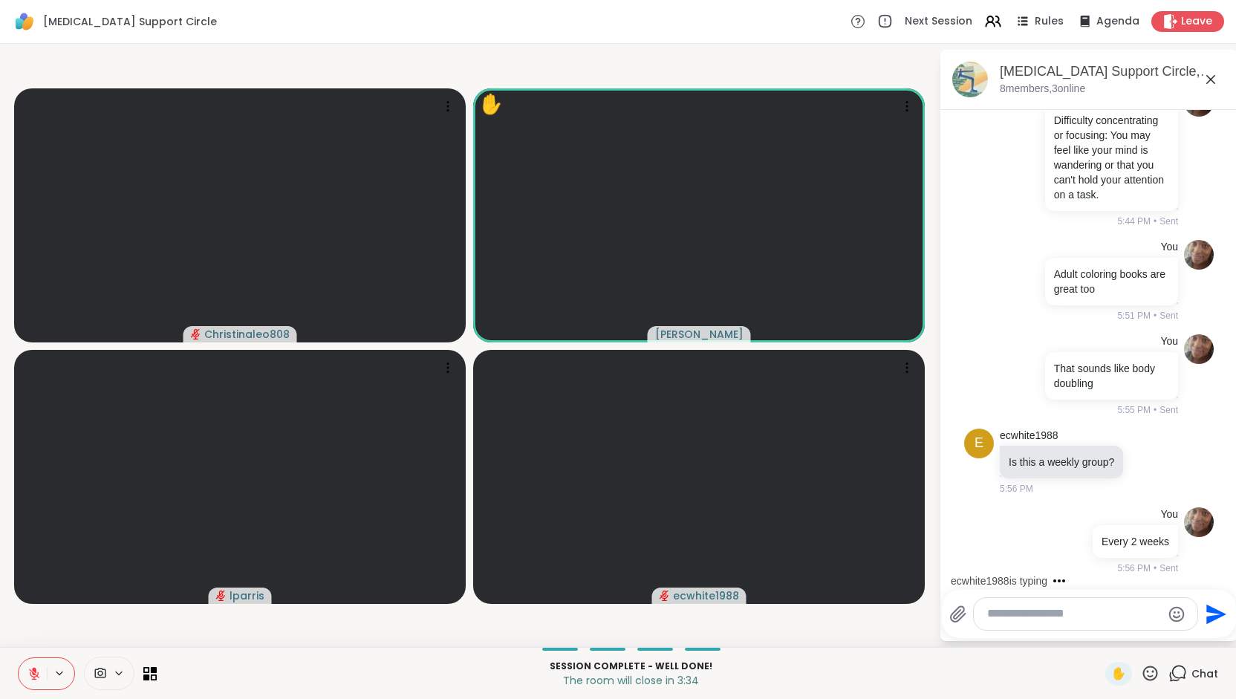
click at [39, 675] on icon at bounding box center [33, 673] width 13 height 13
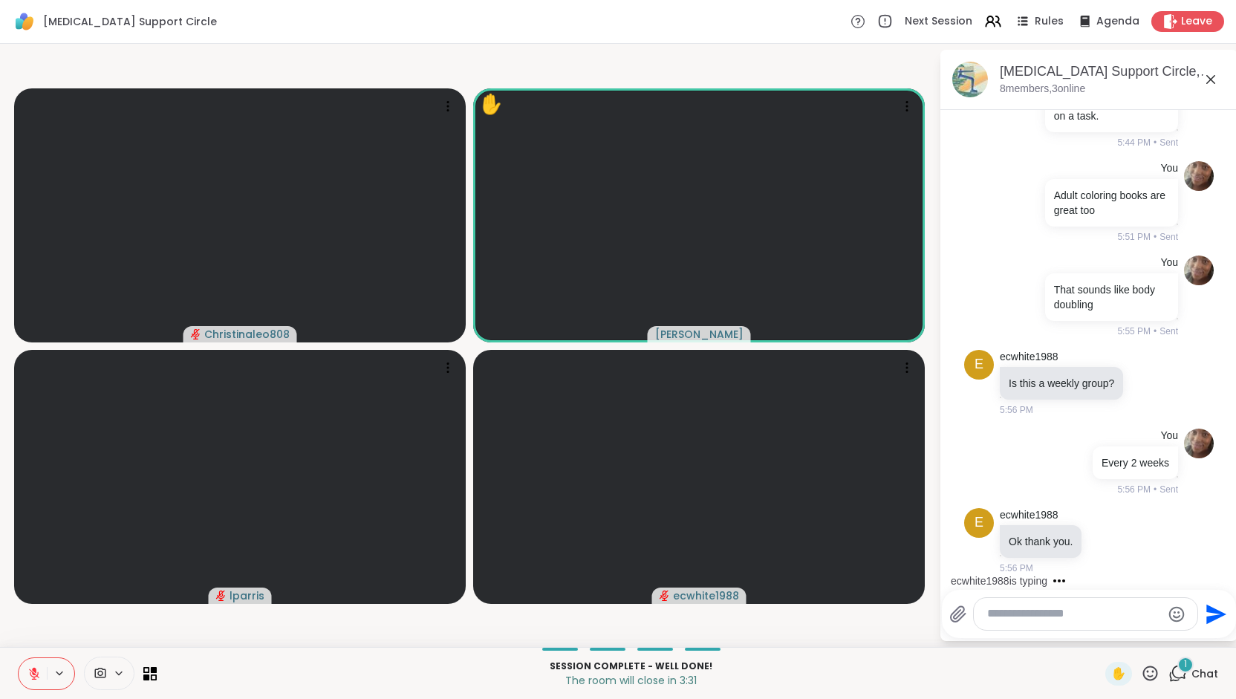
click at [39, 675] on icon at bounding box center [33, 673] width 13 height 13
click at [33, 675] on icon at bounding box center [34, 671] width 4 height 7
click at [33, 675] on icon at bounding box center [34, 673] width 10 height 10
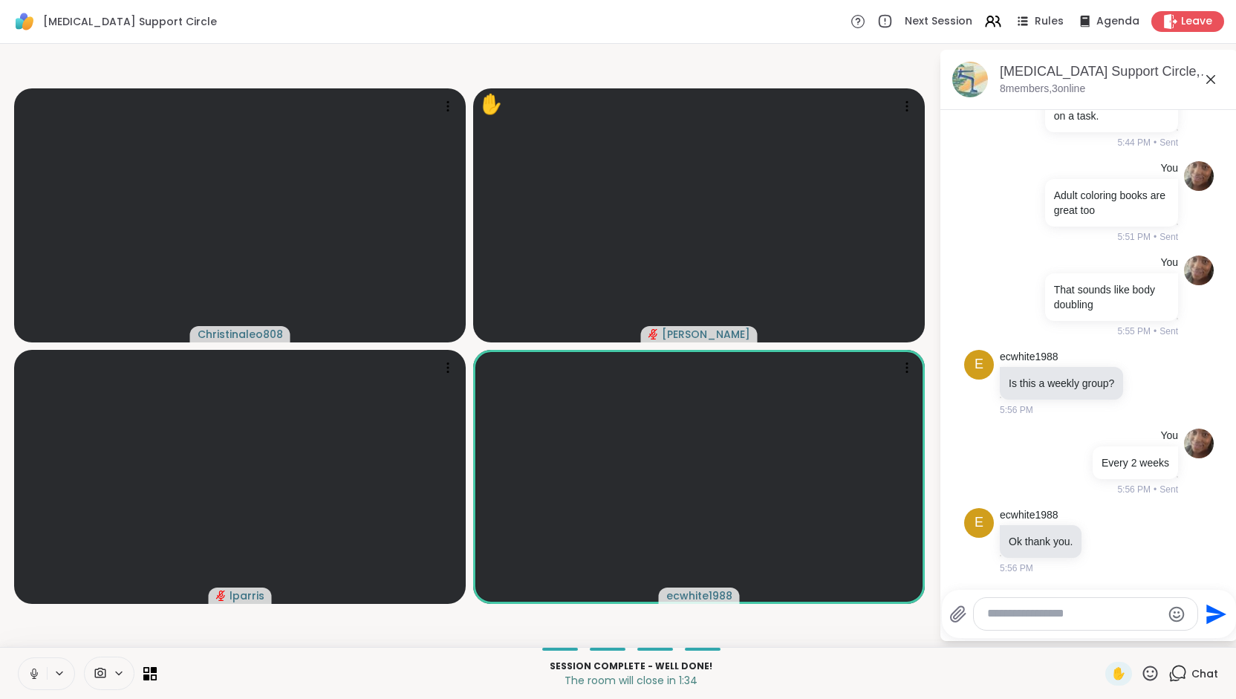
click at [36, 675] on icon at bounding box center [33, 673] width 7 height 4
click at [999, 617] on textarea "Type your message" at bounding box center [1074, 614] width 174 height 16
click at [36, 676] on icon at bounding box center [34, 673] width 10 height 10
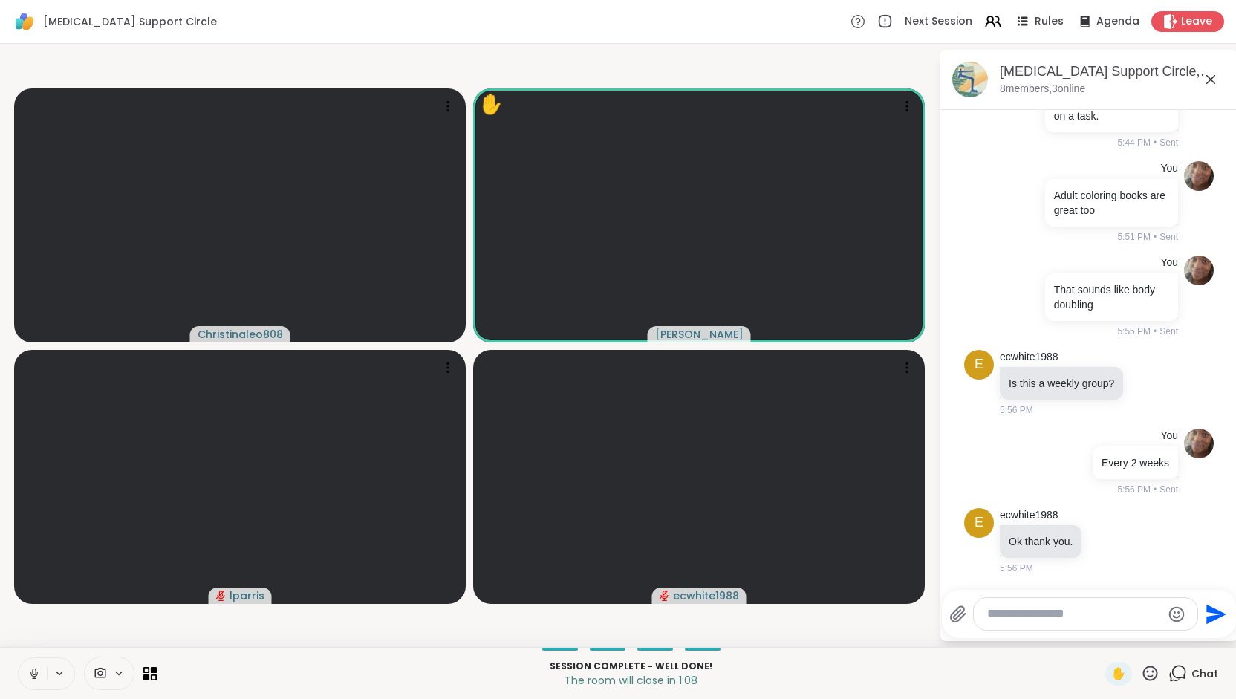
click at [36, 676] on icon at bounding box center [33, 673] width 13 height 13
click at [36, 676] on icon at bounding box center [34, 673] width 10 height 10
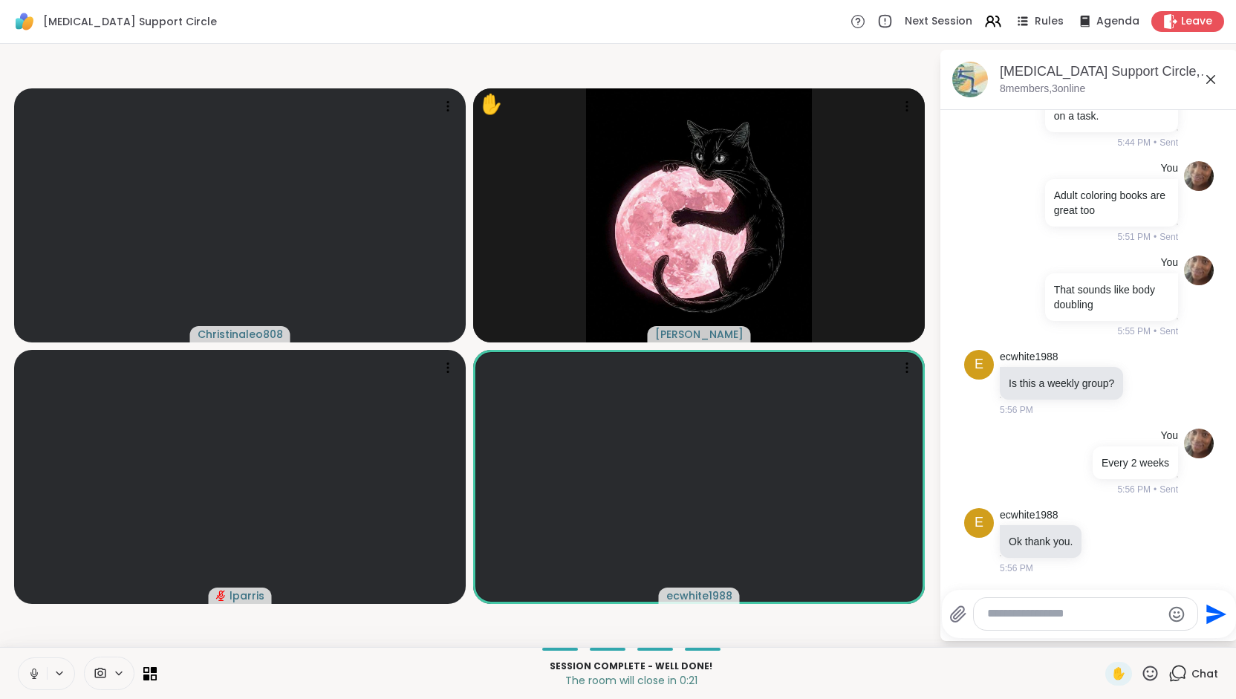
click at [36, 677] on icon at bounding box center [33, 673] width 13 height 13
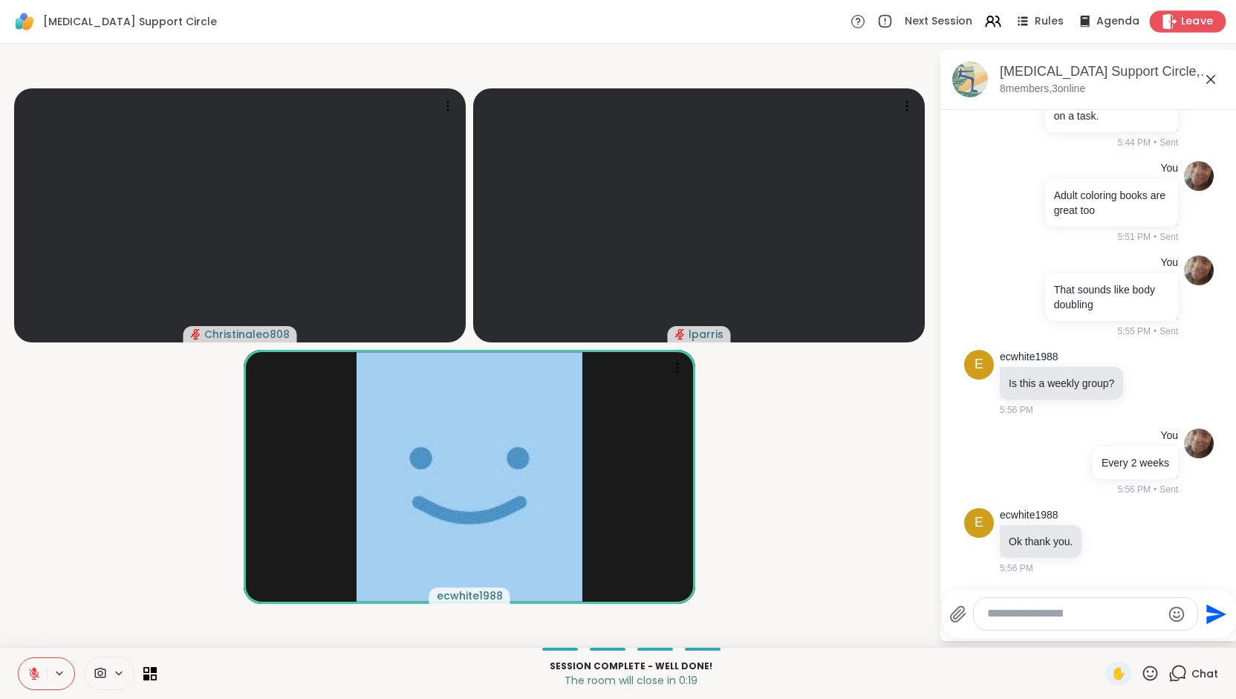
click at [1181, 22] on span "Leave" at bounding box center [1197, 22] width 33 height 16
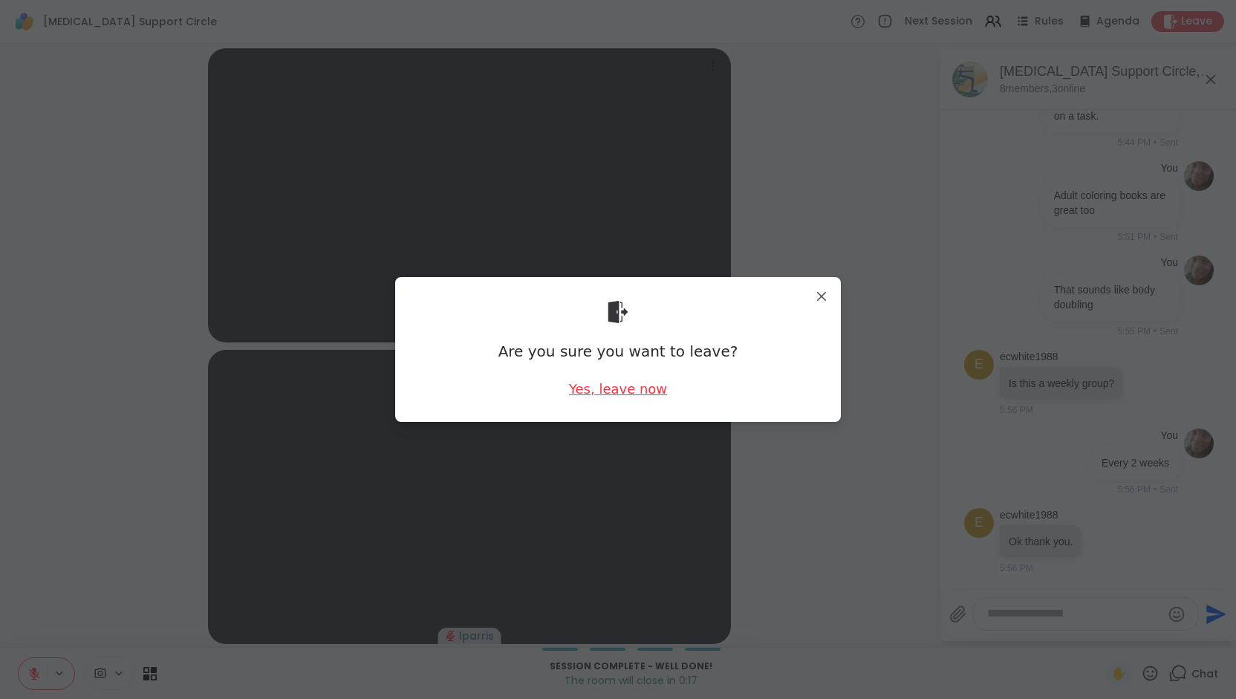
click at [631, 388] on div "Yes, leave now" at bounding box center [618, 388] width 98 height 19
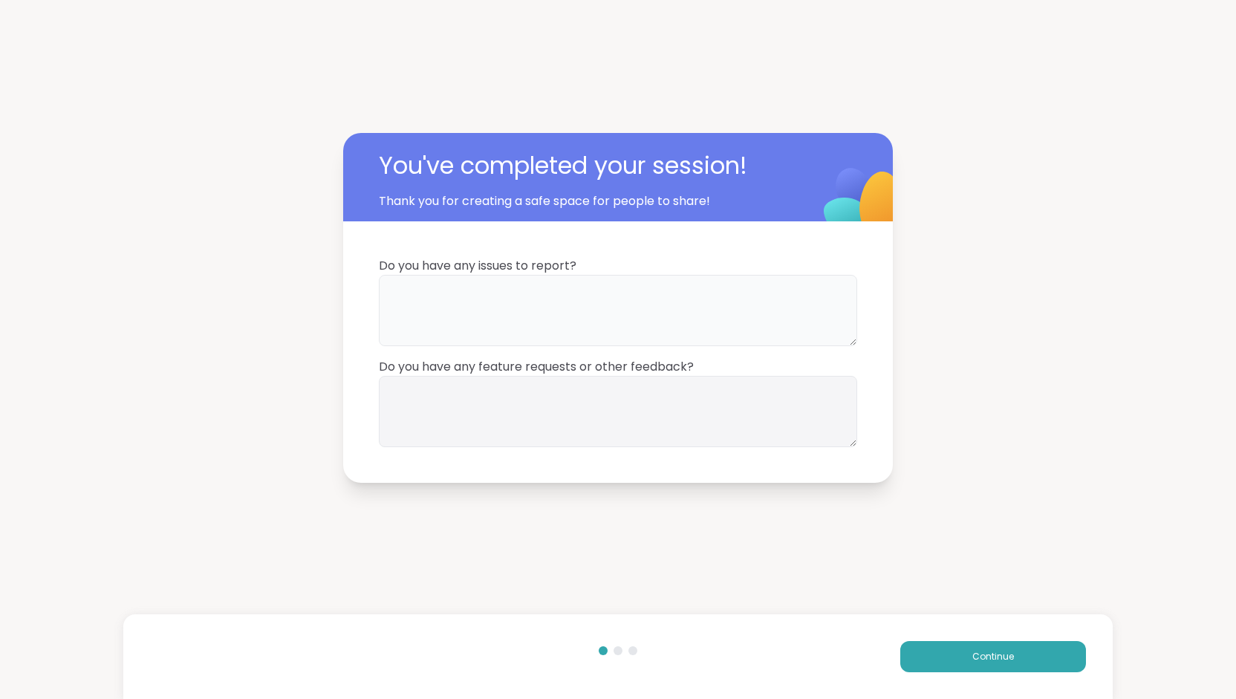
click at [713, 319] on textarea at bounding box center [618, 310] width 478 height 71
